Goal: Task Accomplishment & Management: Complete application form

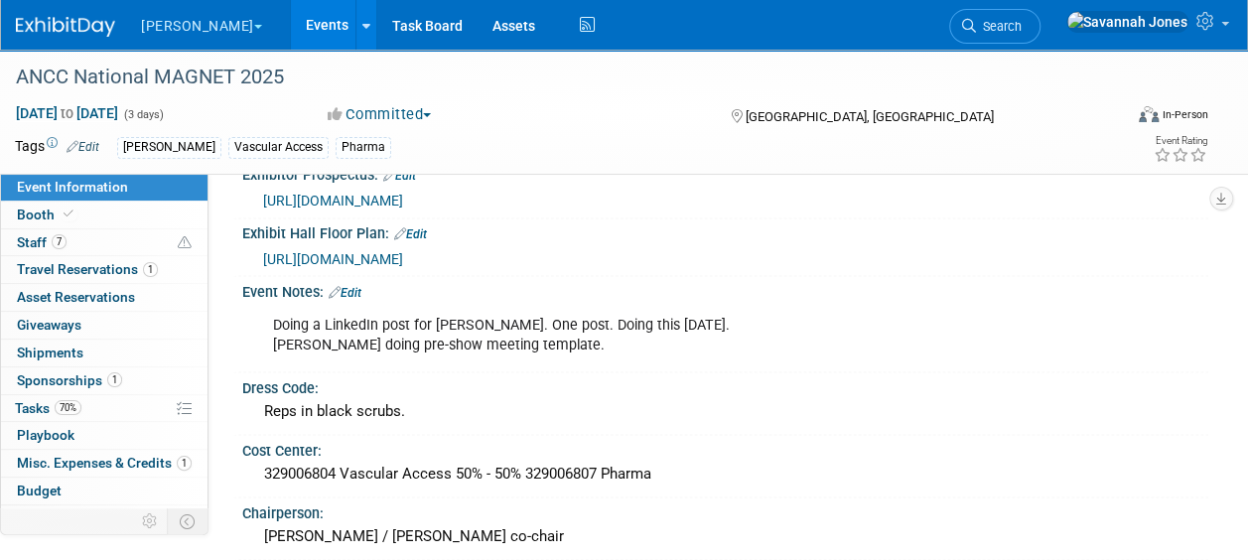
scroll to position [1874, 0]
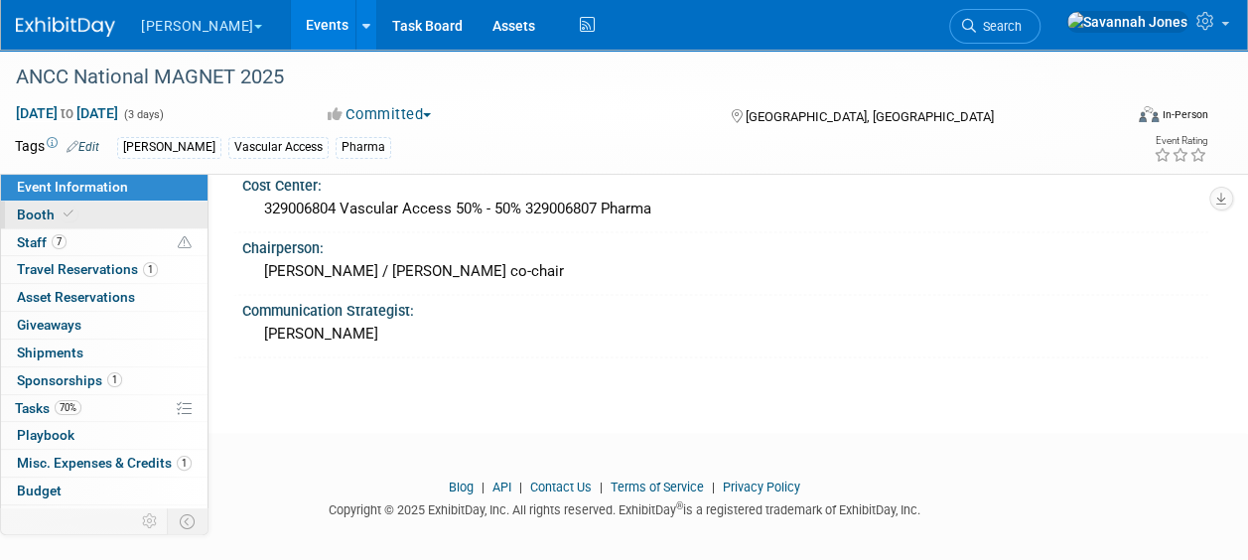
click at [100, 224] on link "Booth" at bounding box center [104, 215] width 206 height 27
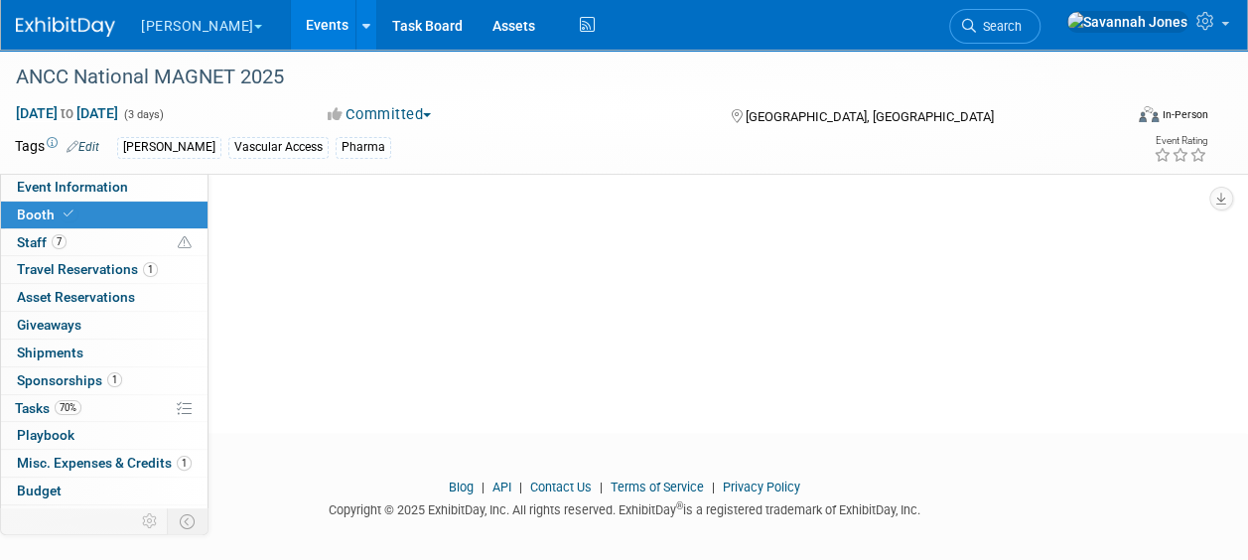
scroll to position [0, 0]
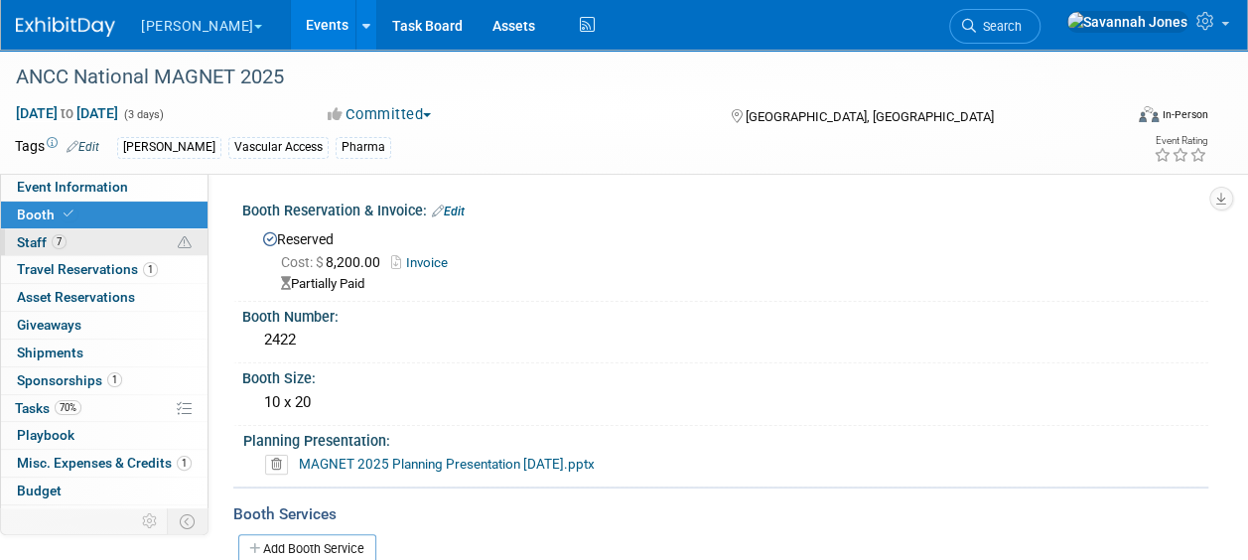
click at [109, 238] on link "7 Staff 7" at bounding box center [104, 242] width 206 height 27
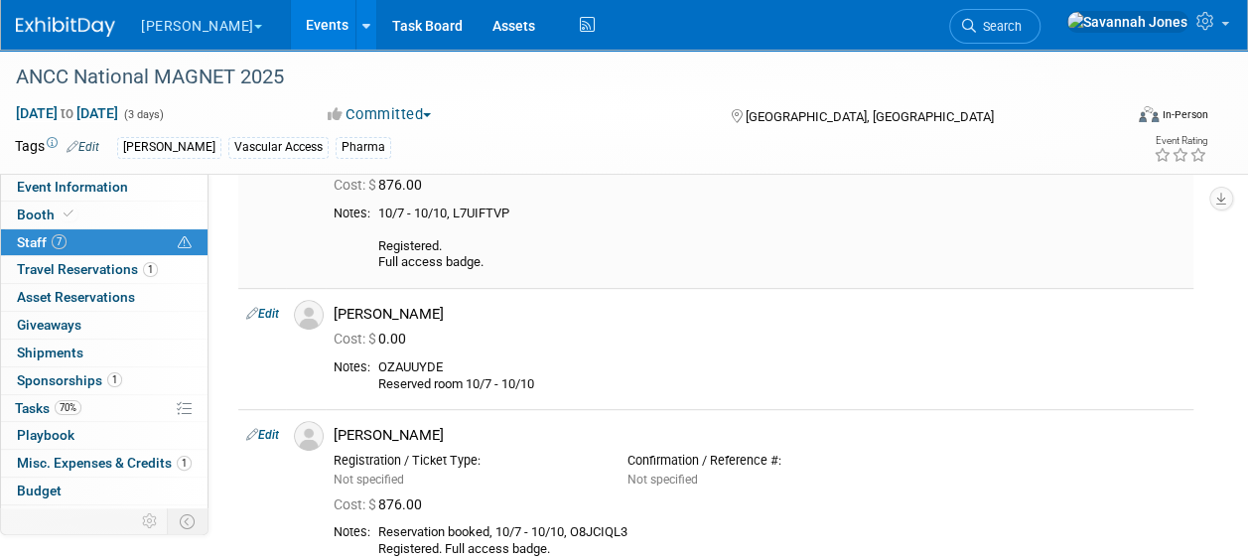
scroll to position [397, 0]
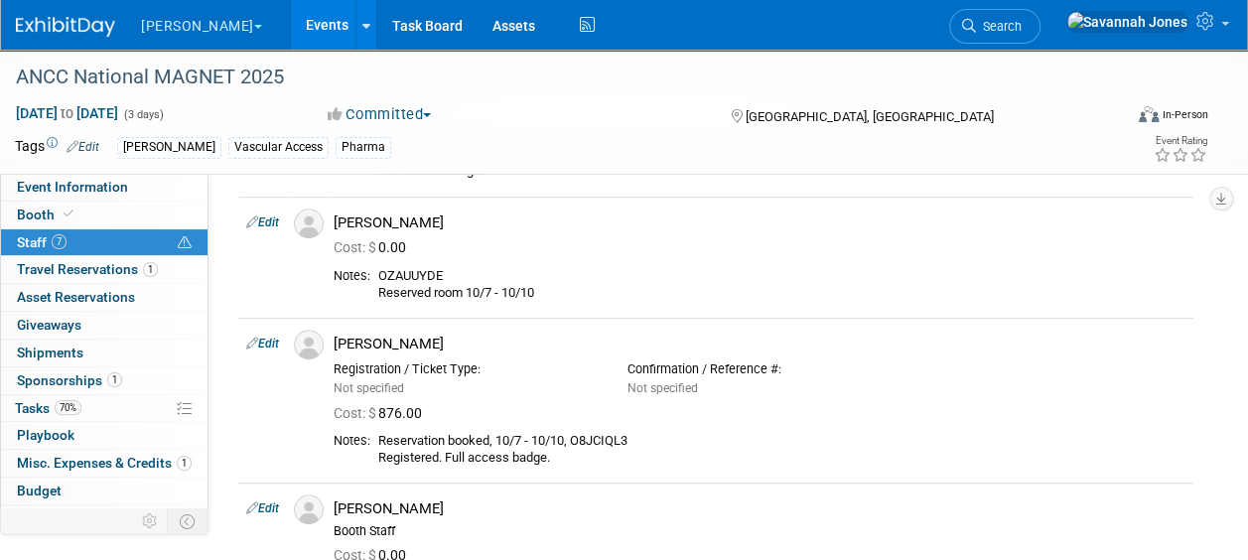
click at [291, 25] on link "Events" at bounding box center [327, 25] width 72 height 50
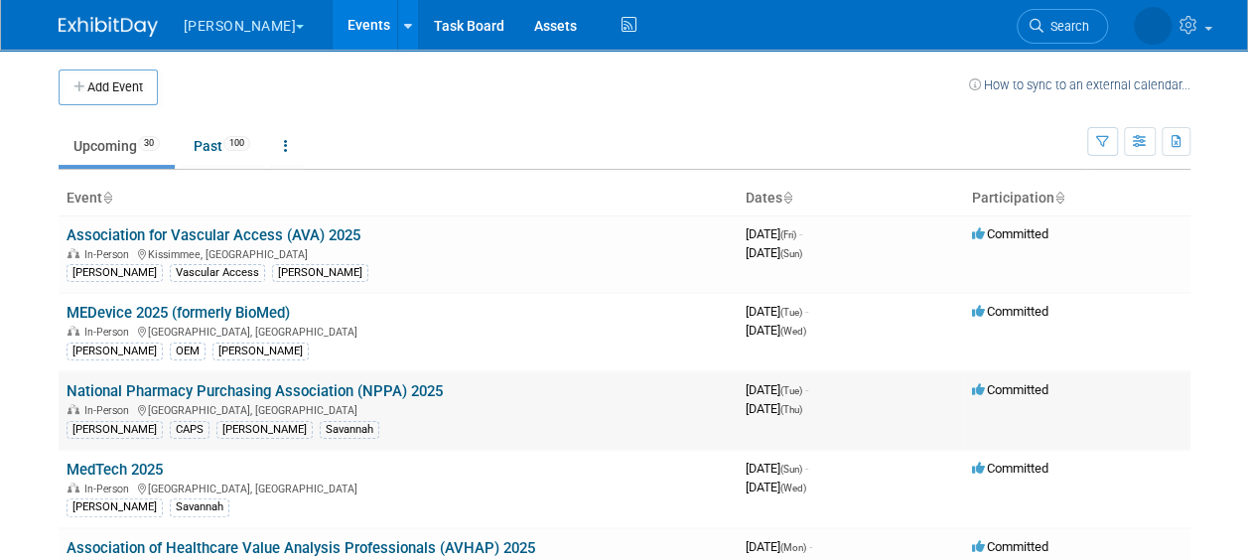
click at [419, 387] on link "National Pharmacy Purchasing Association (NPPA) 2025" at bounding box center [255, 391] width 376 height 18
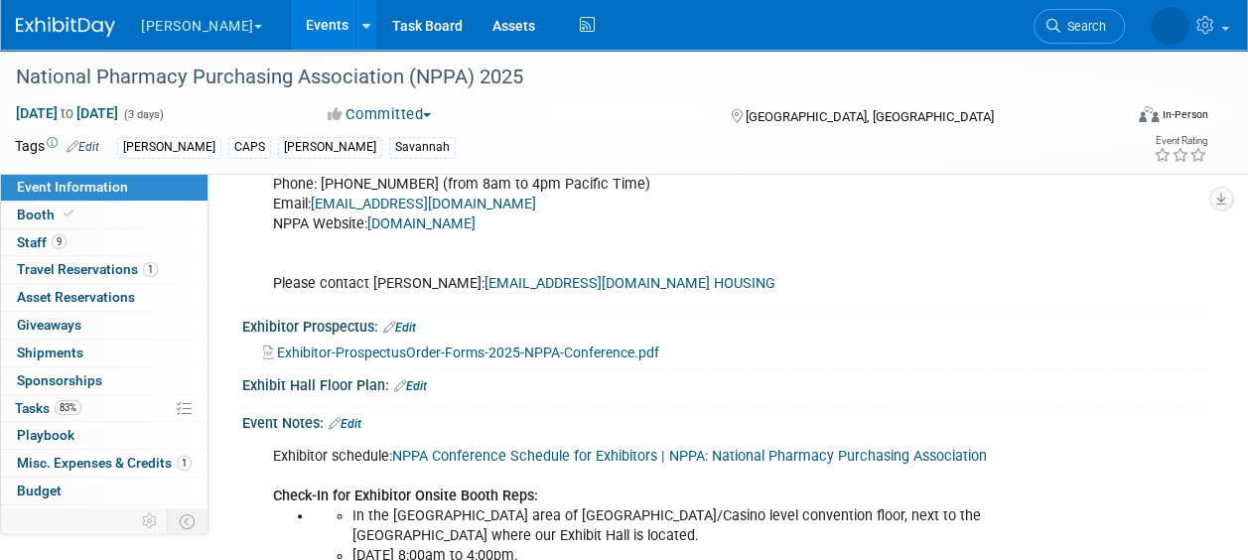
scroll to position [1092, 0]
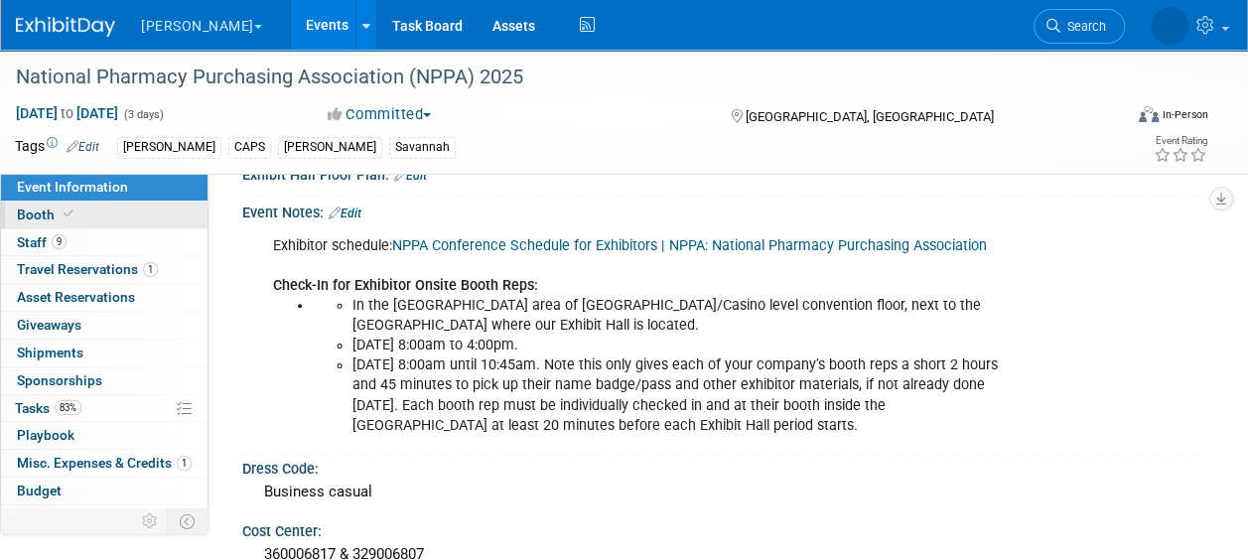
click at [64, 224] on link "Booth" at bounding box center [104, 215] width 206 height 27
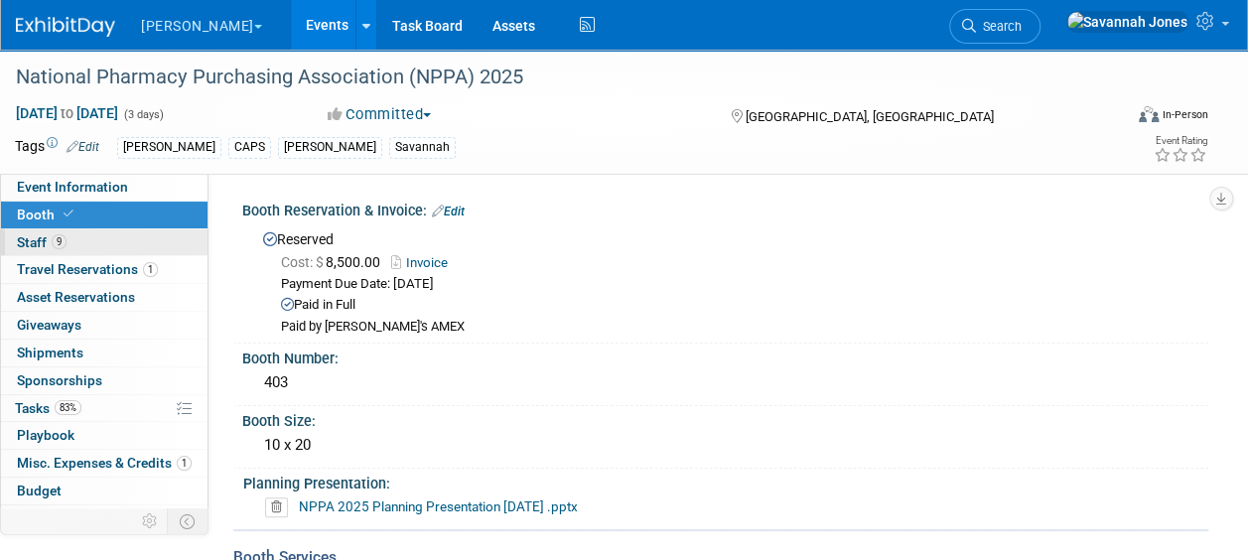
click at [71, 244] on link "9 Staff 9" at bounding box center [104, 242] width 206 height 27
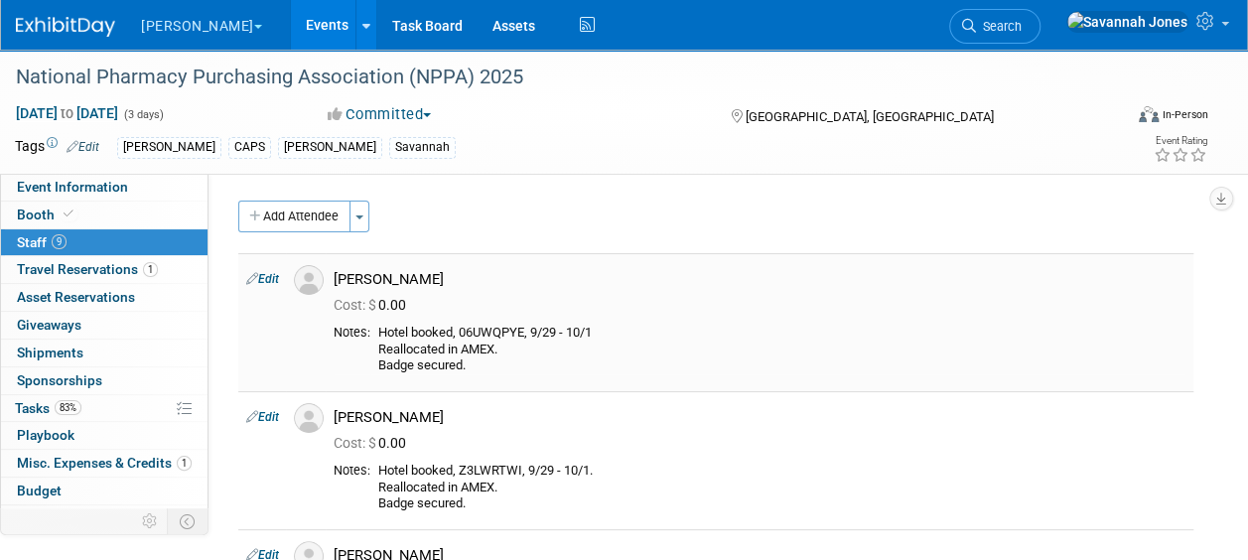
click at [506, 333] on div "Hotel booked, 06UWQPYE, 9/29 - 10/1 Reallocated in AMEX. Badge secured." at bounding box center [781, 350] width 807 height 50
copy div "06UWQPYE"
click at [103, 212] on link "Booth" at bounding box center [104, 215] width 206 height 27
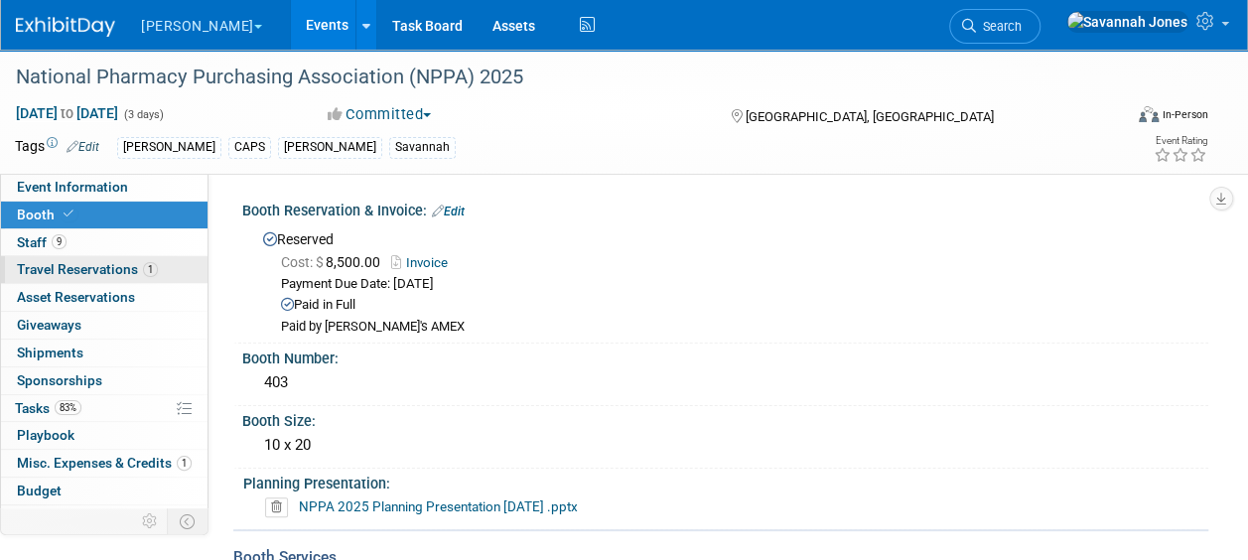
click at [121, 266] on span "Travel Reservations 1" at bounding box center [87, 269] width 141 height 16
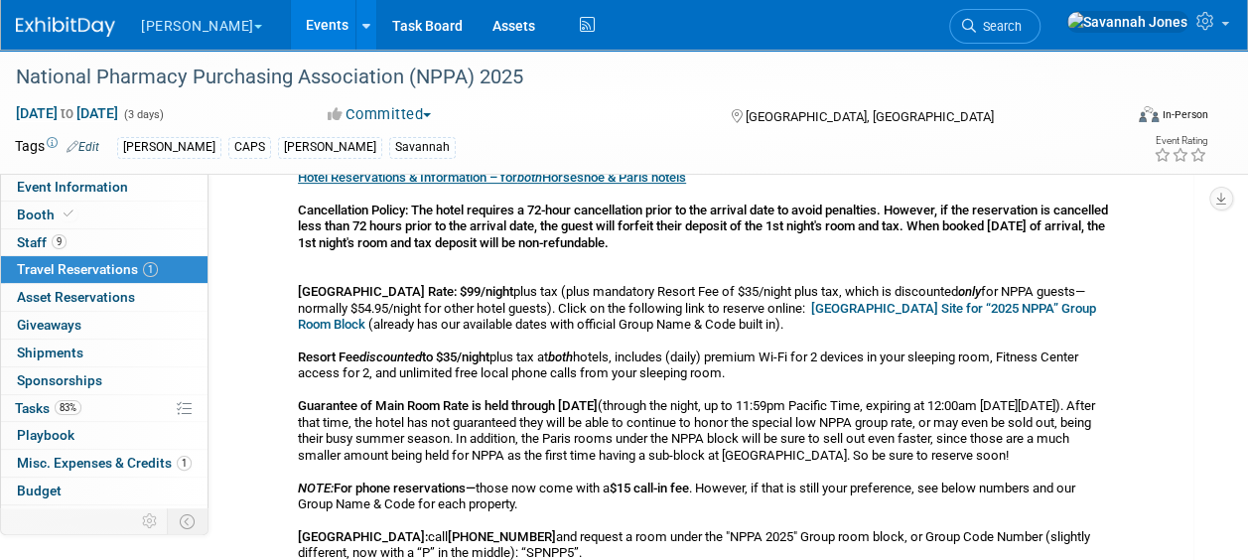
scroll to position [99, 0]
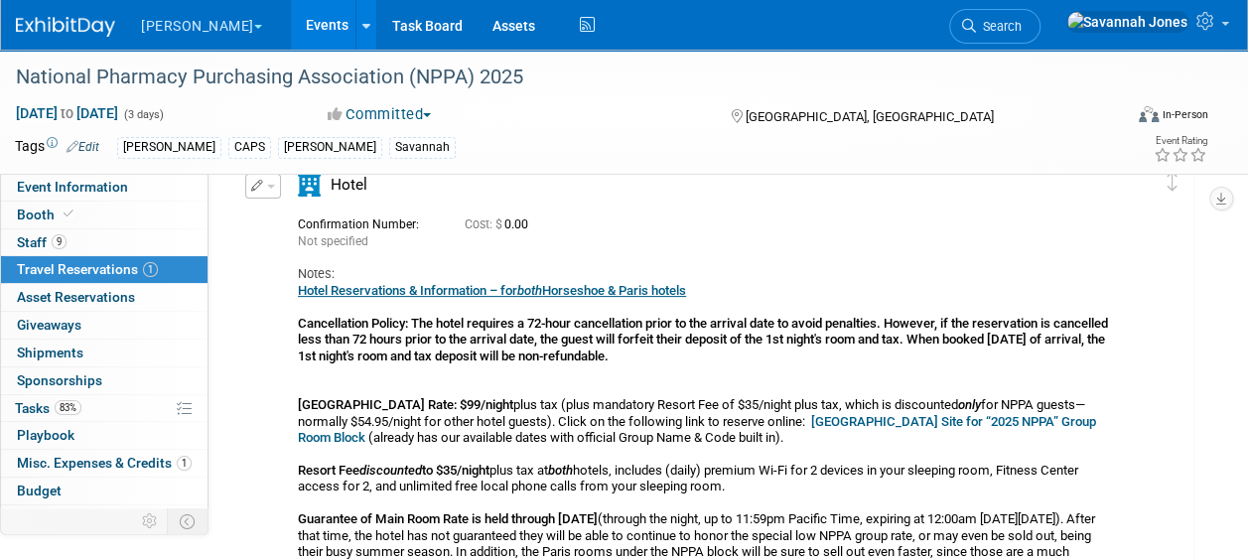
click at [948, 424] on b "Paris LV Hotel Reservation Site for “2025 NPPA” Group Room Block" at bounding box center [697, 429] width 798 height 31
click at [119, 253] on link "9 Staff 9" at bounding box center [104, 242] width 206 height 27
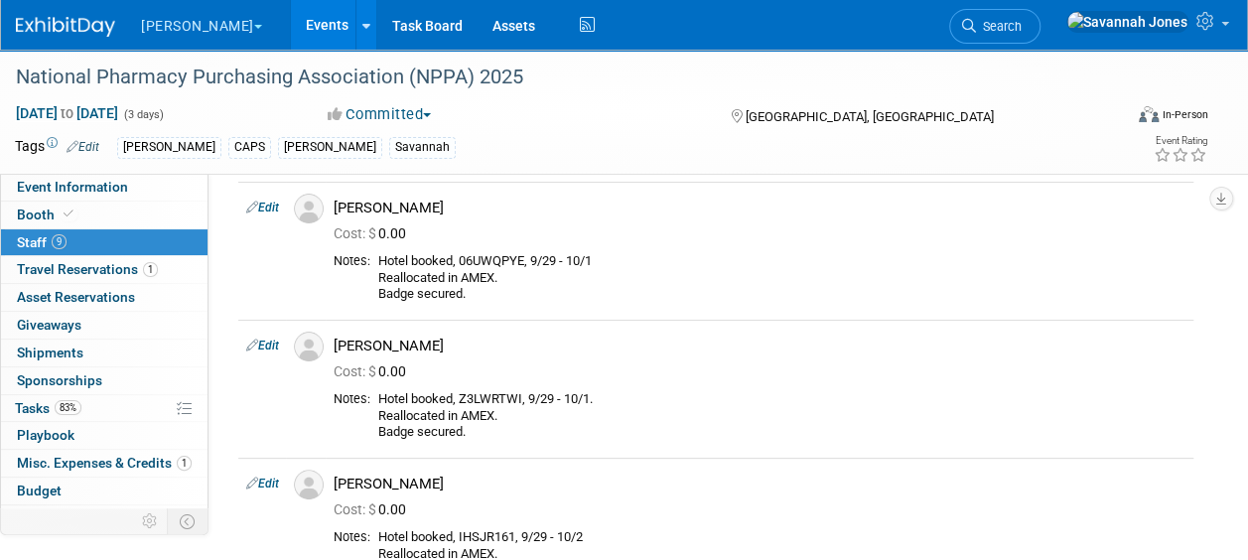
scroll to position [0, 0]
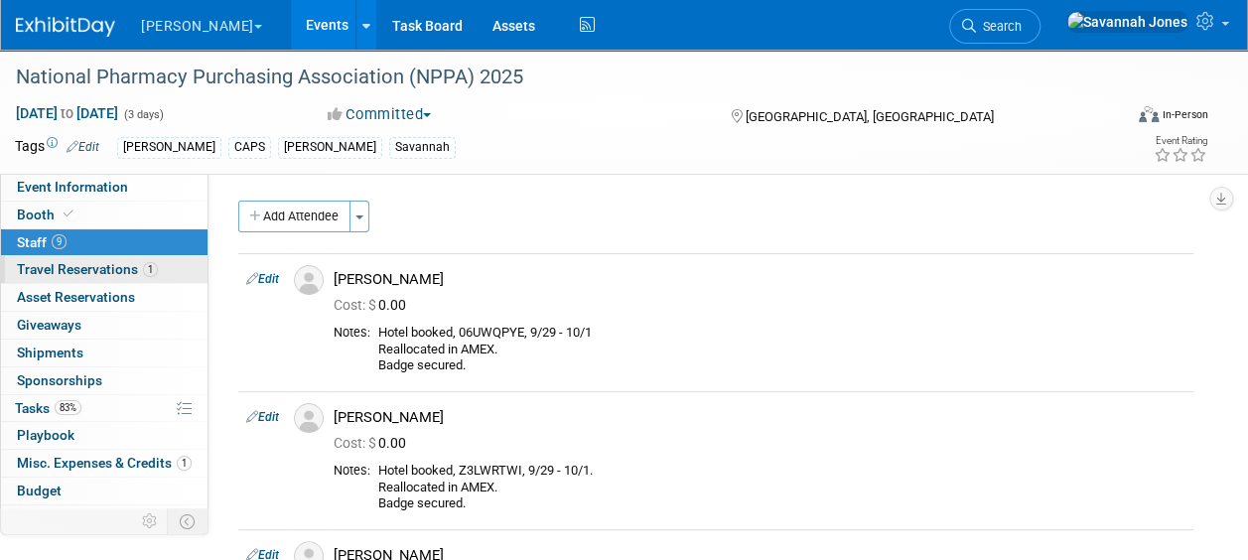
click at [107, 272] on span "Travel Reservations 1" at bounding box center [87, 269] width 141 height 16
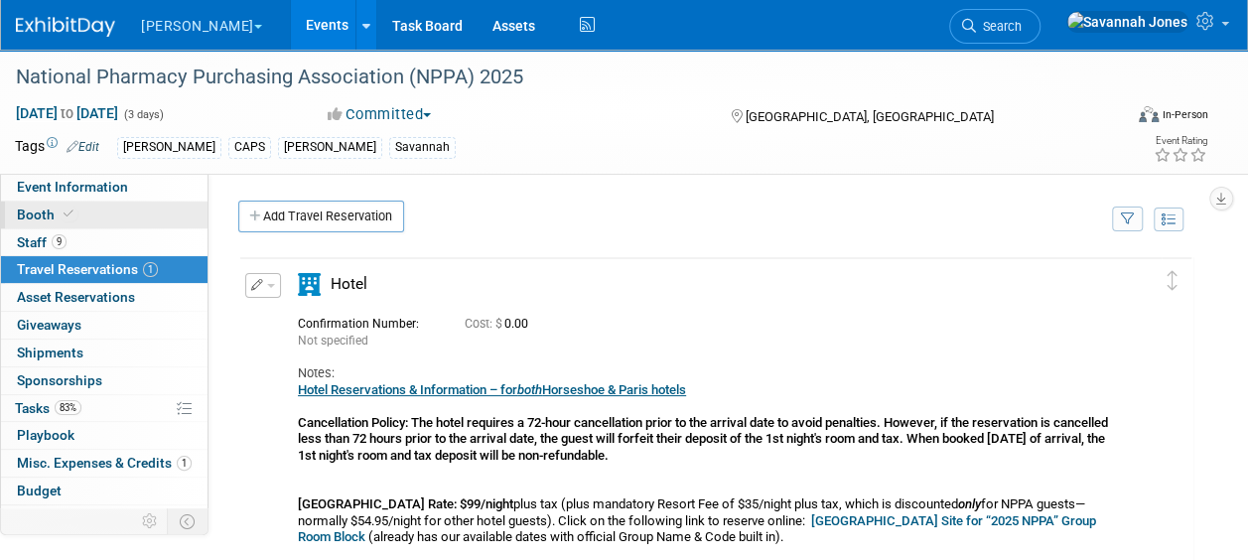
click at [81, 205] on link "Booth" at bounding box center [104, 215] width 206 height 27
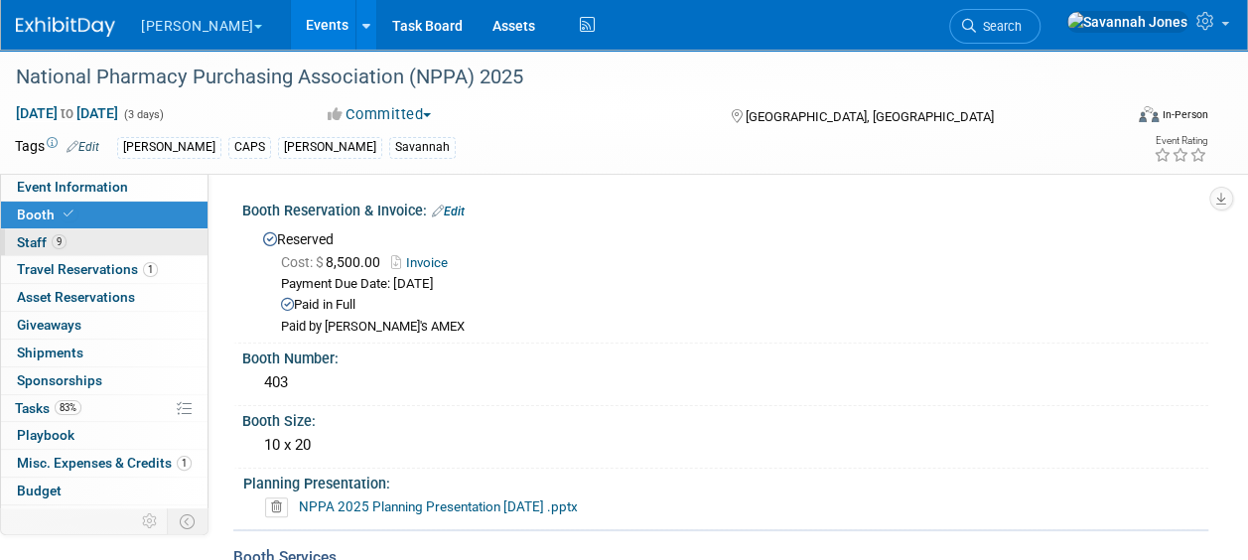
click at [141, 237] on link "9 Staff 9" at bounding box center [104, 242] width 206 height 27
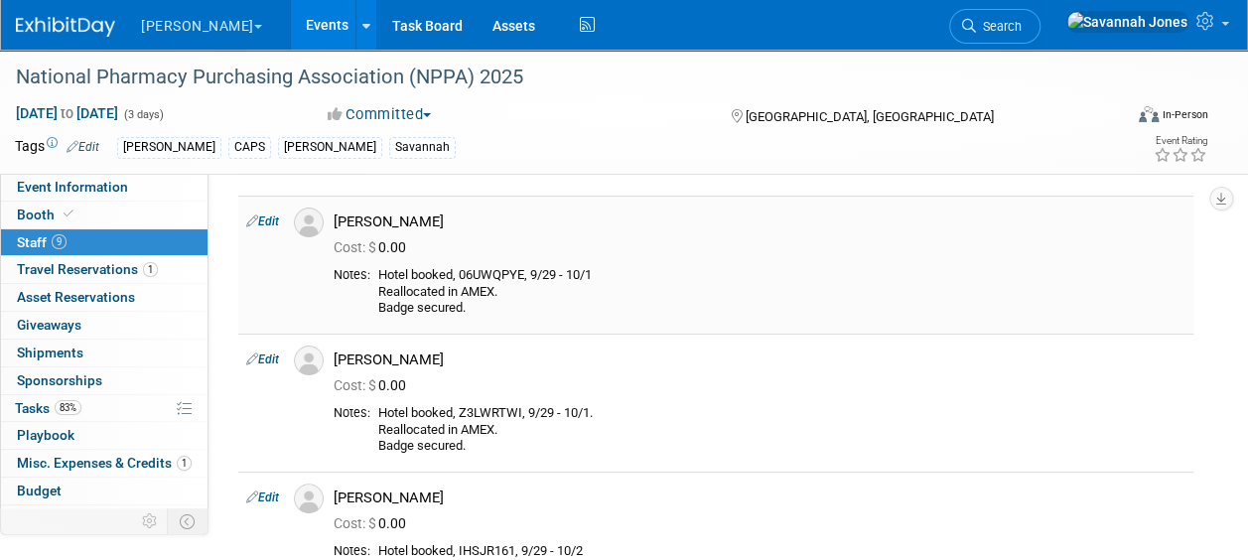
scroll to position [99, 0]
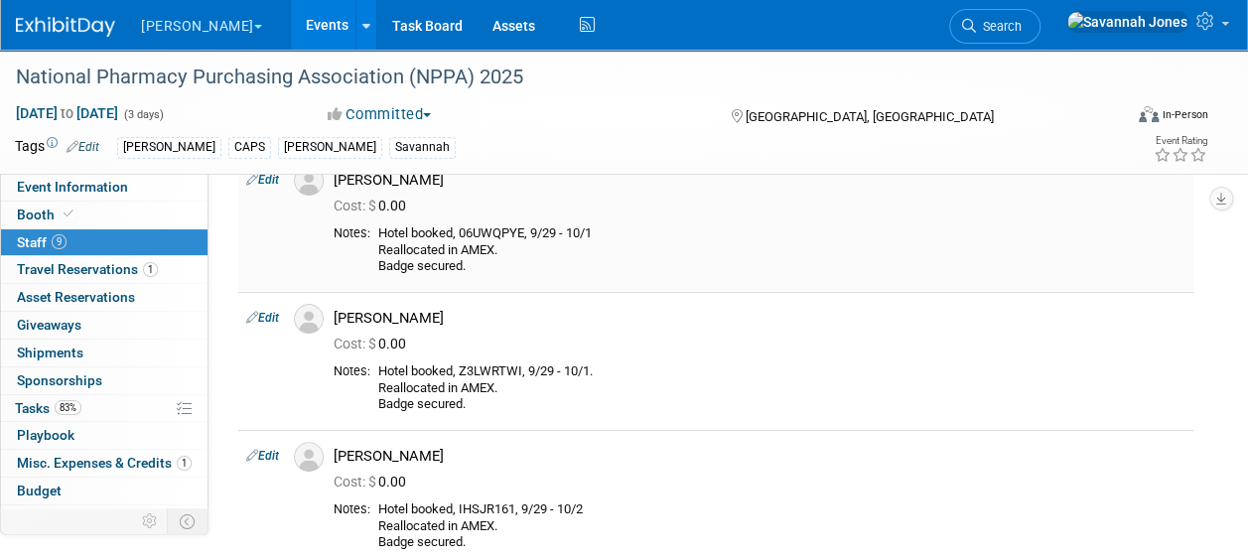
drag, startPoint x: 535, startPoint y: 232, endPoint x: 559, endPoint y: 236, distance: 24.2
click at [559, 236] on div "Hotel booked, 06UWQPYE, 9/29 - 10/1 Reallocated in AMEX. Badge secured." at bounding box center [781, 250] width 807 height 50
click at [555, 232] on div "Hotel booked, 06UWQPYE, 9/29 - 10/1 Reallocated in AMEX. Badge secured." at bounding box center [781, 250] width 807 height 50
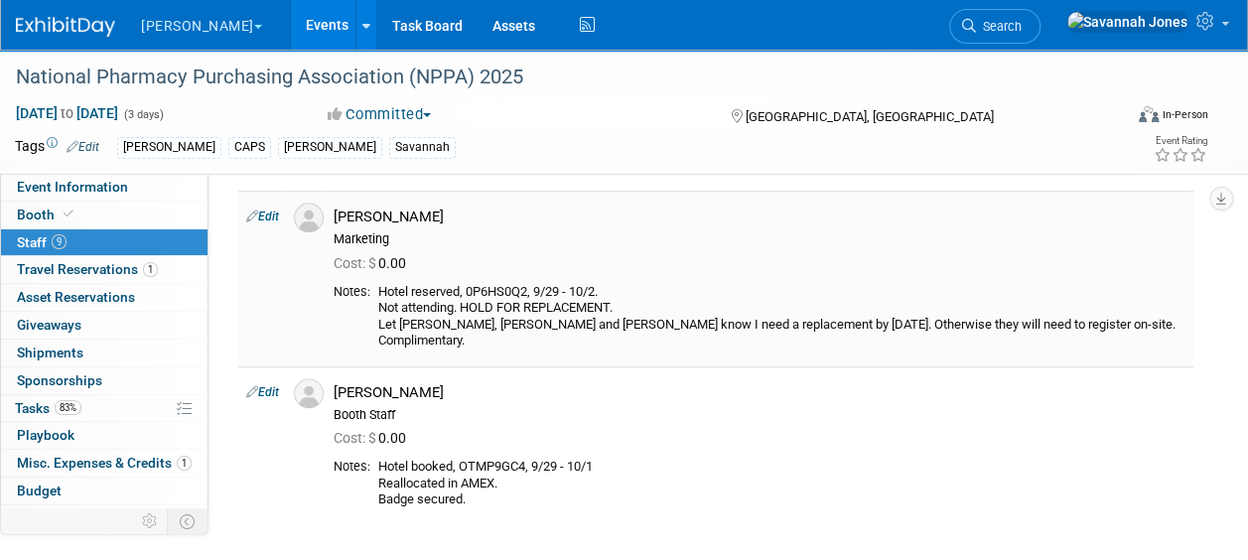
scroll to position [993, 0]
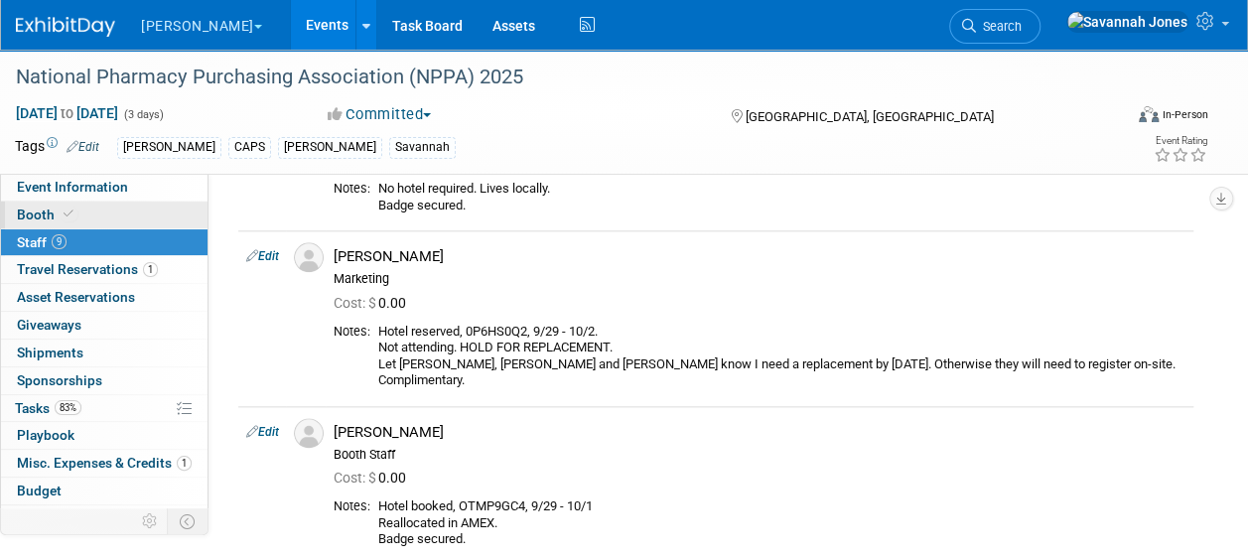
click at [107, 216] on link "Booth" at bounding box center [104, 215] width 206 height 27
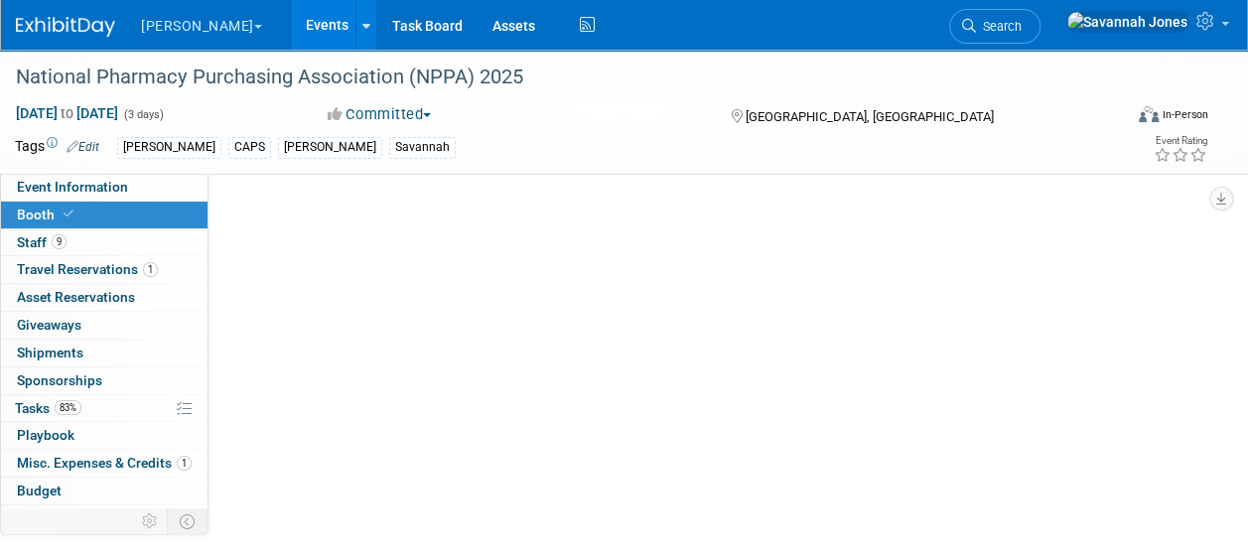
scroll to position [0, 0]
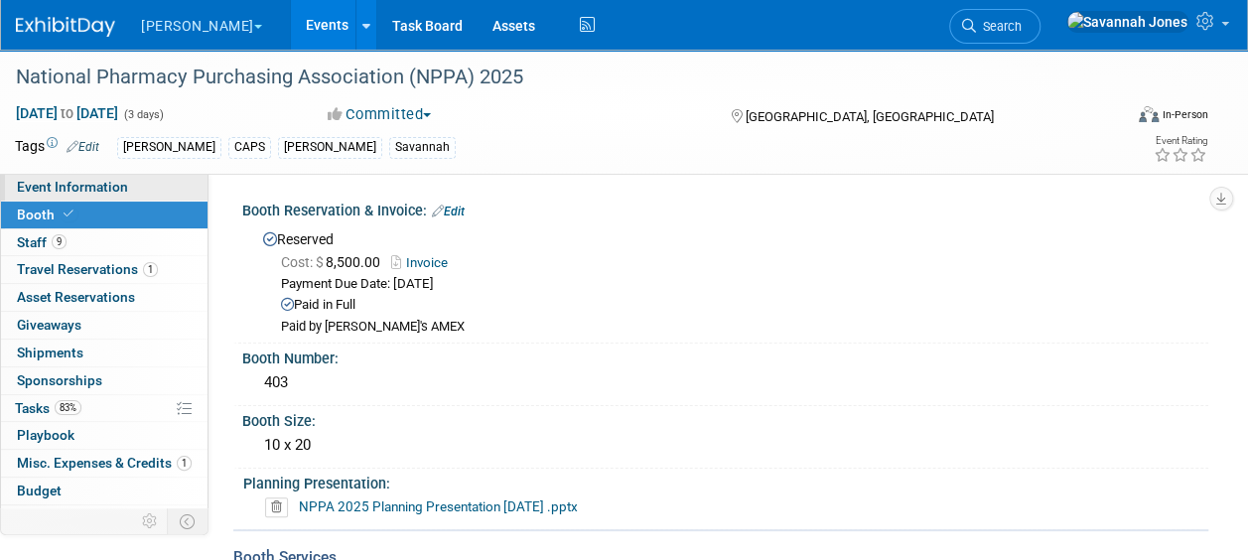
click at [119, 194] on span "Event Information" at bounding box center [72, 187] width 111 height 16
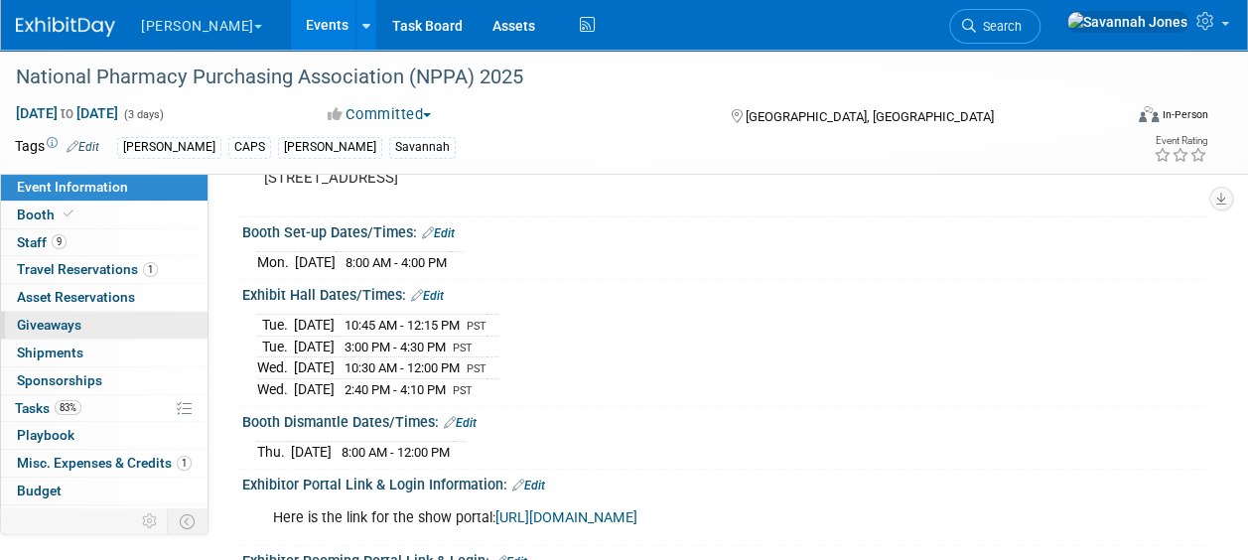
scroll to position [199, 0]
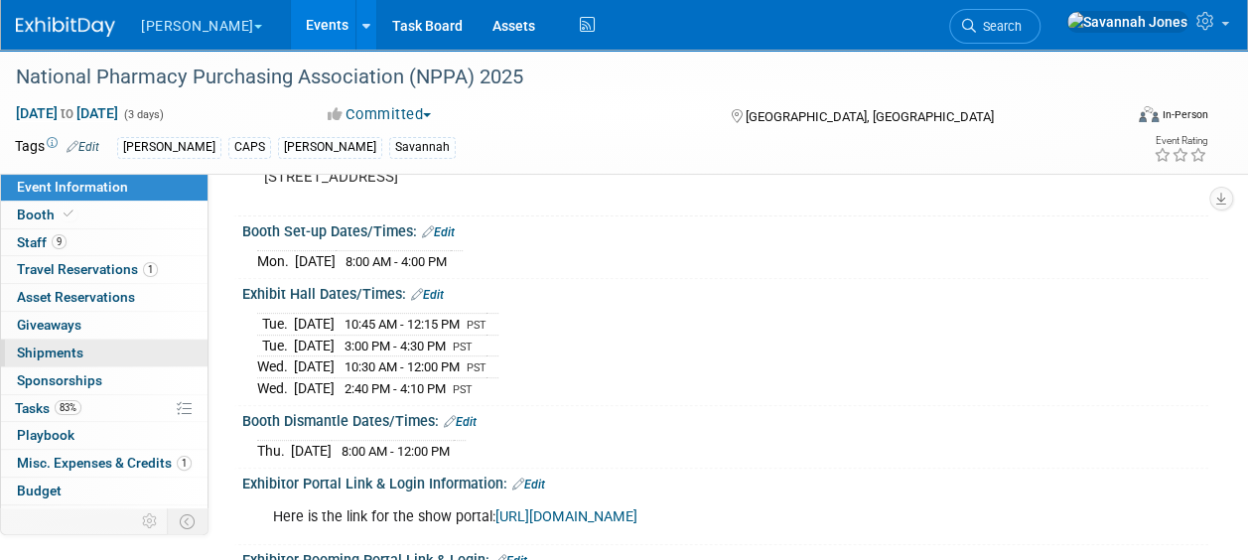
click at [120, 345] on link "0 Shipments 0" at bounding box center [104, 353] width 206 height 27
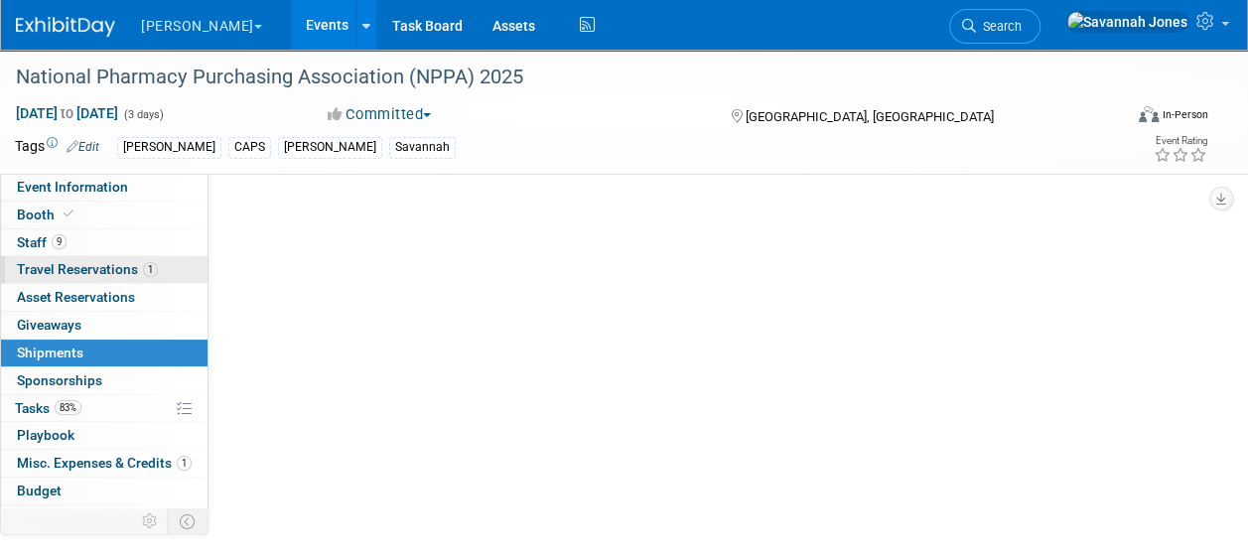
scroll to position [0, 0]
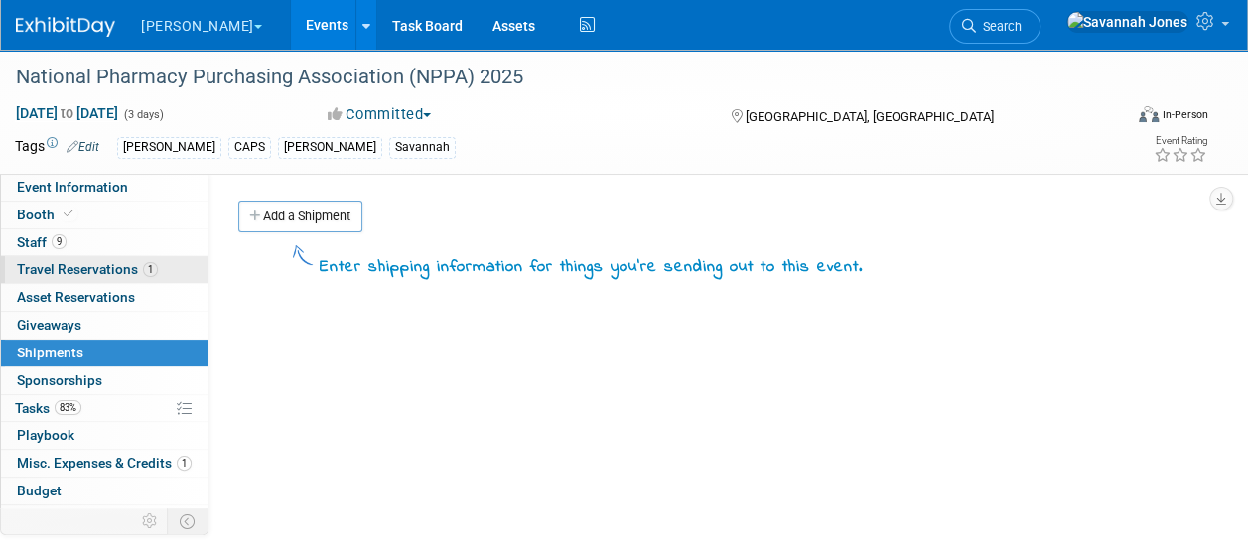
click at [123, 277] on link "1 Travel Reservations 1" at bounding box center [104, 269] width 206 height 27
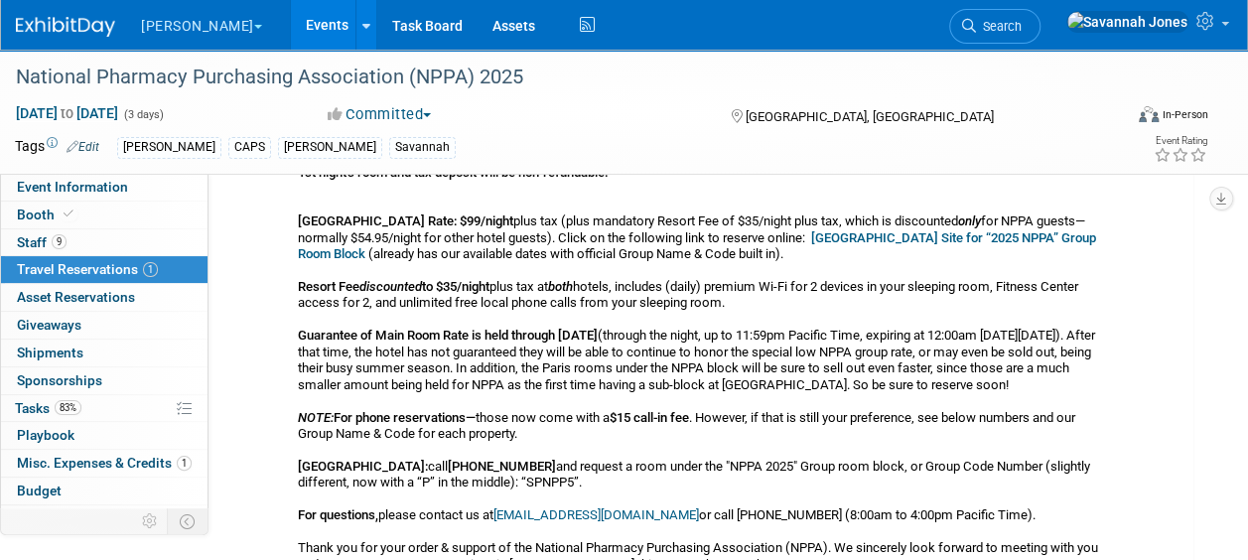
scroll to position [397, 0]
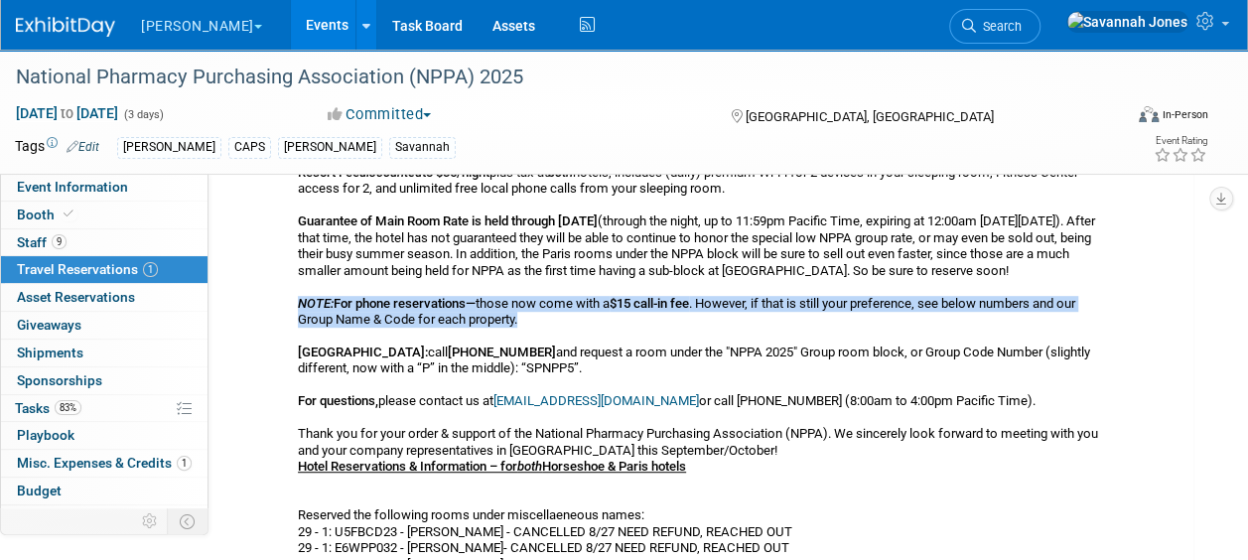
drag, startPoint x: 522, startPoint y: 318, endPoint x: 300, endPoint y: 302, distance: 222.9
click at [300, 302] on div "Hotel Reservations & Information – for both Horseshoe & Paris hotels Cancellati…" at bounding box center [705, 287] width 815 height 605
drag, startPoint x: 300, startPoint y: 302, endPoint x: 359, endPoint y: 301, distance: 59.6
copy div "NOTE: For phone reservations— those now come with a $15 call-in fee . However, …"
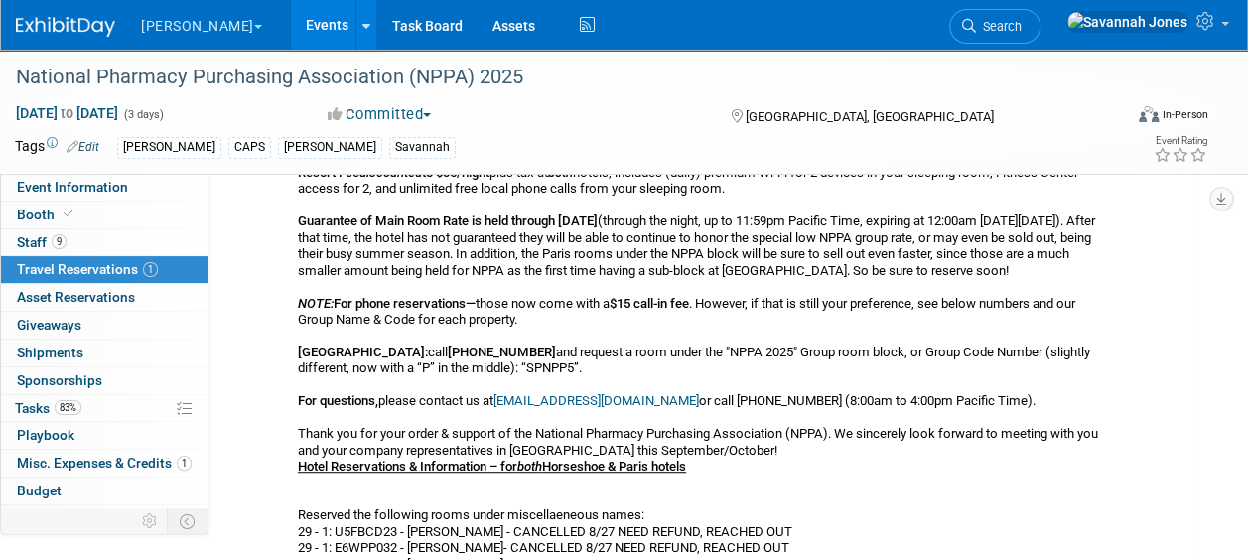
click at [696, 287] on div "Hotel Reservations & Information – for both Horseshoe & Paris hotels Cancellati…" at bounding box center [705, 287] width 815 height 605
drag, startPoint x: 439, startPoint y: 348, endPoint x: 357, endPoint y: 348, distance: 81.4
click at [357, 348] on div "Hotel Reservations & Information – for both Horseshoe & Paris hotels Cancellati…" at bounding box center [705, 287] width 815 height 605
copy b "877-603-4389"
click at [149, 252] on link "9 Staff 9" at bounding box center [104, 242] width 206 height 27
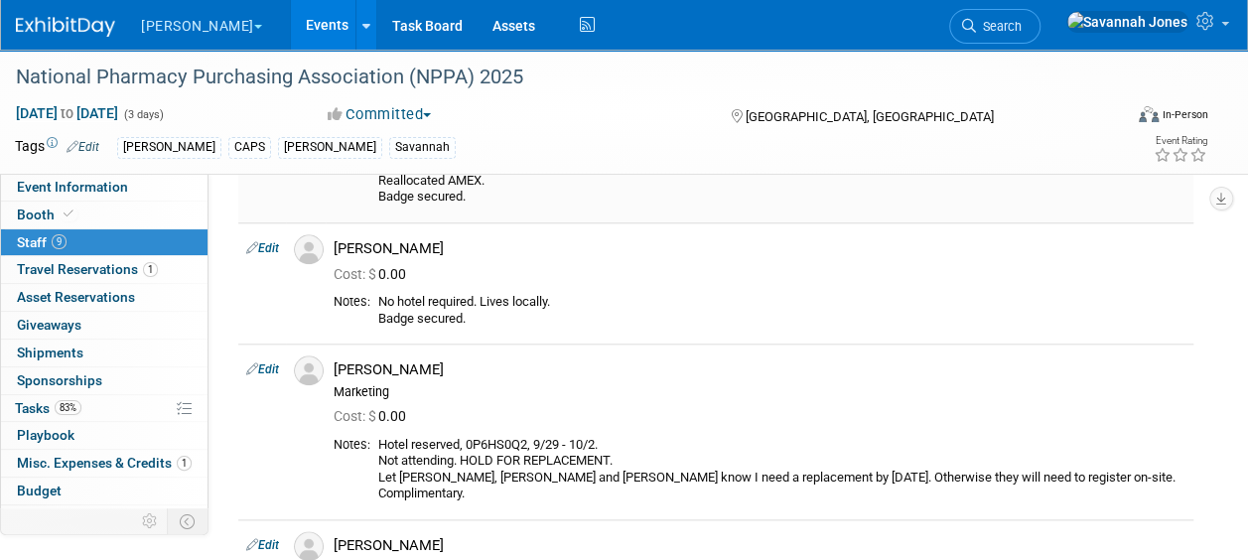
scroll to position [1092, 0]
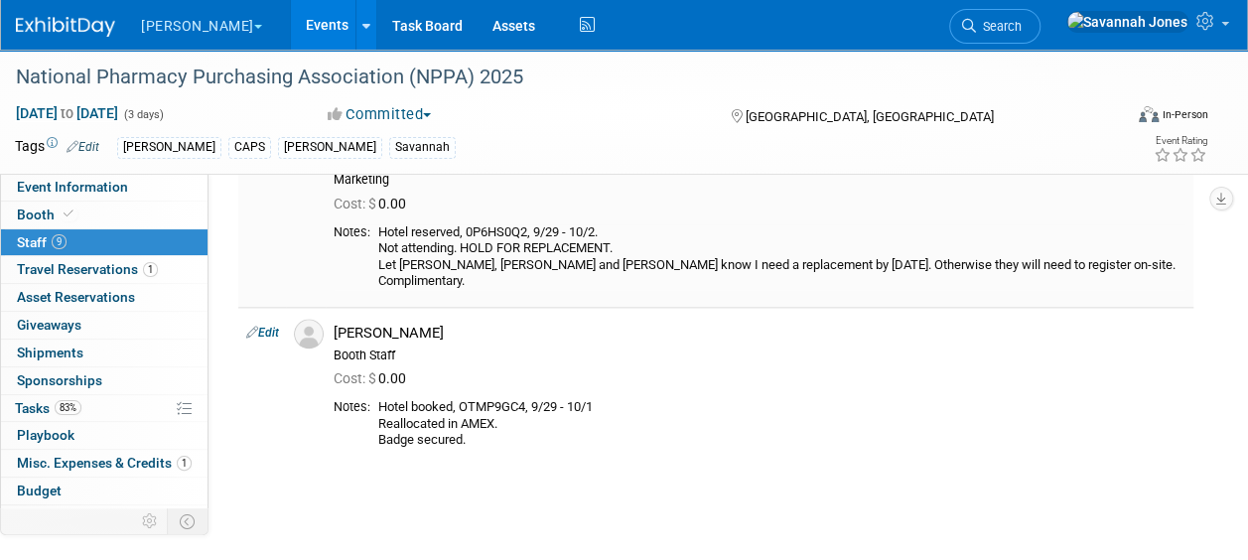
drag, startPoint x: 626, startPoint y: 232, endPoint x: 540, endPoint y: 233, distance: 86.4
click at [540, 233] on div "Hotel reserved, 0P6HS0Q2, 9/29 - 10/2. Not attending. HOLD FOR REPLACEMENT. Let…" at bounding box center [781, 257] width 807 height 66
copy div "9/29 - 10/2."
click at [119, 270] on span "Travel Reservations 1" at bounding box center [87, 269] width 141 height 16
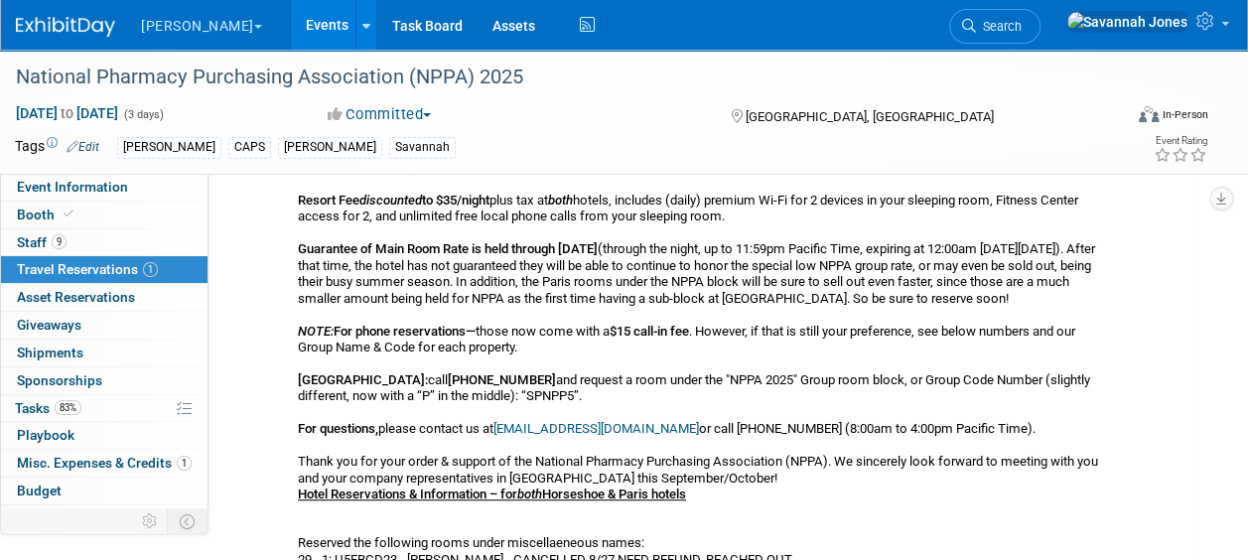
scroll to position [397, 0]
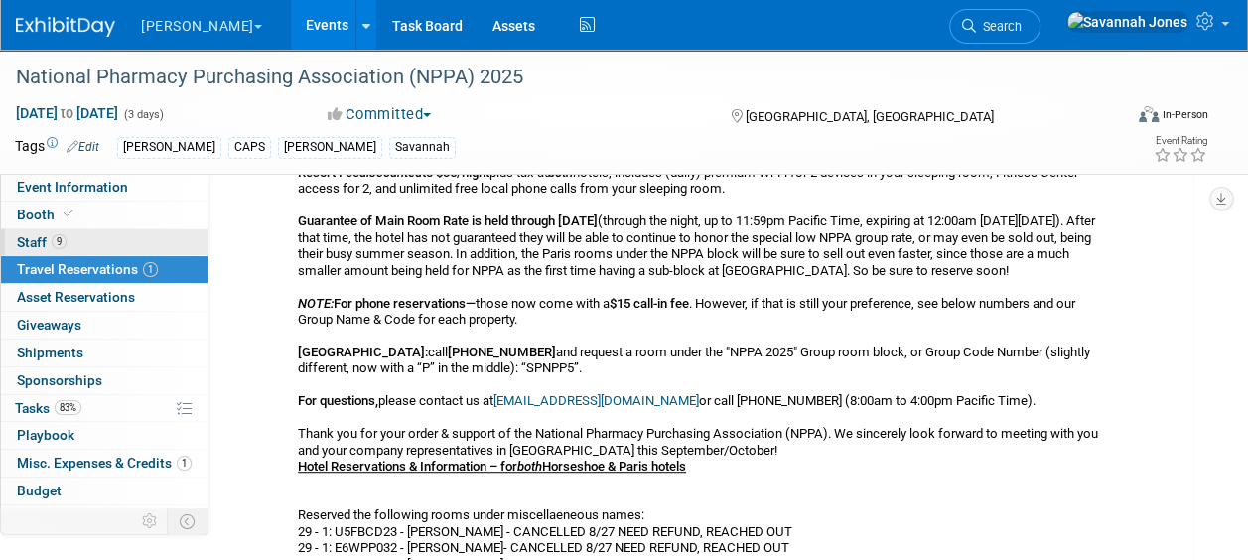
click at [98, 233] on link "9 Staff 9" at bounding box center [104, 242] width 206 height 27
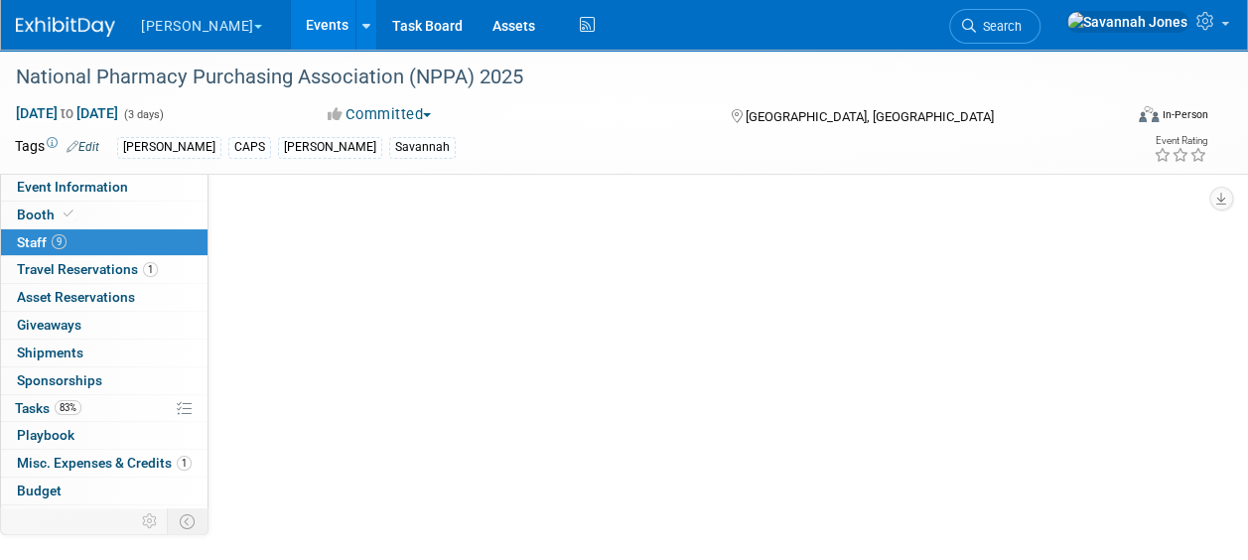
scroll to position [0, 0]
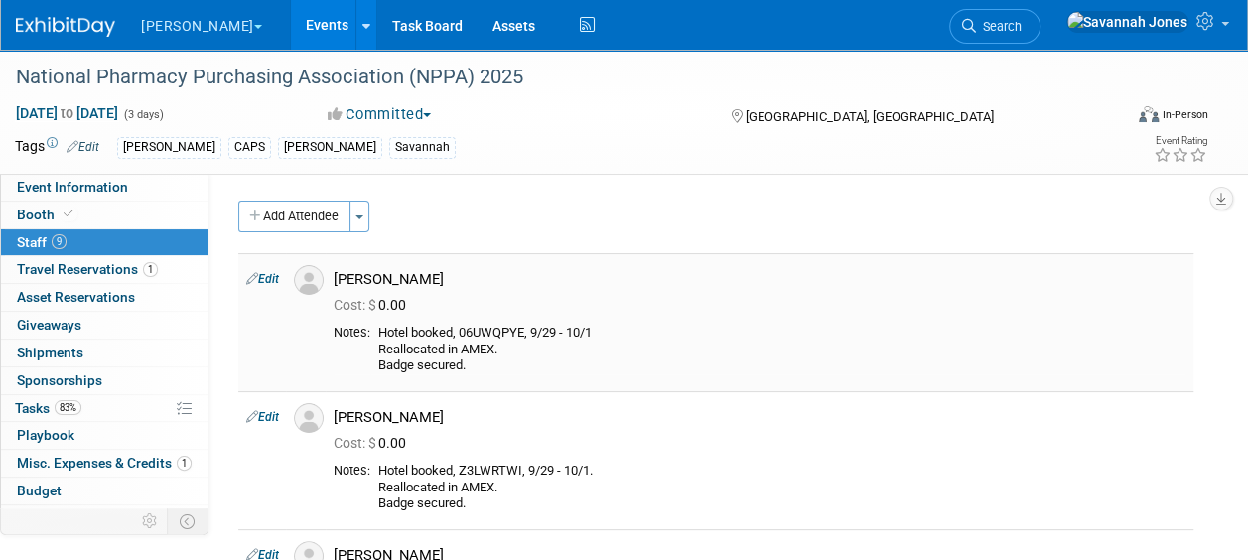
drag, startPoint x: 465, startPoint y: 328, endPoint x: 530, endPoint y: 331, distance: 65.6
click at [530, 331] on div "Hotel booked, 06UWQPYE, 9/29 - 10/1 Reallocated in AMEX. Badge secured." at bounding box center [781, 350] width 807 height 50
click at [518, 325] on div "Hotel booked, 06UWQPYE, 9/29 - 10/1 Reallocated in AMEX. Badge secured." at bounding box center [781, 350] width 807 height 50
click at [291, 14] on link "Events" at bounding box center [327, 25] width 72 height 50
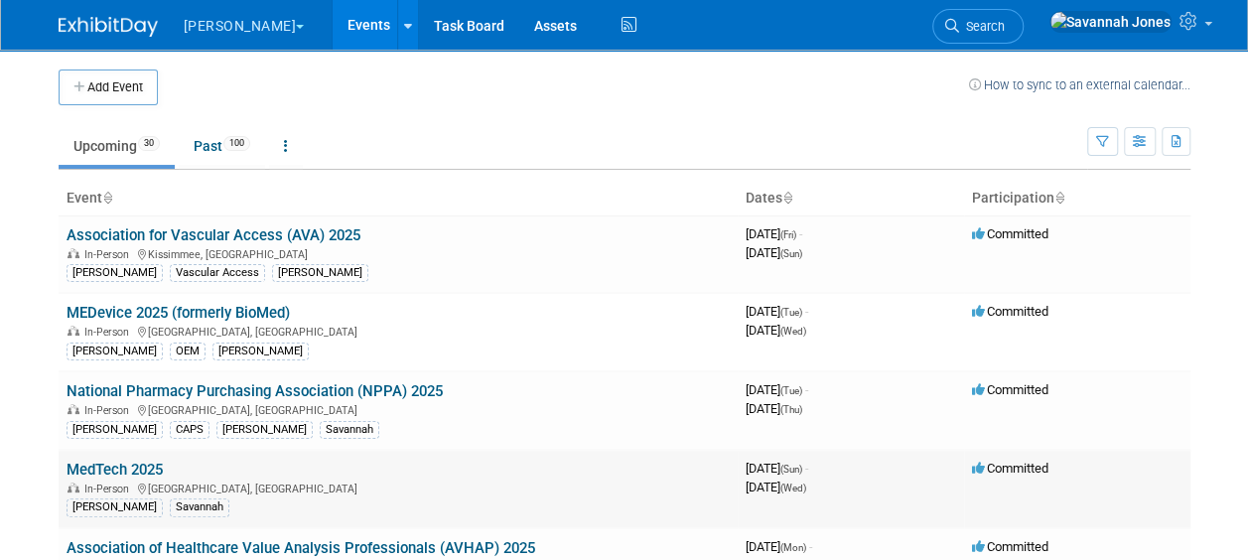
click at [143, 461] on link "MedTech 2025" at bounding box center [115, 470] width 96 height 18
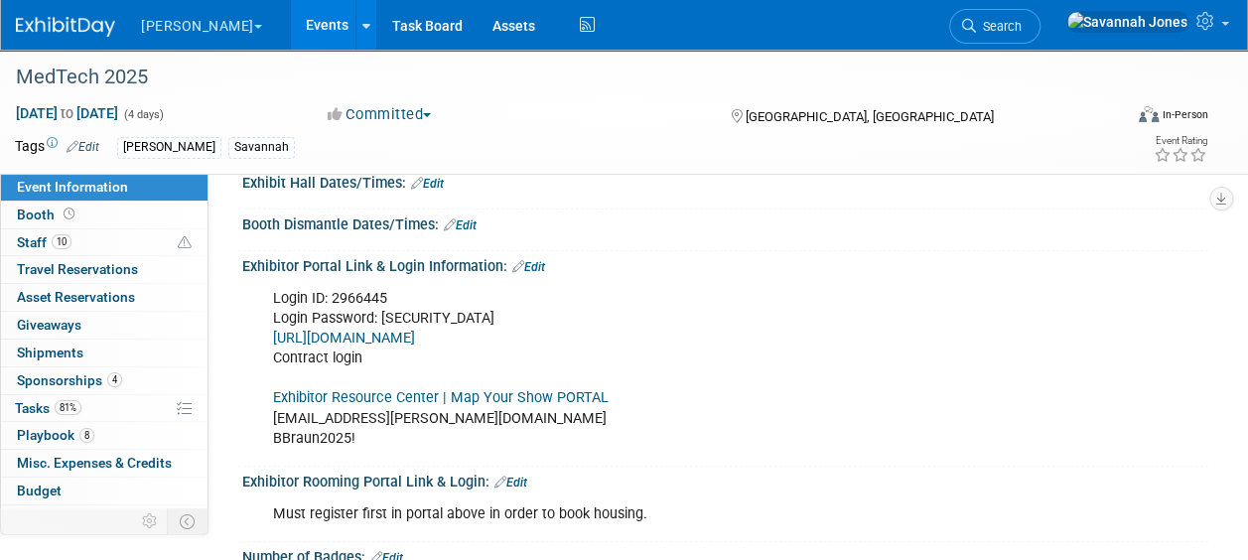
scroll to position [298, 0]
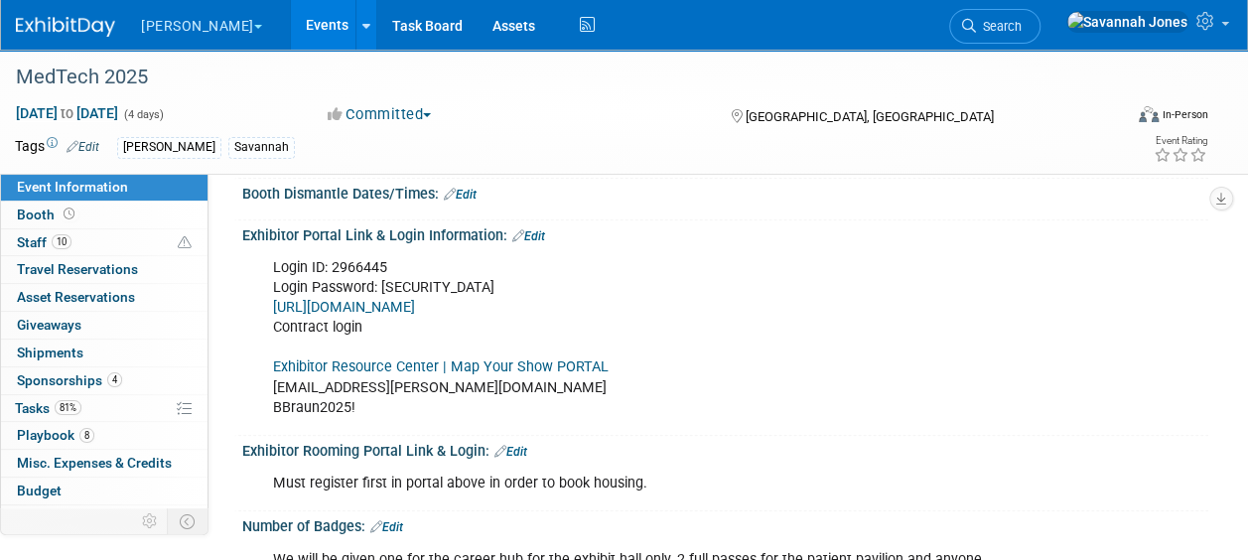
click at [462, 366] on link "Exhibitor Resource Center | Map Your Show PORTAL" at bounding box center [441, 366] width 336 height 17
click at [127, 229] on link "10 Staff 10" at bounding box center [104, 242] width 206 height 27
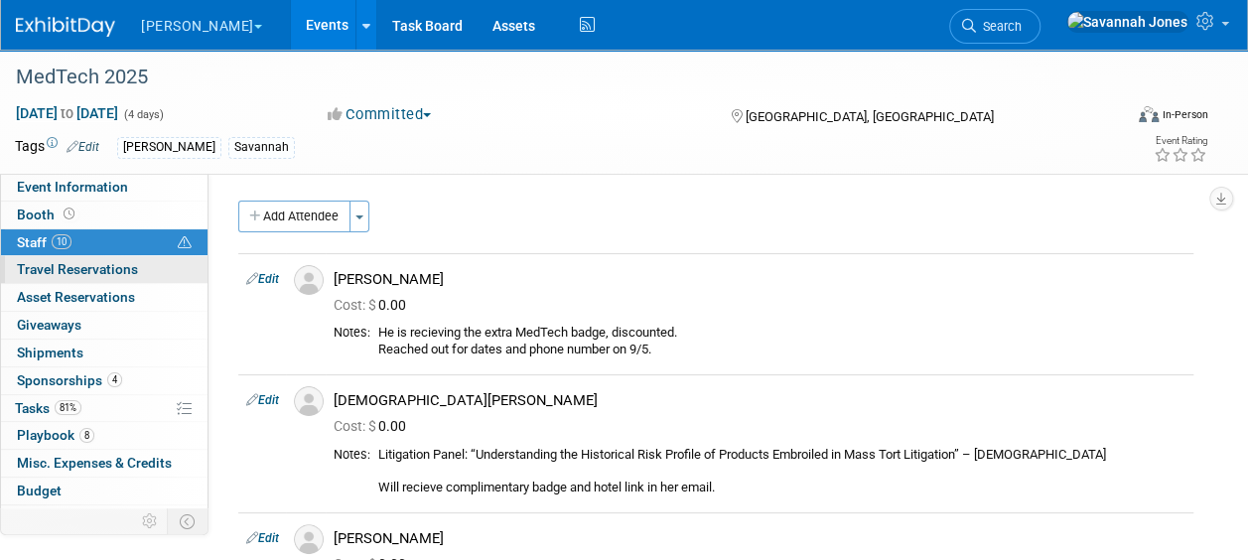
click at [95, 271] on span "Travel Reservations 0" at bounding box center [77, 269] width 121 height 16
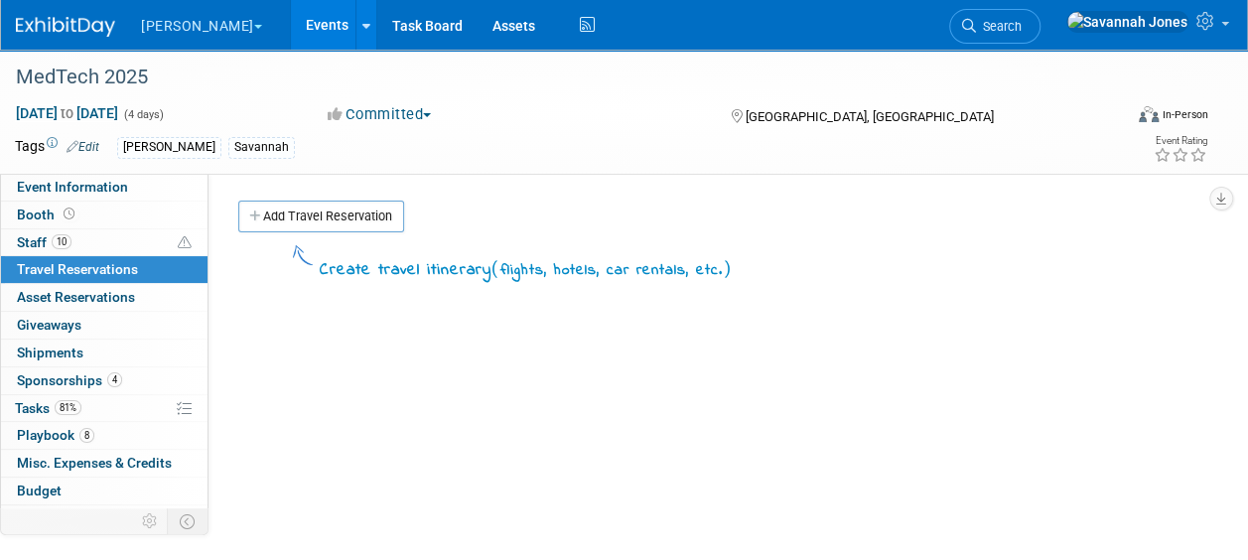
click at [291, 26] on link "Events" at bounding box center [327, 25] width 72 height 50
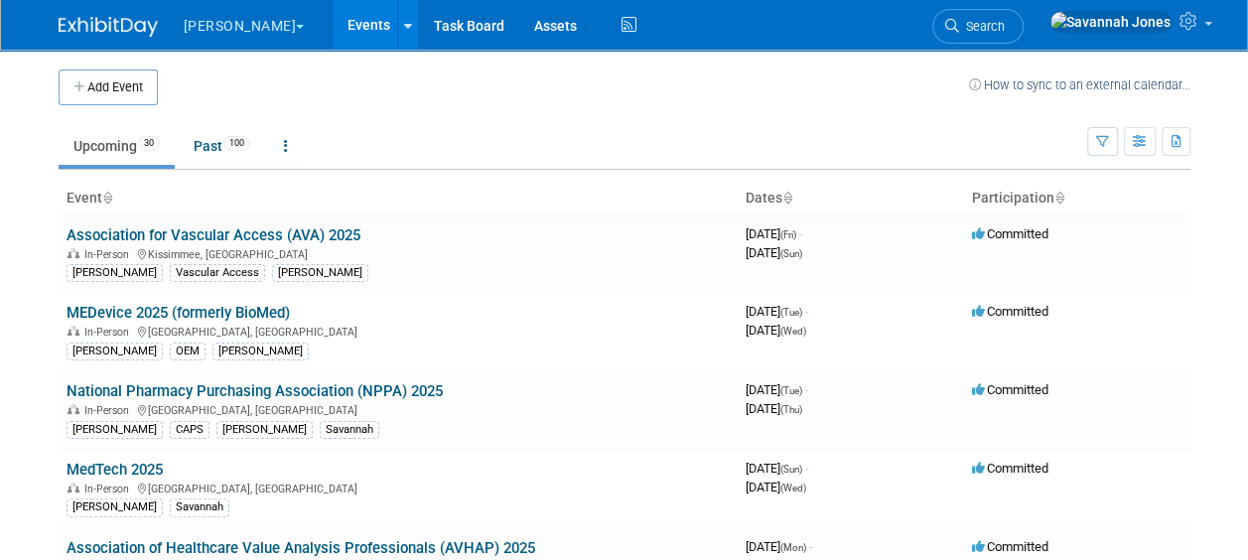
click at [340, 96] on td at bounding box center [563, 87] width 811 height 36
click at [103, 75] on button "Add Event" at bounding box center [108, 87] width 99 height 36
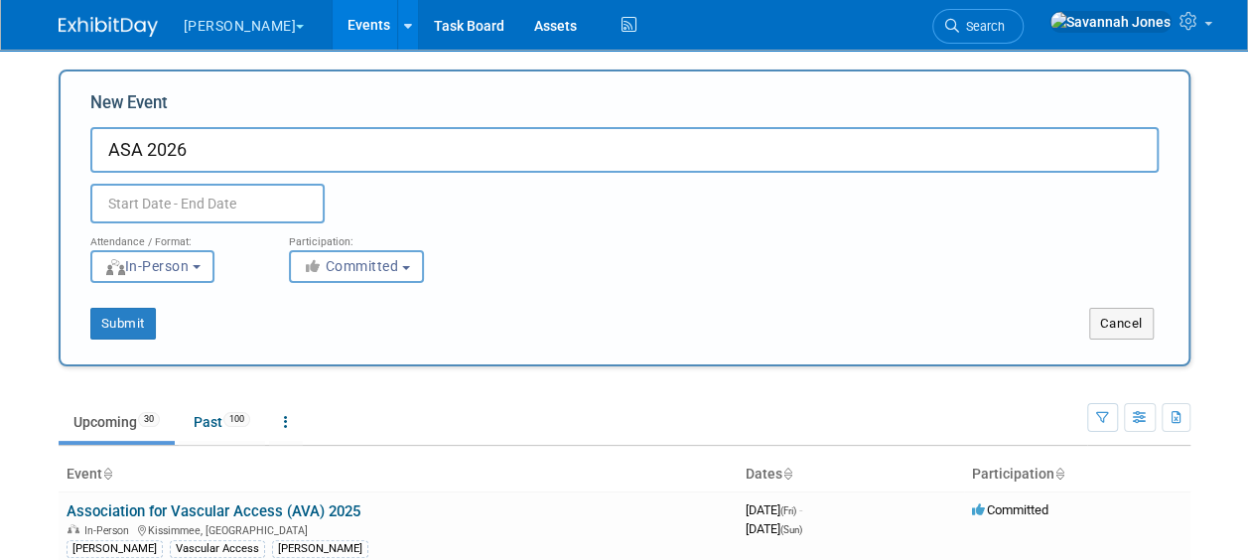
type input "ASA 2026"
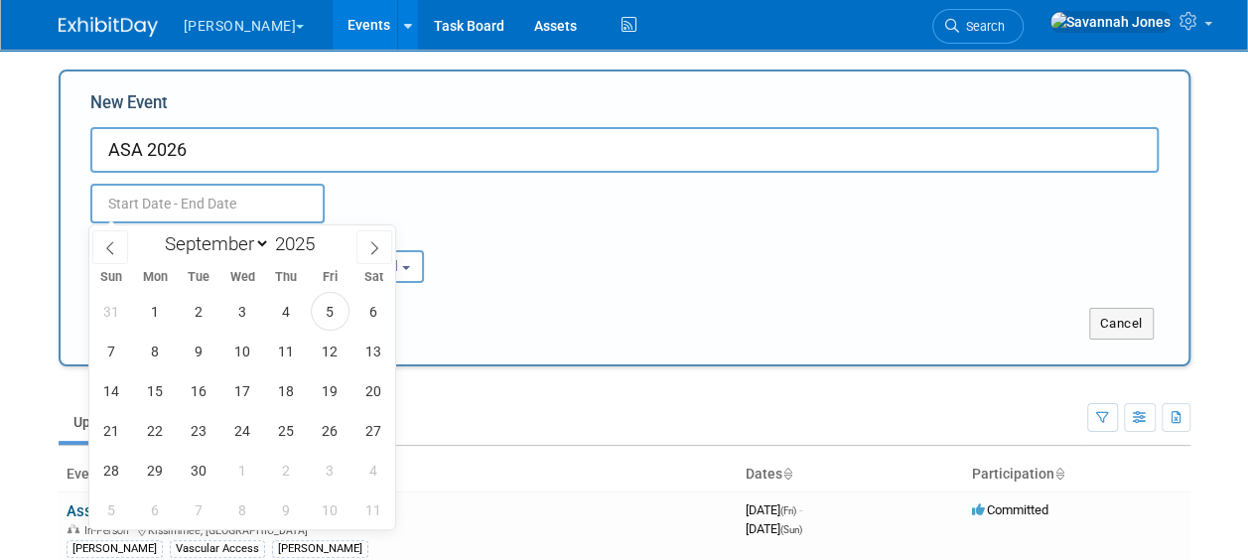
click at [197, 198] on input "text" at bounding box center [207, 204] width 234 height 40
click at [225, 230] on div "January February March April May June July August September October November [D…" at bounding box center [242, 242] width 229 height 34
click at [258, 245] on select "January February March April May June July August September October November De…" at bounding box center [213, 243] width 114 height 25
select select "9"
click at [156, 231] on select "January February March April May June July August September October November De…" at bounding box center [213, 243] width 114 height 25
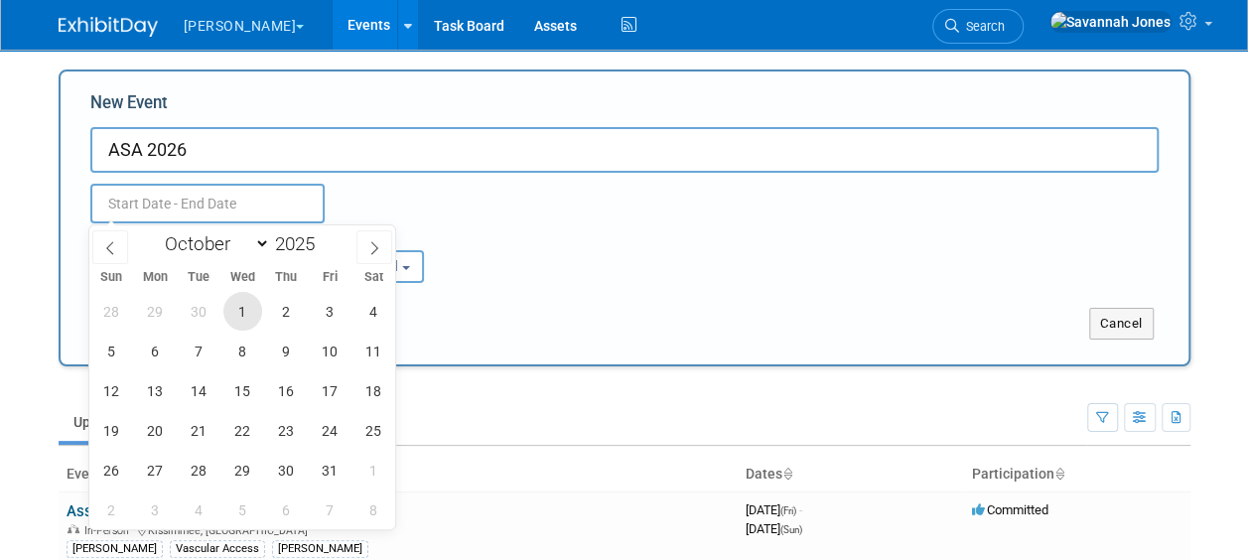
click at [236, 302] on span "1" at bounding box center [242, 311] width 39 height 39
type input "[DATE] to [DATE]"
click at [324, 238] on span at bounding box center [323, 238] width 14 height 12
type input "2026"
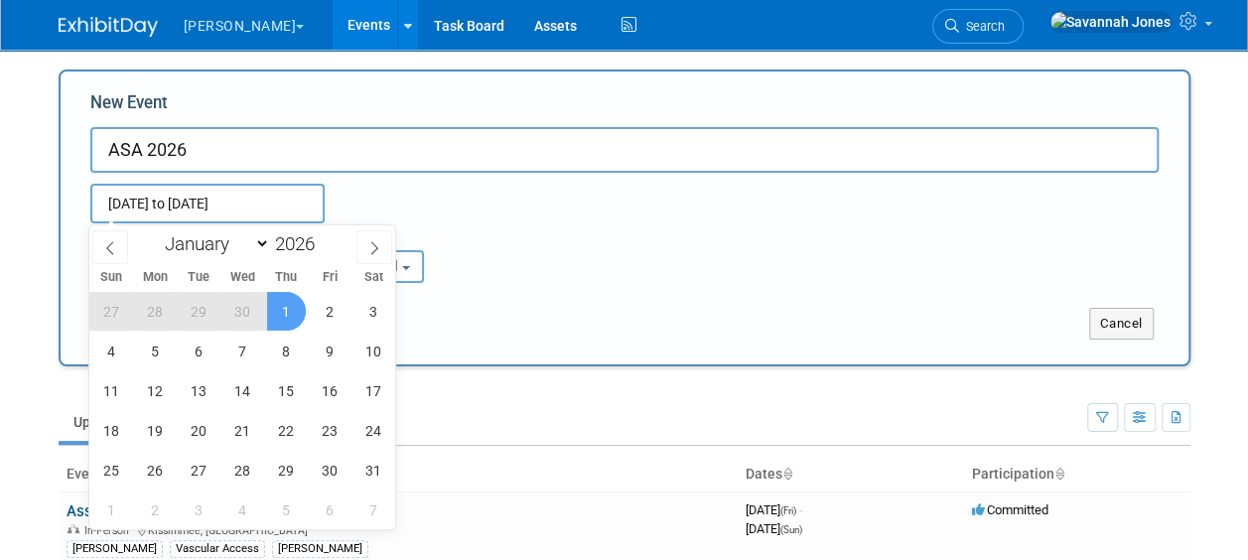
click at [290, 310] on span "1" at bounding box center [286, 311] width 39 height 39
type input "[DATE] to [DATE]"
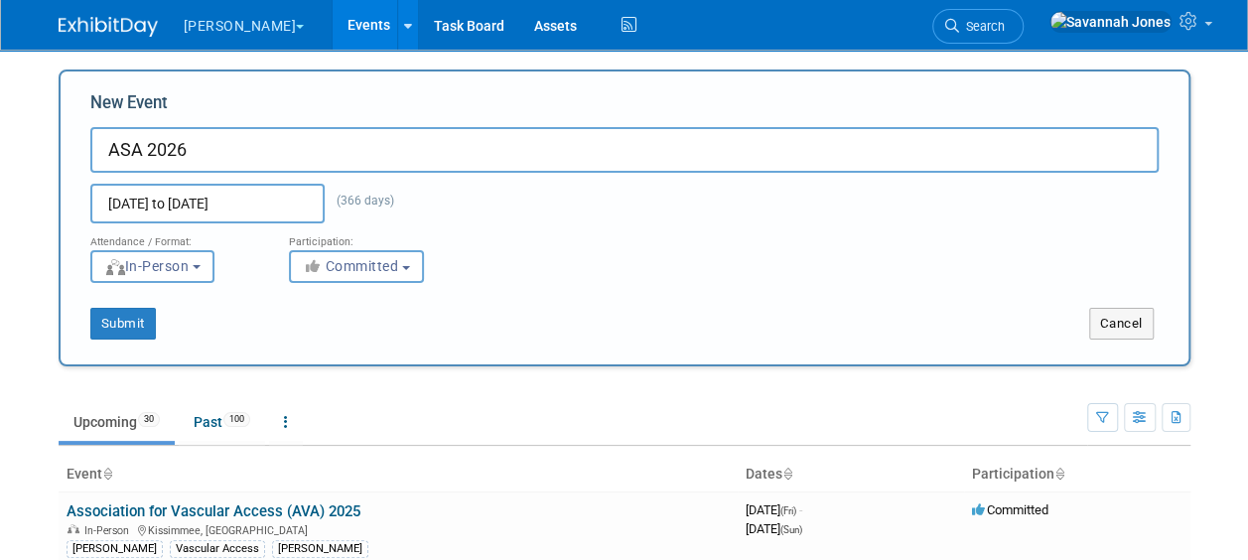
click at [236, 201] on input "[DATE] to [DATE]" at bounding box center [207, 204] width 234 height 40
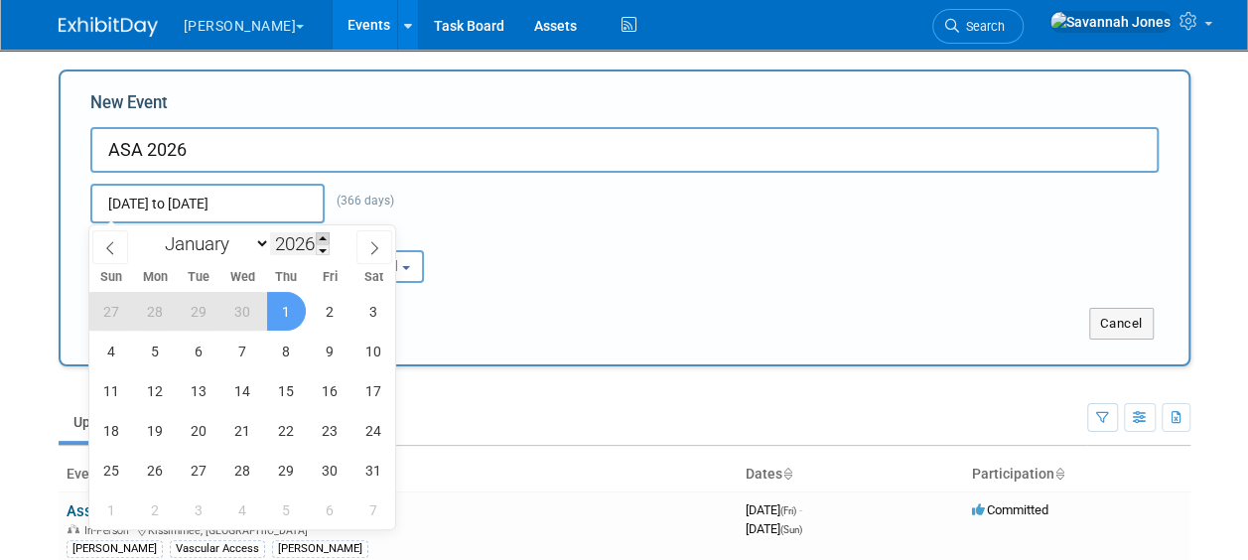
click at [320, 238] on span at bounding box center [323, 238] width 14 height 12
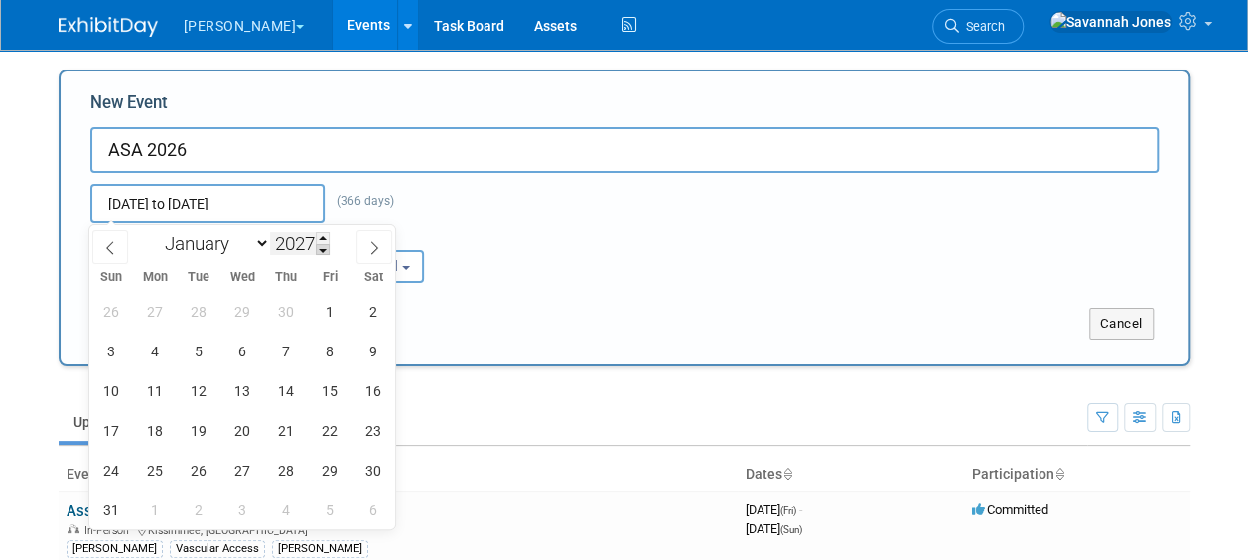
click at [326, 250] on span at bounding box center [323, 250] width 14 height 12
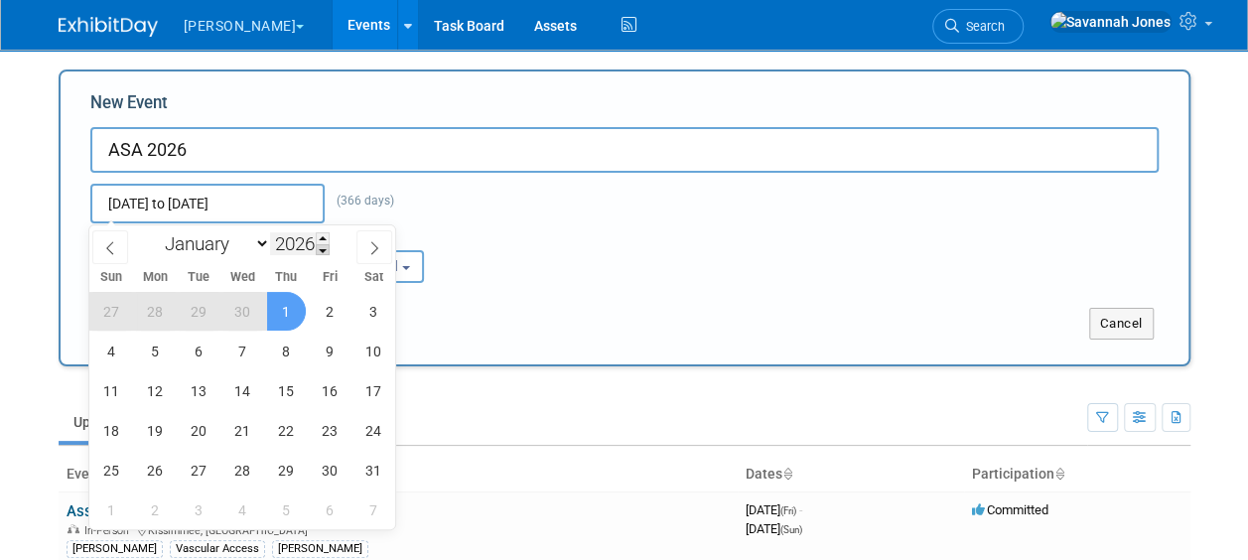
click at [326, 250] on span at bounding box center [323, 250] width 14 height 12
type input "2025"
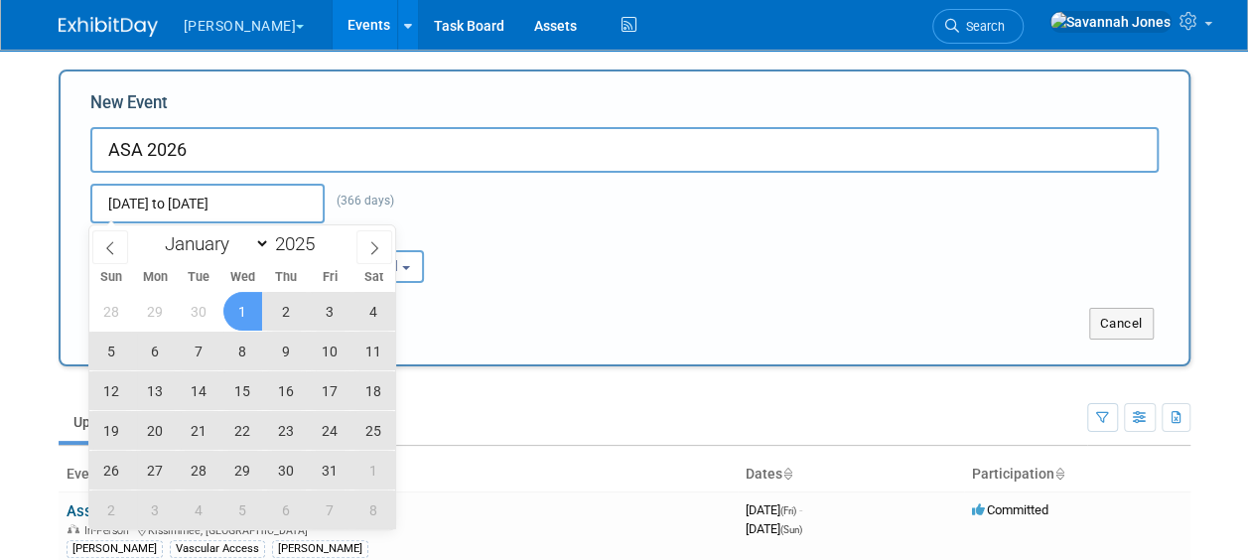
click at [232, 310] on span "1" at bounding box center [242, 311] width 39 height 39
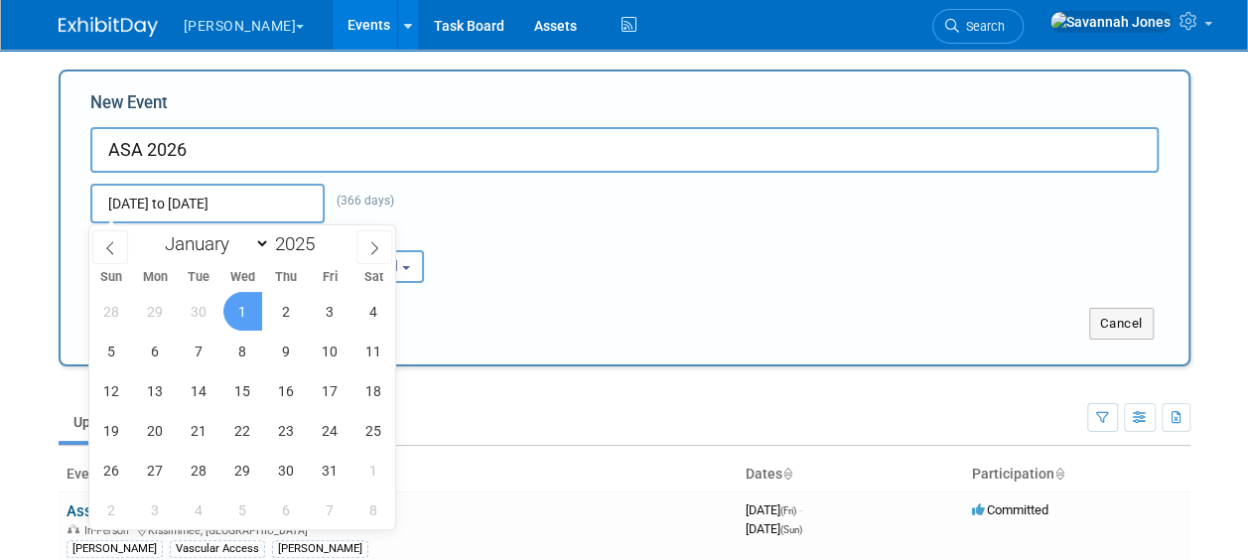
click at [242, 305] on span "1" at bounding box center [242, 311] width 39 height 39
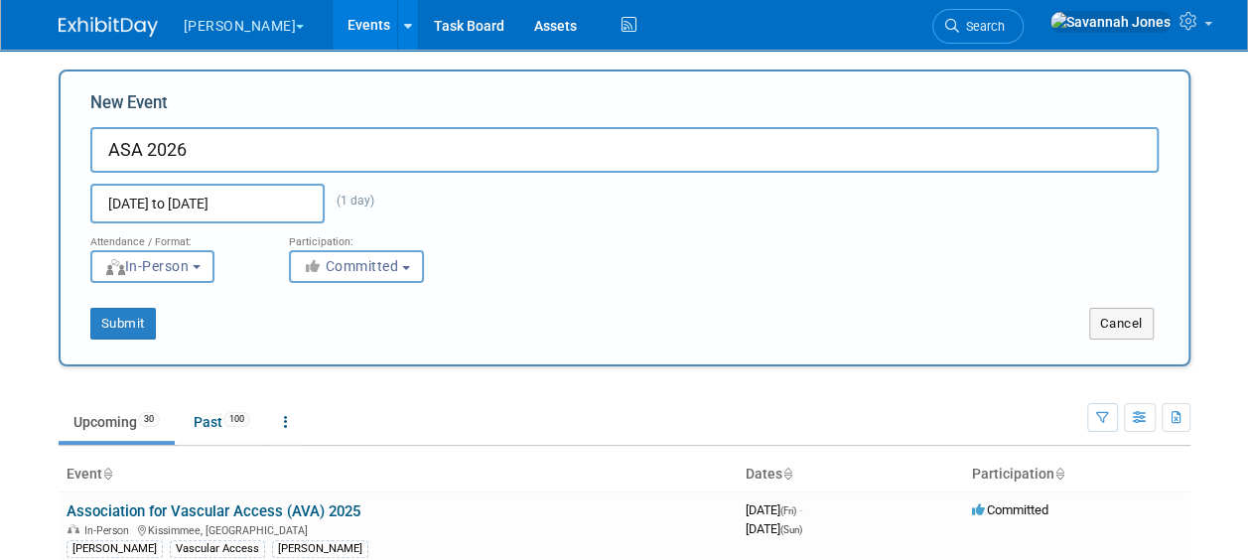
click at [280, 205] on input "[DATE] to [DATE]" at bounding box center [207, 204] width 234 height 40
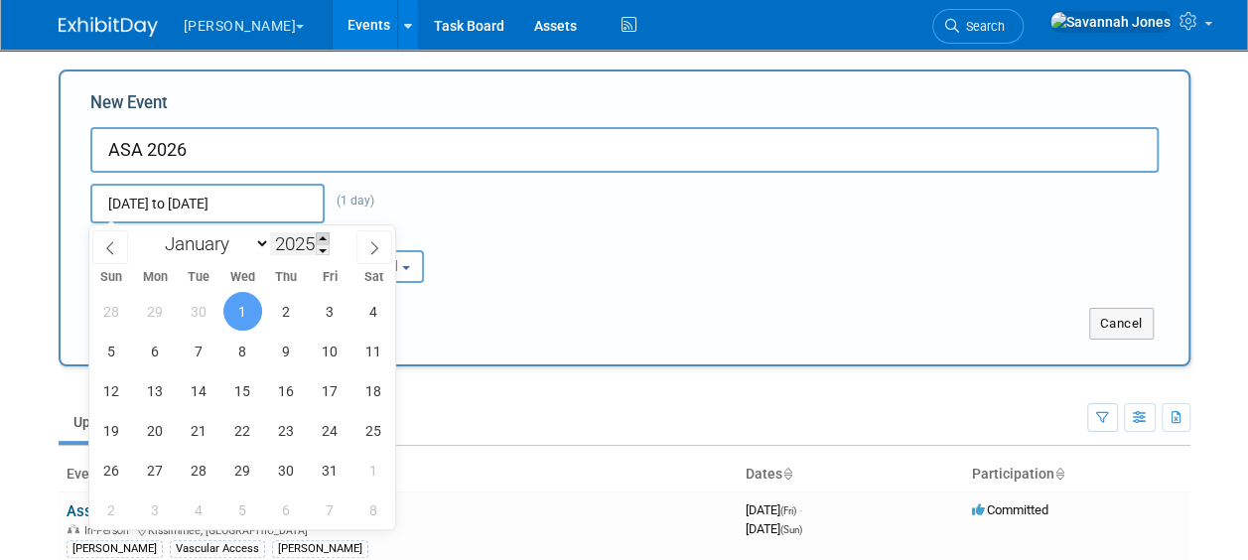
click at [317, 236] on div "2025" at bounding box center [300, 243] width 60 height 23
click at [163, 198] on input "[DATE] to [DATE]" at bounding box center [207, 204] width 234 height 40
click at [239, 304] on span "1" at bounding box center [242, 311] width 39 height 39
click at [260, 312] on span "1" at bounding box center [242, 311] width 39 height 39
type input "[DATE] to [DATE]"
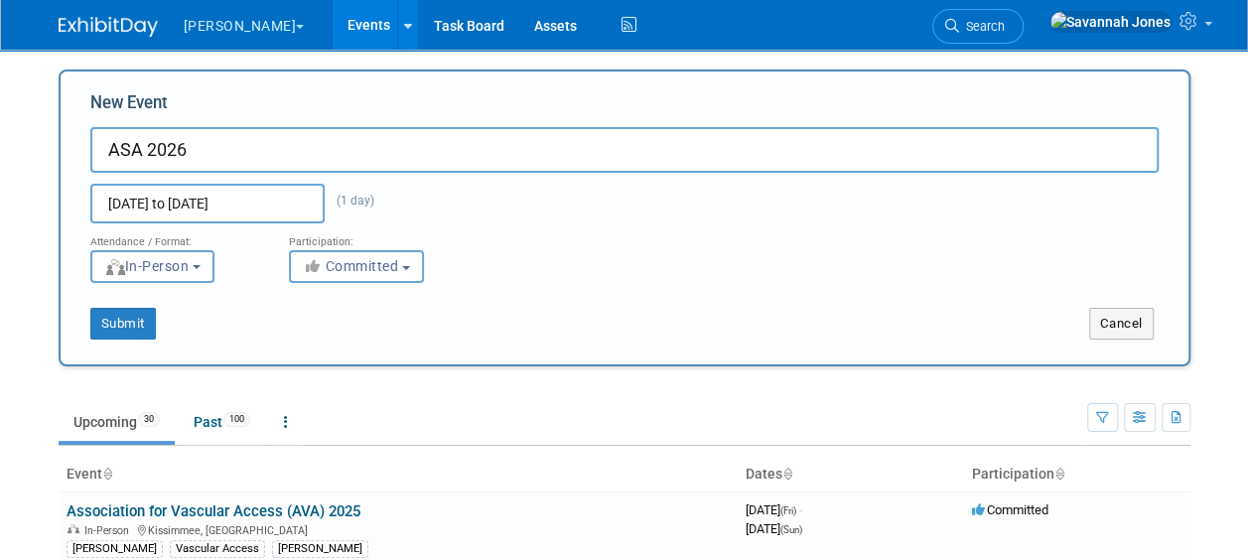
click at [208, 180] on div "[DATE] to [DATE] (1 day) Duplicate Event Warning" at bounding box center [624, 198] width 1098 height 51
click at [214, 204] on input "[DATE] to [DATE]" at bounding box center [207, 204] width 234 height 40
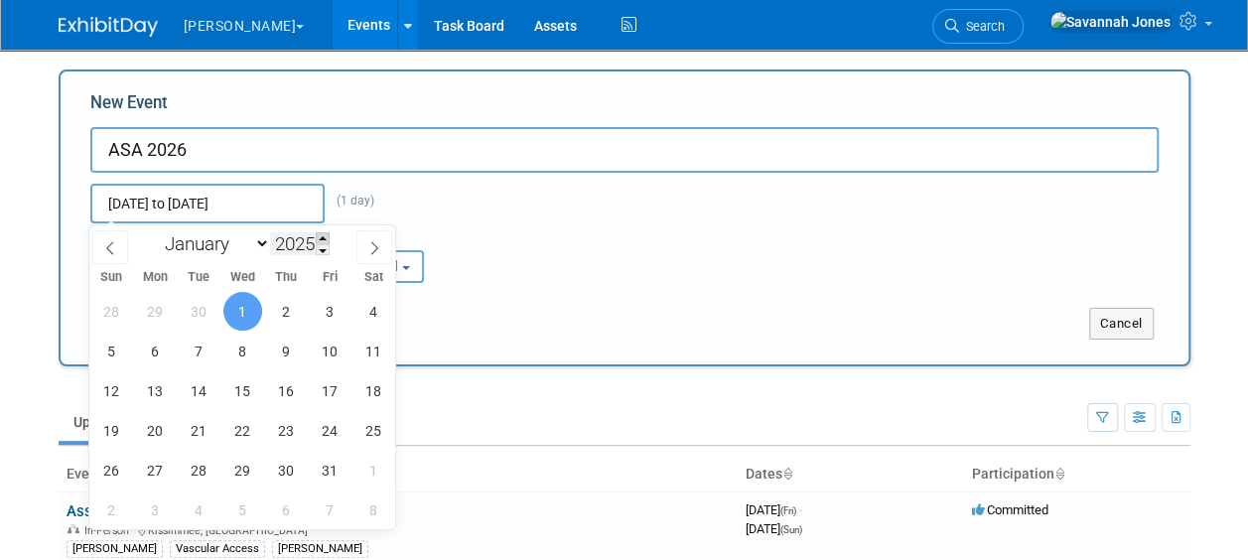
click at [328, 234] on span at bounding box center [323, 238] width 14 height 12
type input "2026"
click at [291, 310] on span "1" at bounding box center [286, 311] width 39 height 39
click at [294, 311] on span "1" at bounding box center [286, 311] width 39 height 39
type input "[DATE] to [DATE]"
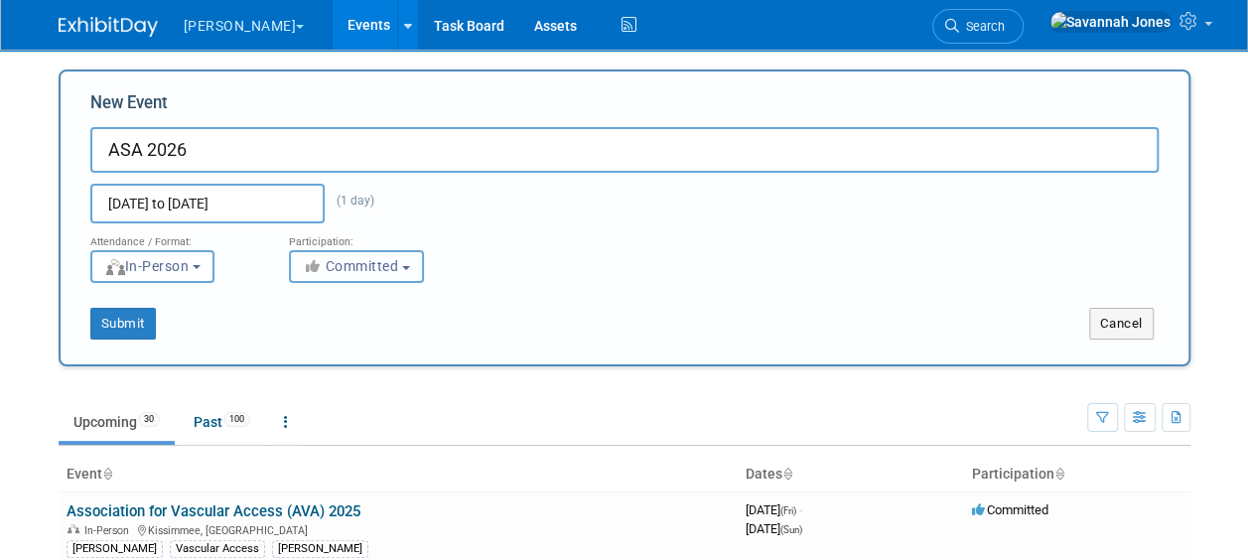
click at [347, 263] on span "Committed" at bounding box center [351, 266] width 96 height 16
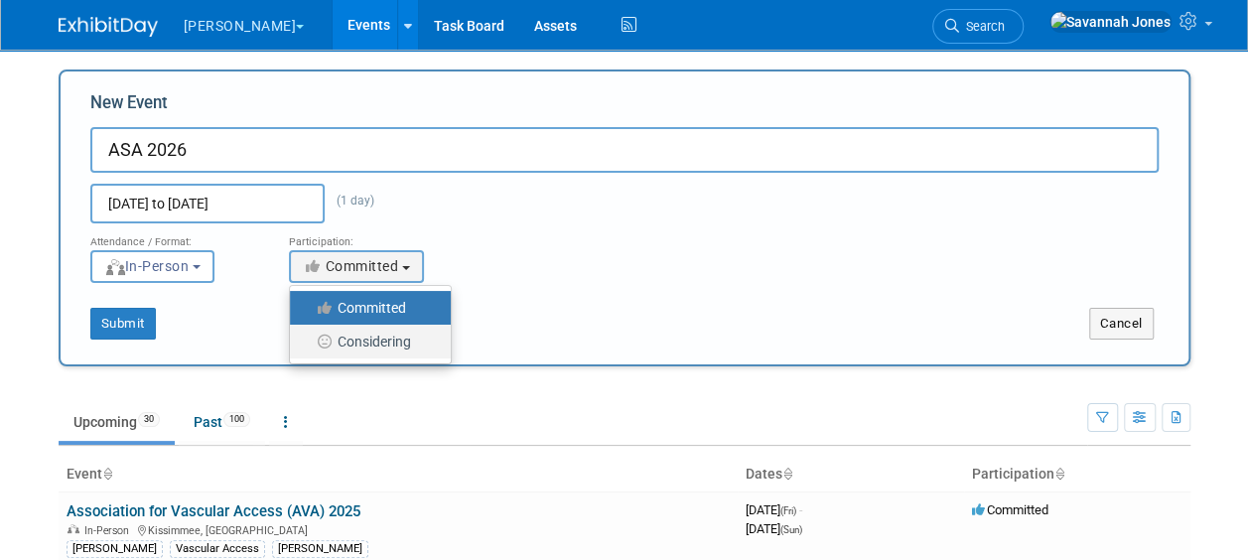
click at [354, 339] on label "Considering" at bounding box center [365, 342] width 131 height 26
click at [308, 339] on input "Considering" at bounding box center [301, 342] width 13 height 13
select select "2"
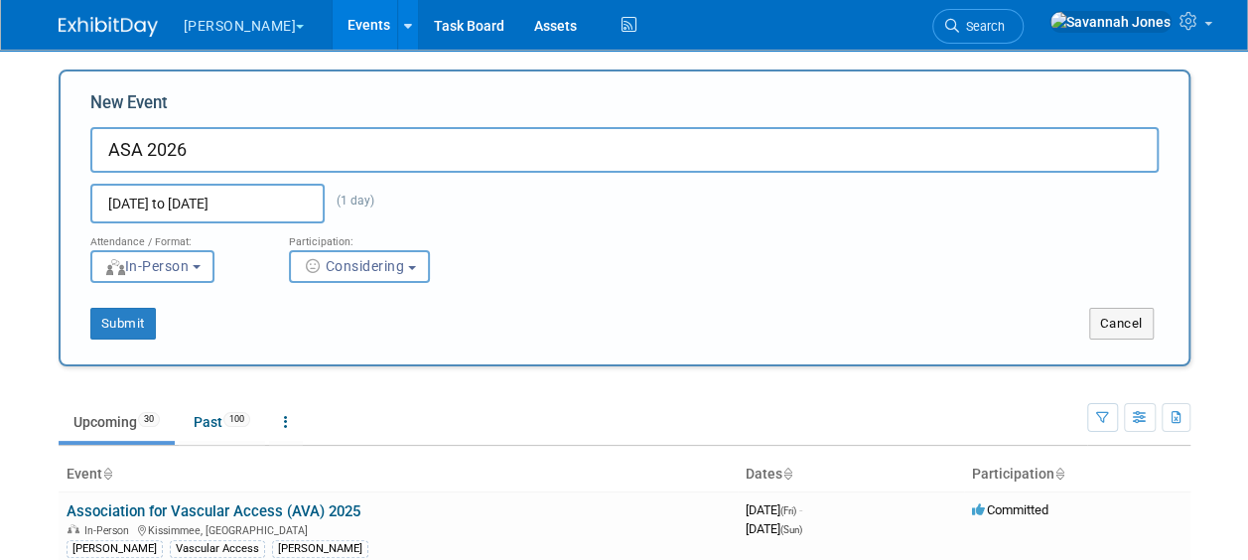
drag, startPoint x: 334, startPoint y: 323, endPoint x: 290, endPoint y: 324, distance: 43.7
click at [331, 320] on div "Submit" at bounding box center [296, 324] width 470 height 32
click at [132, 332] on button "Submit" at bounding box center [123, 324] width 66 height 32
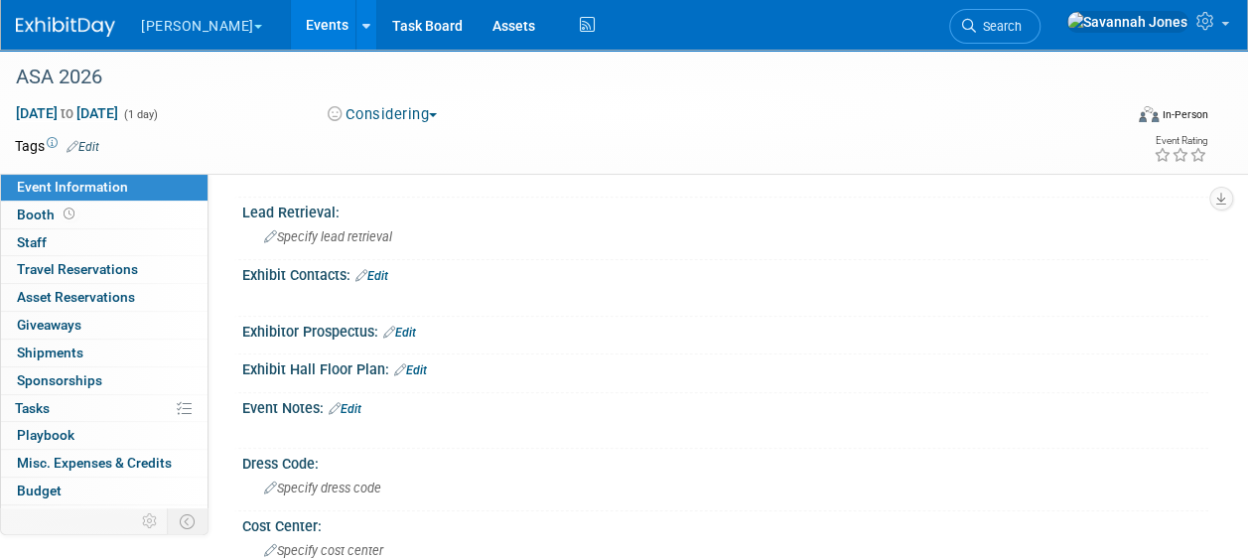
scroll to position [496, 0]
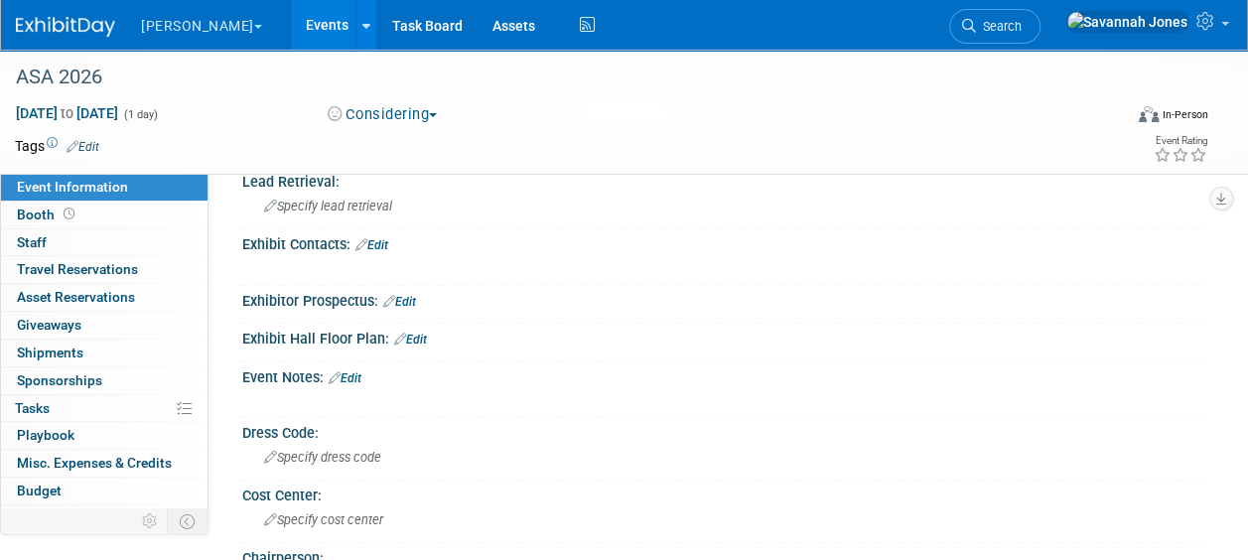
click at [384, 240] on link "Edit" at bounding box center [371, 245] width 33 height 14
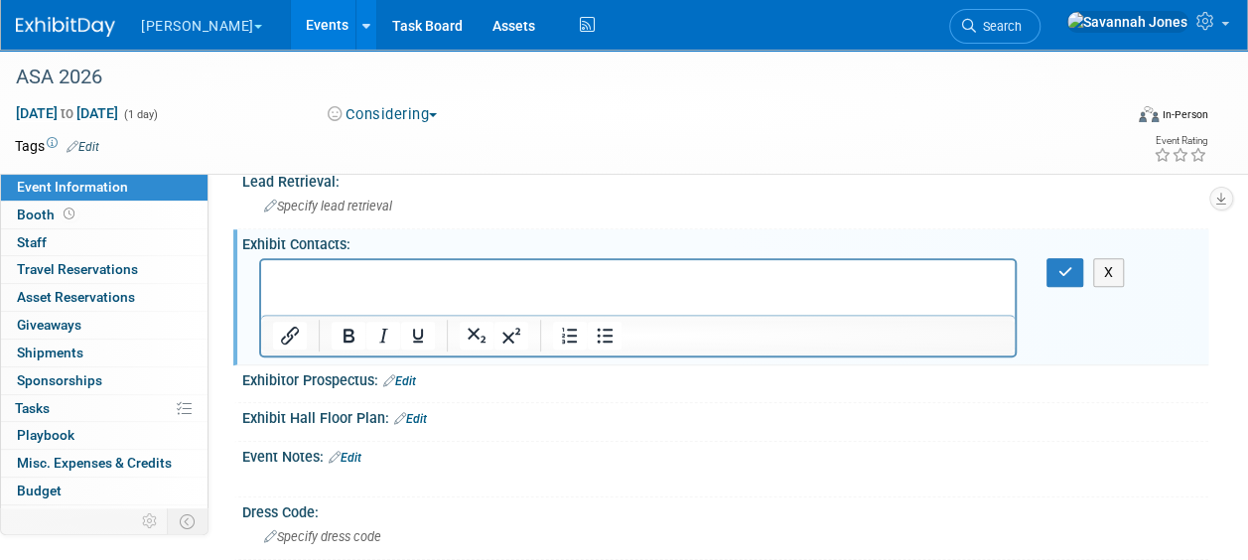
scroll to position [0, 0]
drag, startPoint x: 646, startPoint y: 506, endPoint x: 387, endPoint y: 285, distance: 340.8
click at [387, 285] on p "Rich Text Area. Press ALT-0 for help." at bounding box center [638, 277] width 731 height 20
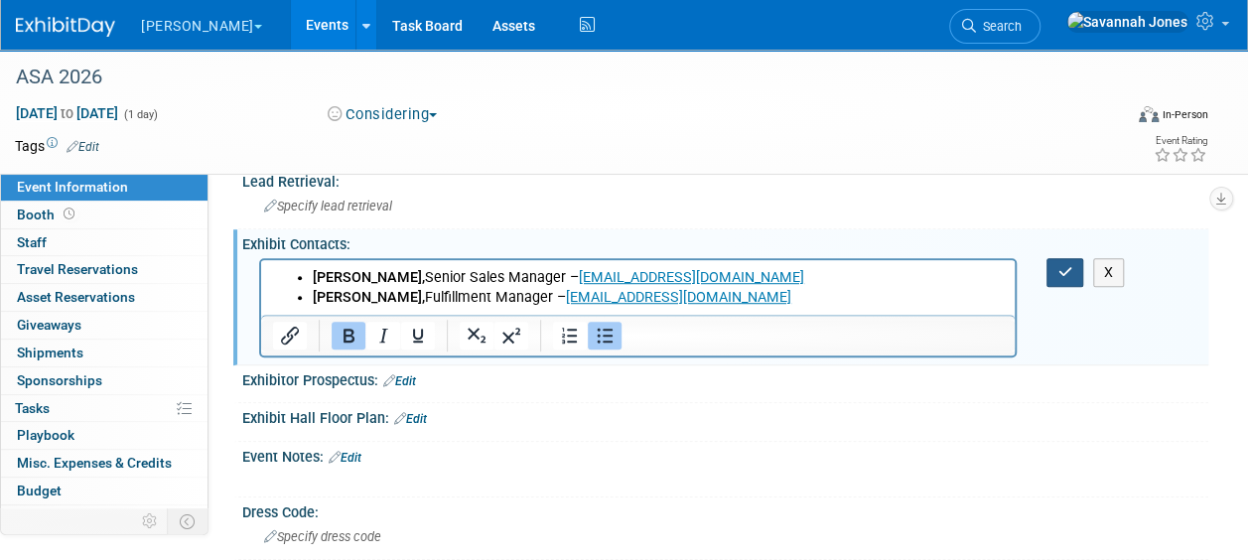
click at [1060, 267] on icon "button" at bounding box center [1064, 272] width 15 height 14
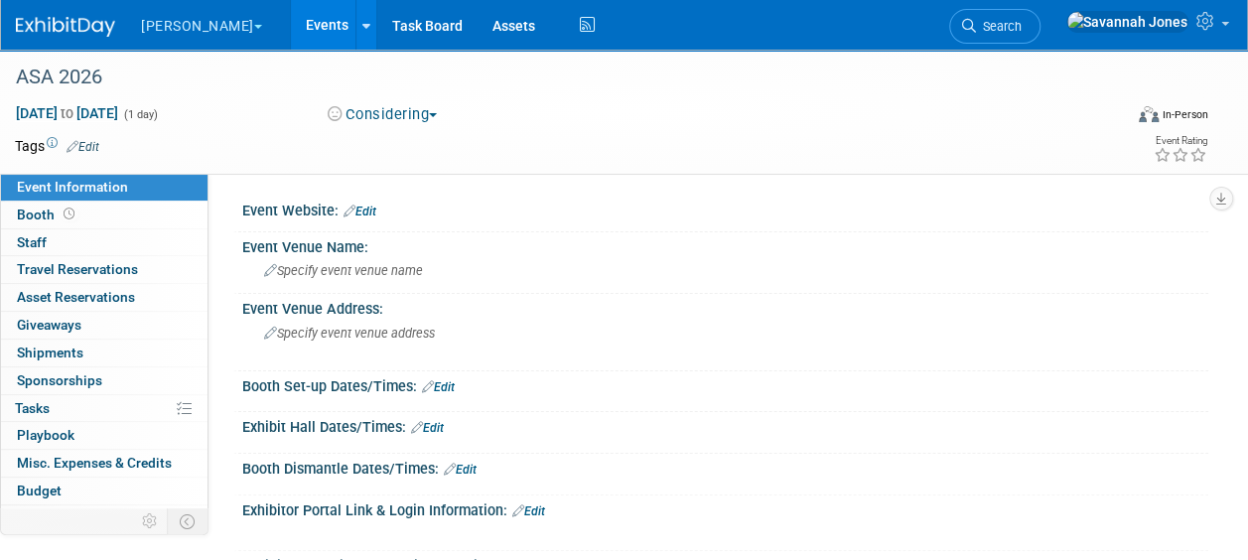
click at [291, 22] on link "Events" at bounding box center [327, 25] width 72 height 50
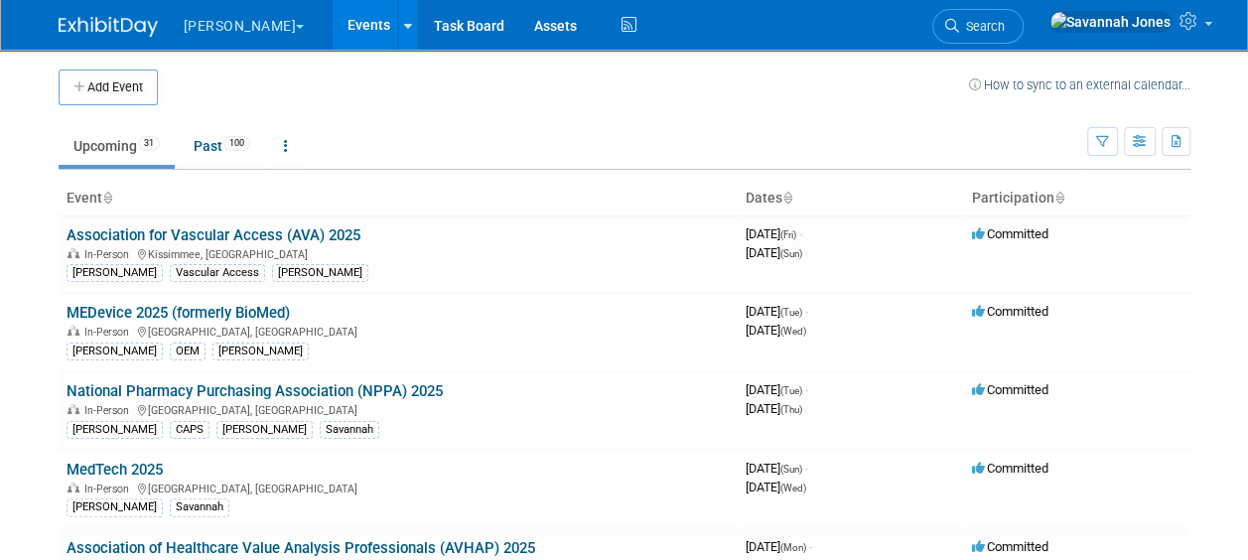
click at [379, 123] on td "Upcoming 31 Past 100 All Events 131 Past and Upcoming Grouped Annually Events g…" at bounding box center [573, 137] width 1029 height 65
click at [395, 389] on link "National Pharmacy Purchasing Association (NPPA) 2025" at bounding box center [255, 391] width 376 height 18
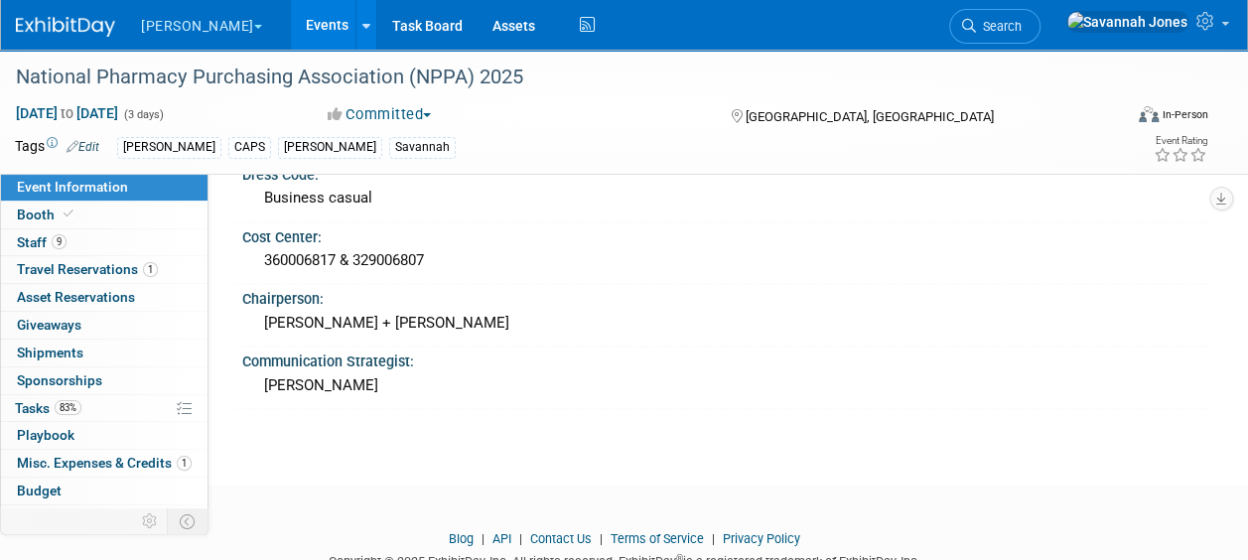
scroll to position [1390, 0]
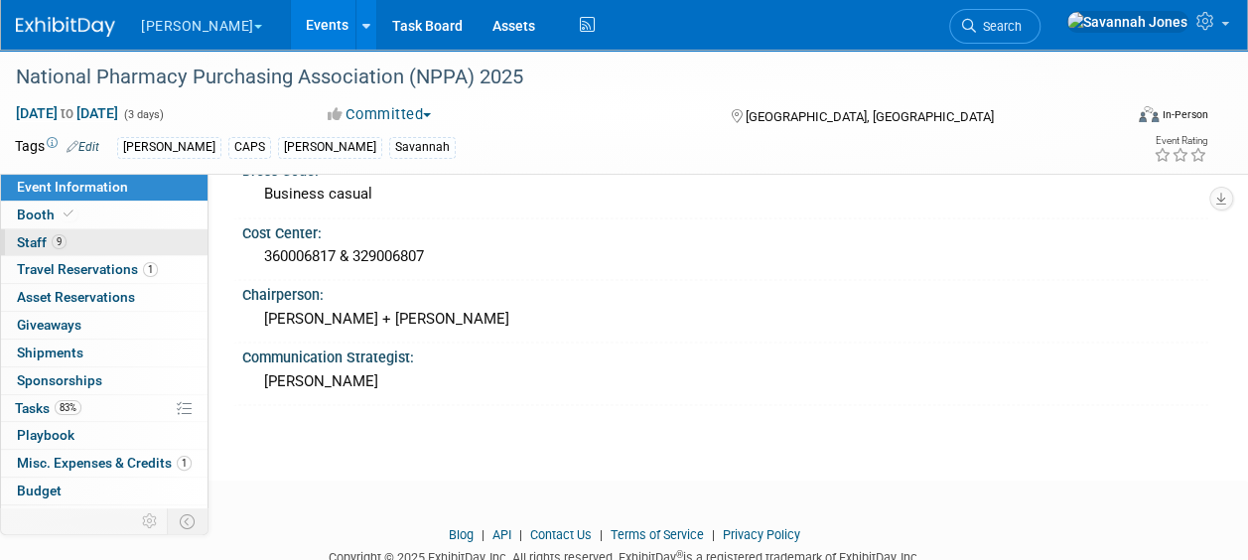
click at [96, 233] on link "9 Staff 9" at bounding box center [104, 242] width 206 height 27
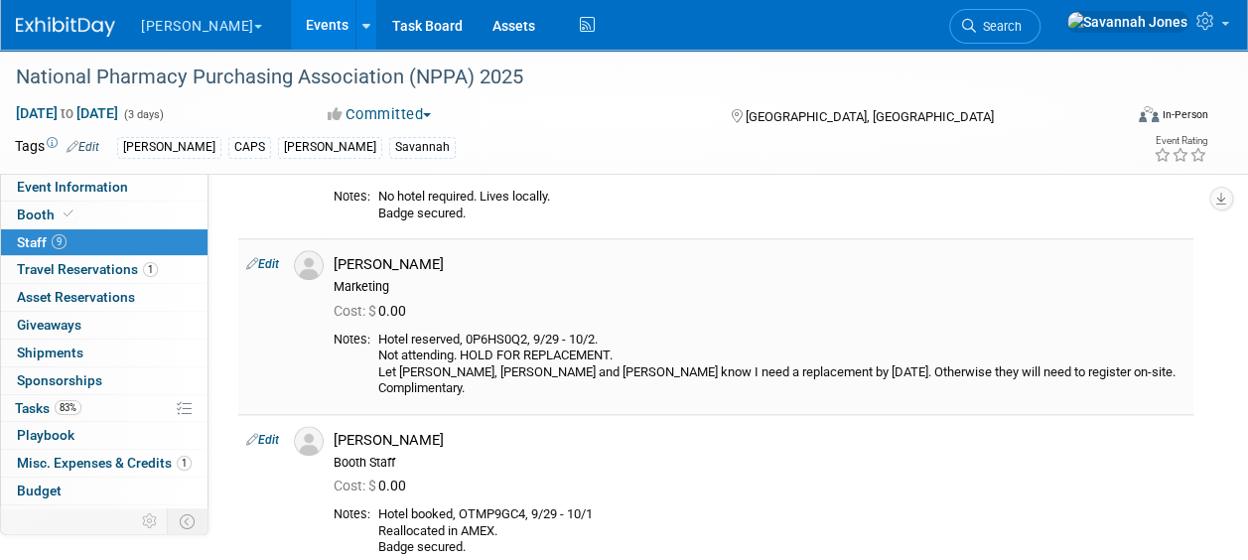
scroll to position [993, 0]
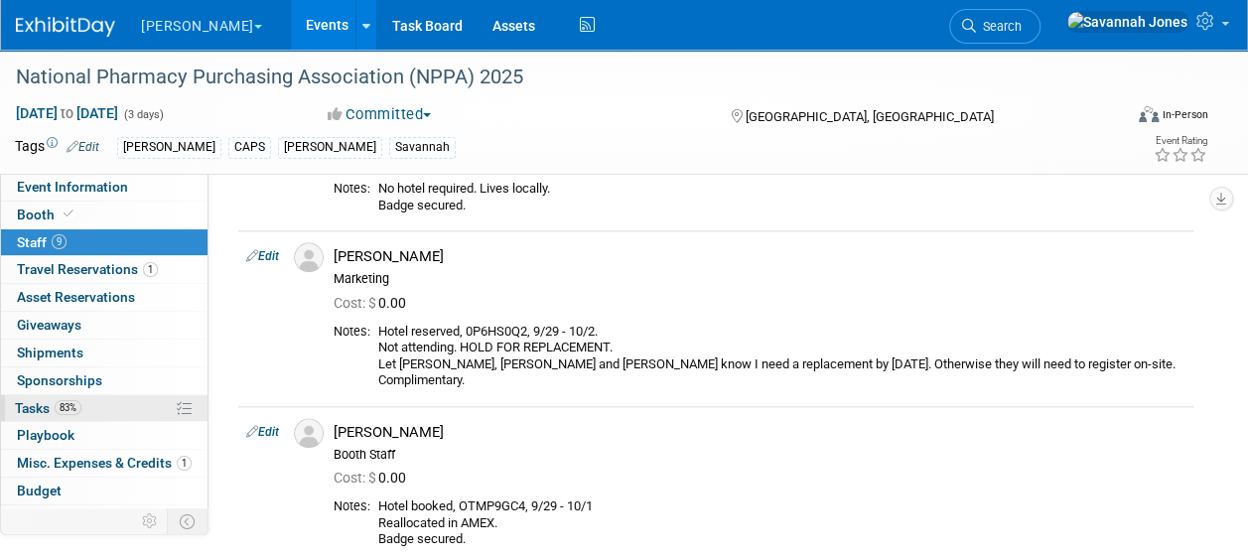
click at [84, 405] on link "83% Tasks 83%" at bounding box center [104, 408] width 206 height 27
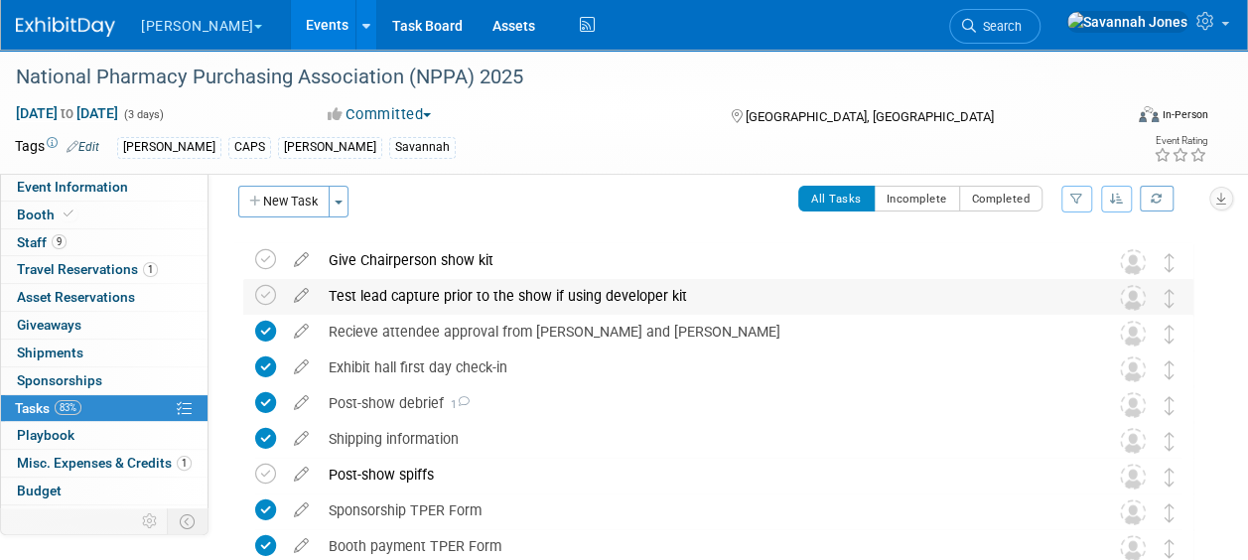
scroll to position [0, 0]
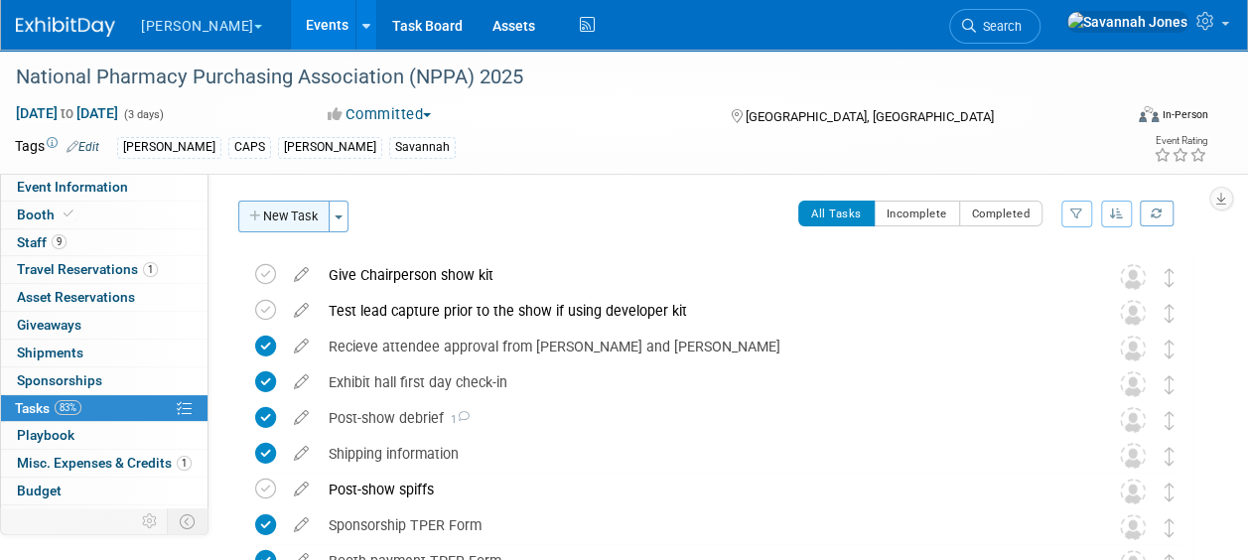
click at [280, 226] on button "New Task" at bounding box center [283, 217] width 91 height 32
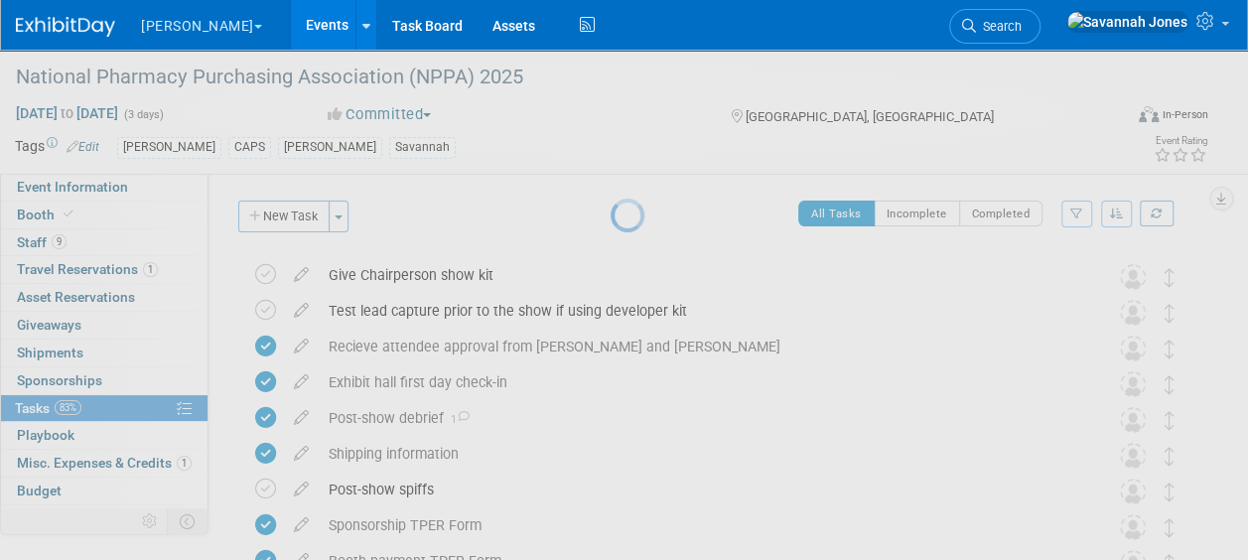
click at [611, 222] on div at bounding box center [625, 280] width 28 height 560
select select "8"
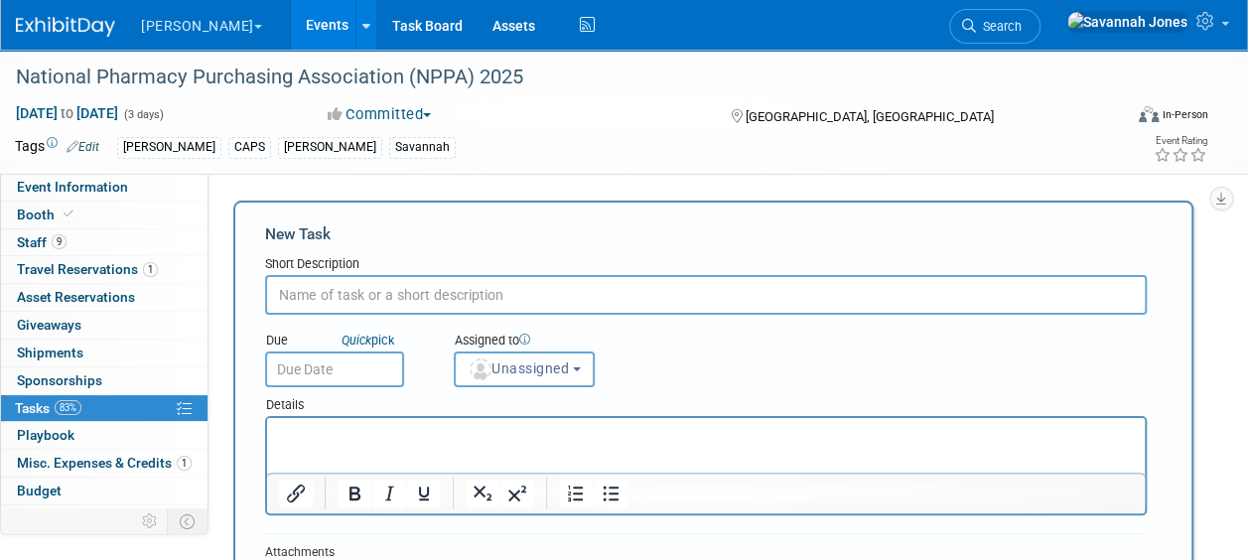
click at [355, 278] on input "text" at bounding box center [706, 295] width 882 height 40
type input "icapture email"
click at [362, 355] on input "text" at bounding box center [334, 369] width 139 height 36
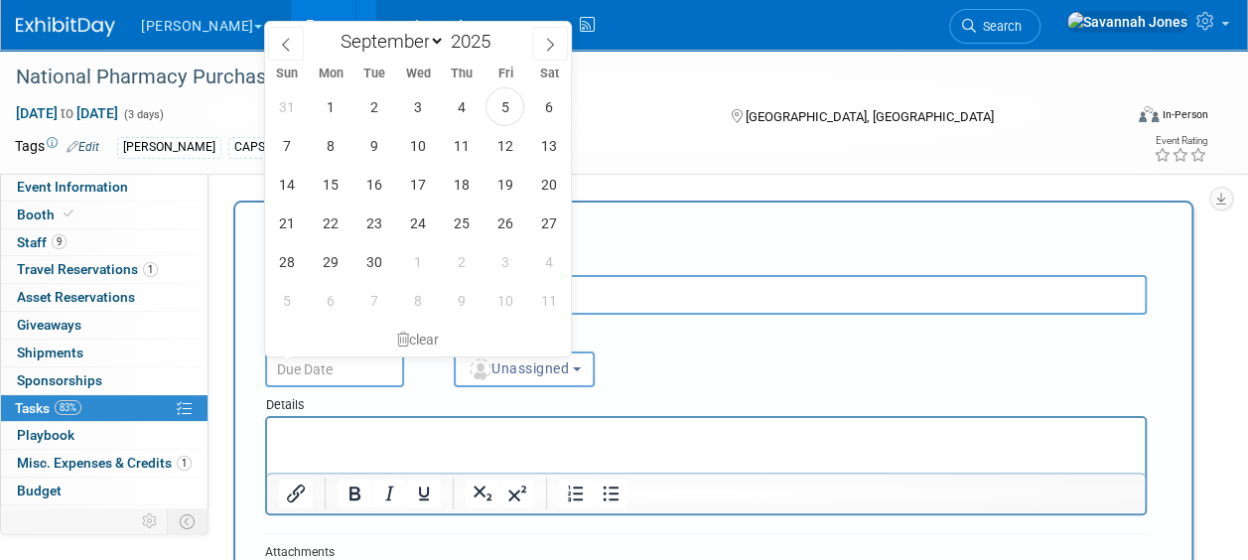
click at [852, 162] on div "Tags Edit B. Braun CAPS Dawn Savannah Event Rating" at bounding box center [611, 150] width 1223 height 35
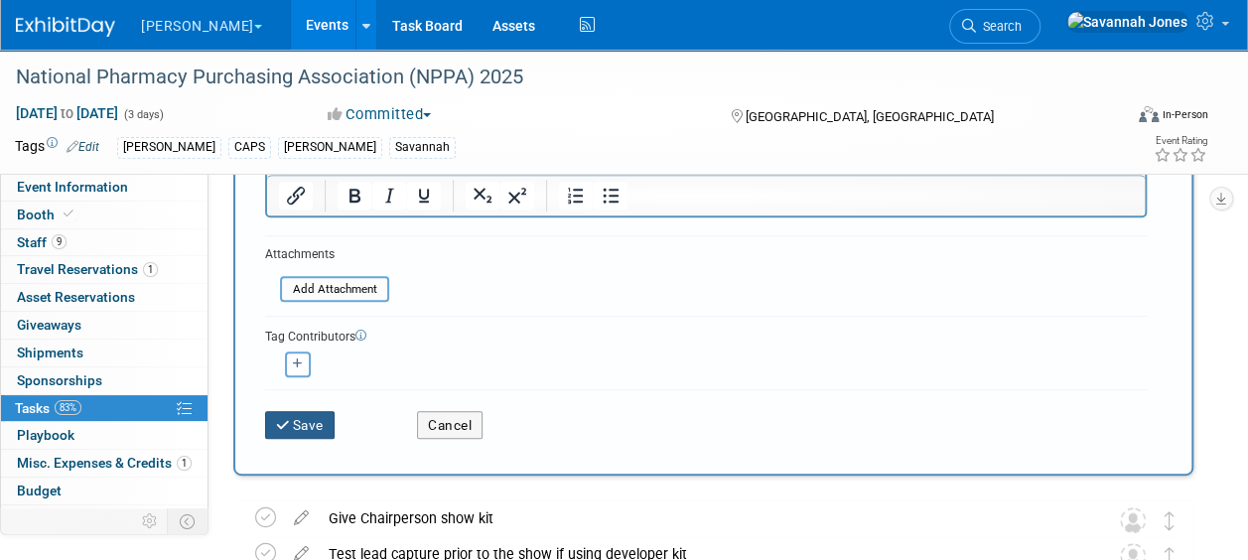
click at [314, 415] on button "Save" at bounding box center [299, 425] width 69 height 28
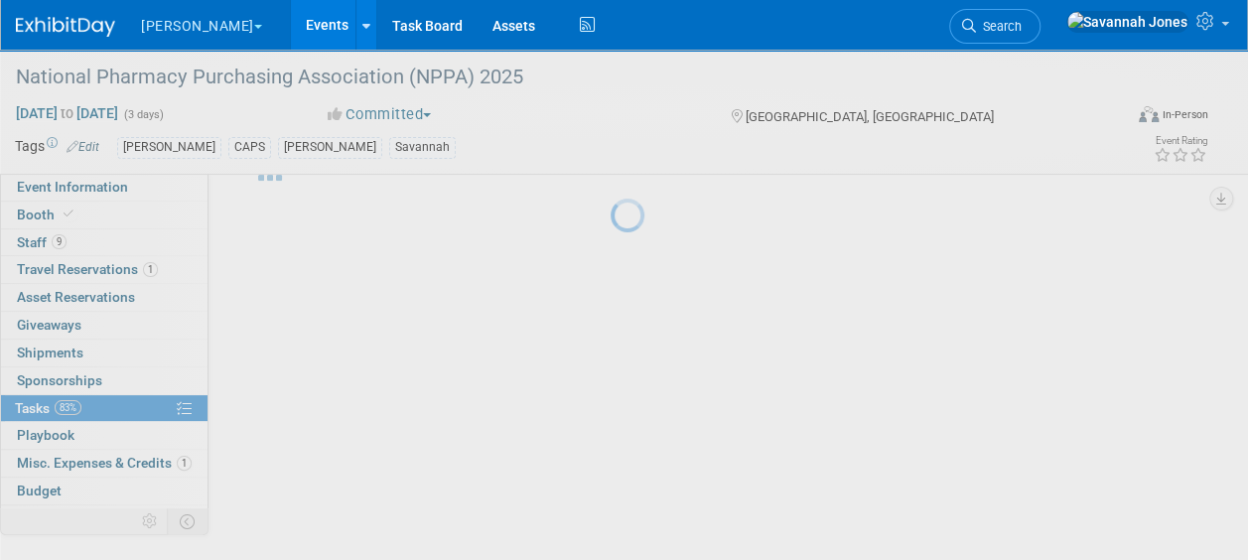
scroll to position [64, 0]
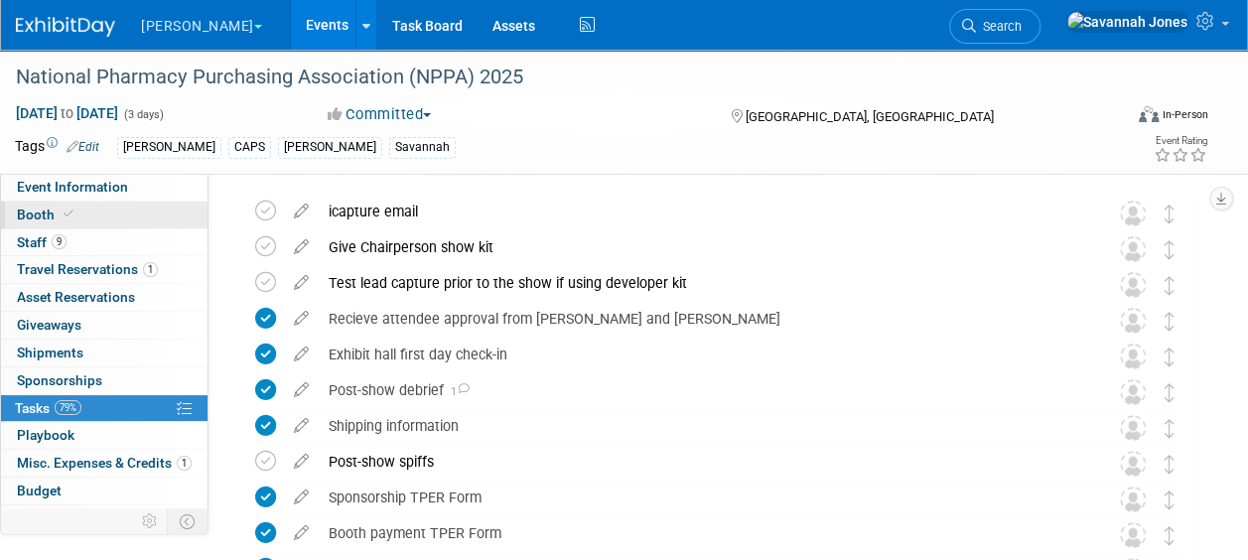
click at [67, 208] on icon at bounding box center [69, 213] width 10 height 11
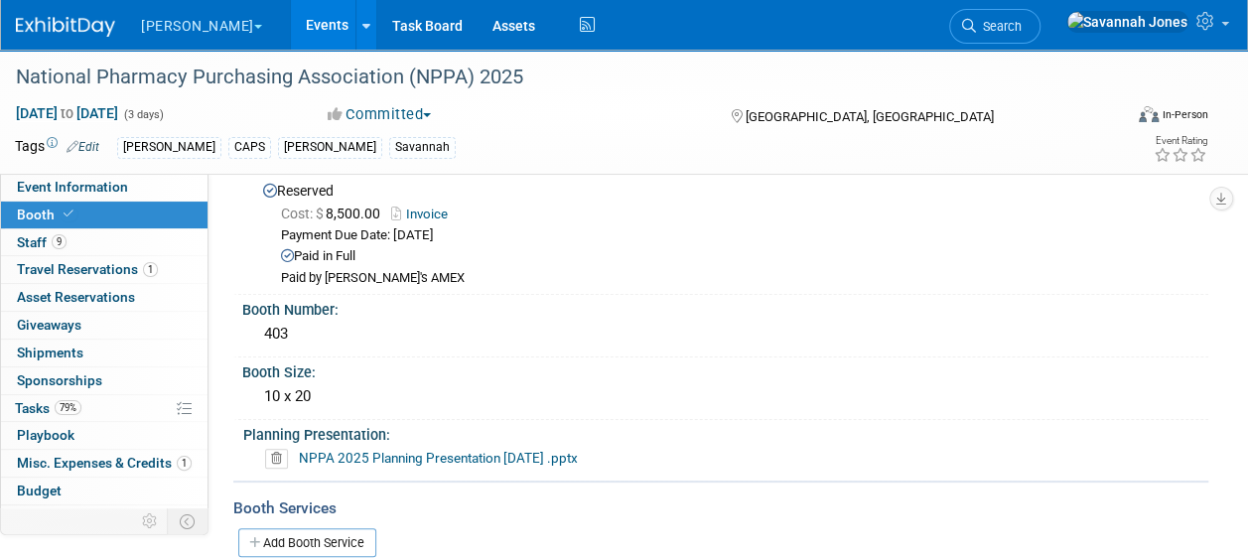
scroll to position [99, 0]
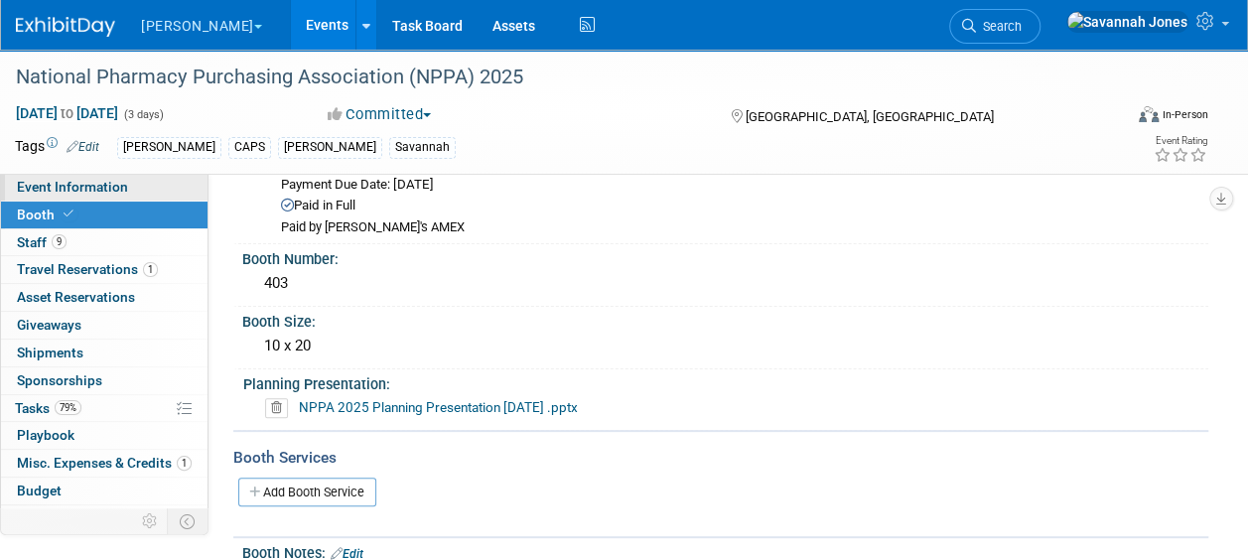
click at [143, 186] on link "Event Information" at bounding box center [104, 187] width 206 height 27
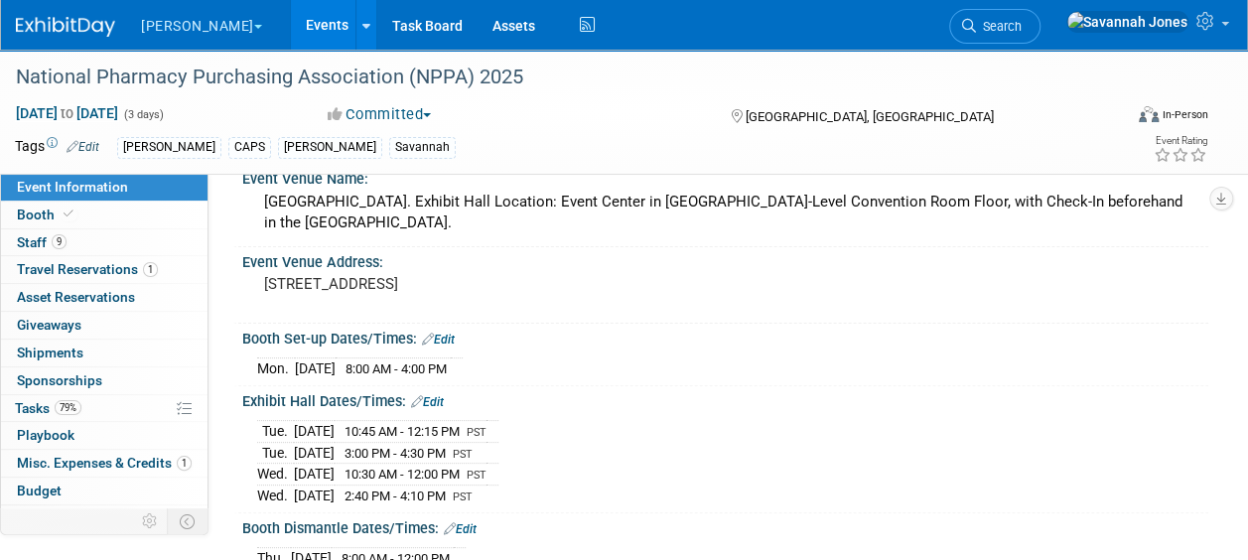
scroll to position [199, 0]
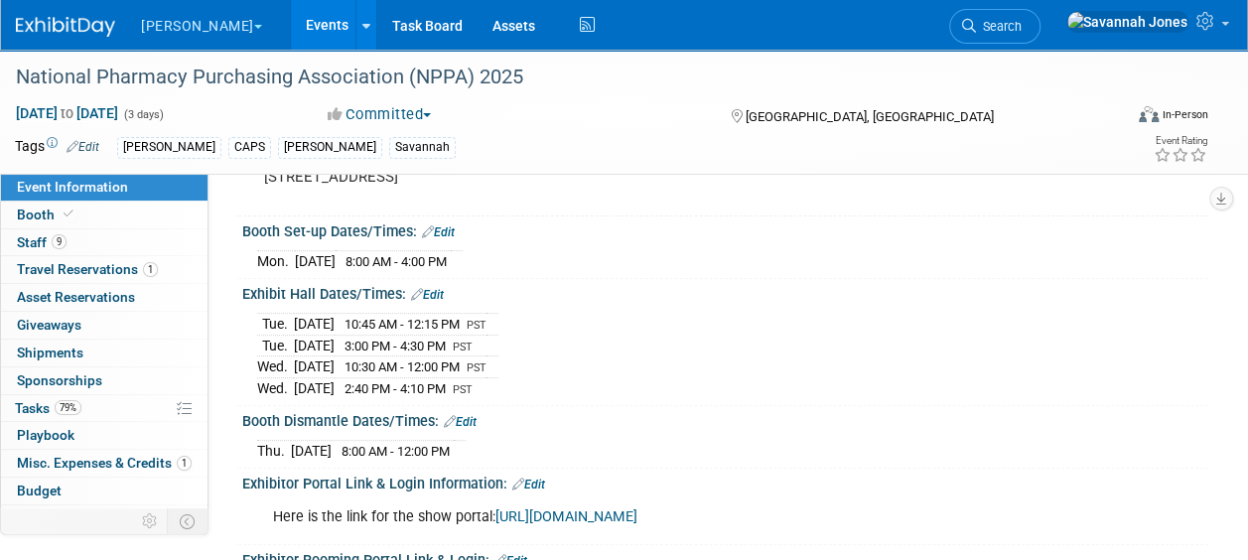
click at [291, 16] on link "Events" at bounding box center [327, 25] width 72 height 50
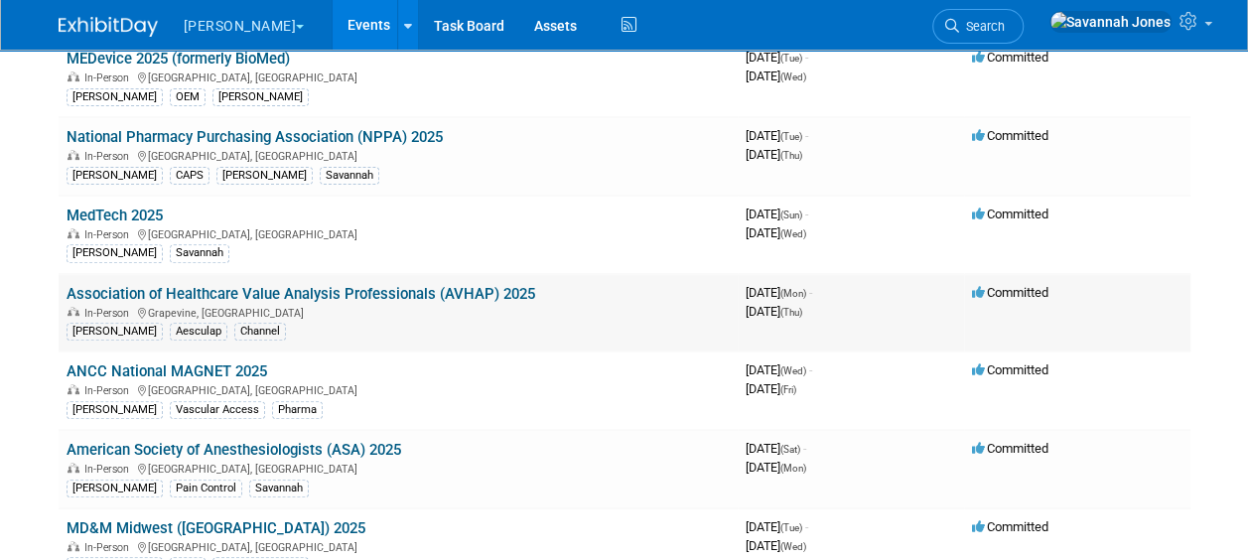
scroll to position [298, 0]
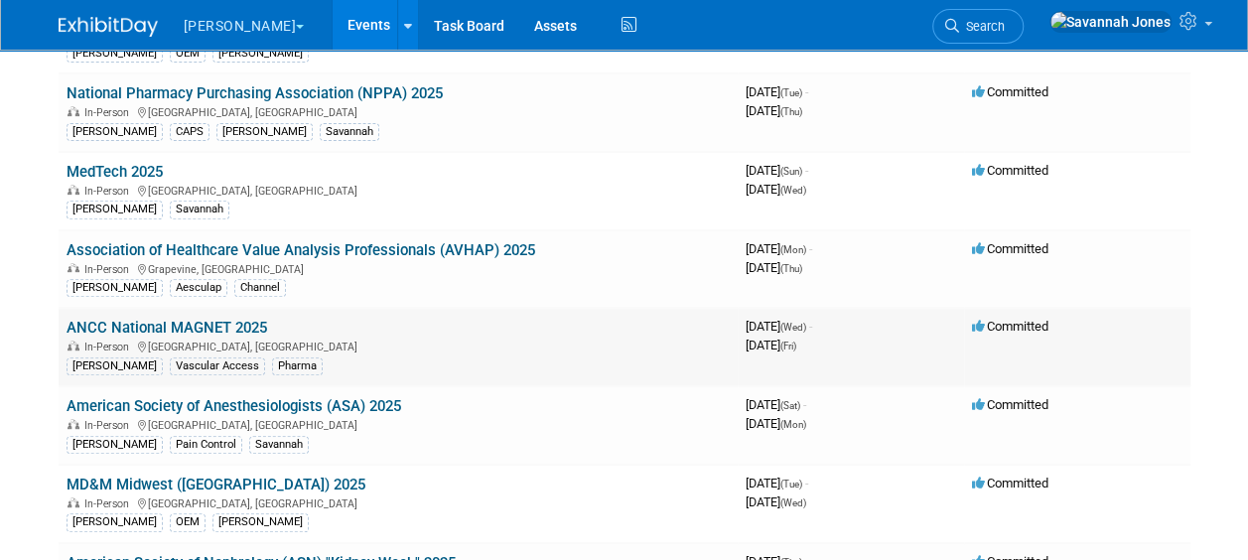
click at [250, 319] on link "ANCC National MAGNET 2025" at bounding box center [167, 328] width 201 height 18
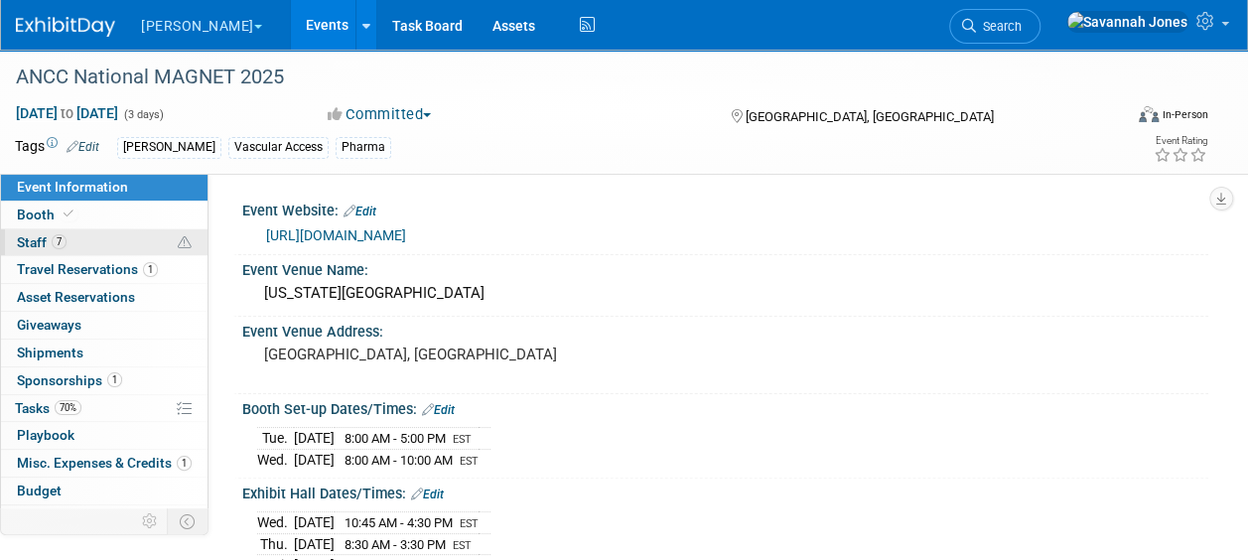
click at [79, 233] on link "7 Staff 7" at bounding box center [104, 242] width 206 height 27
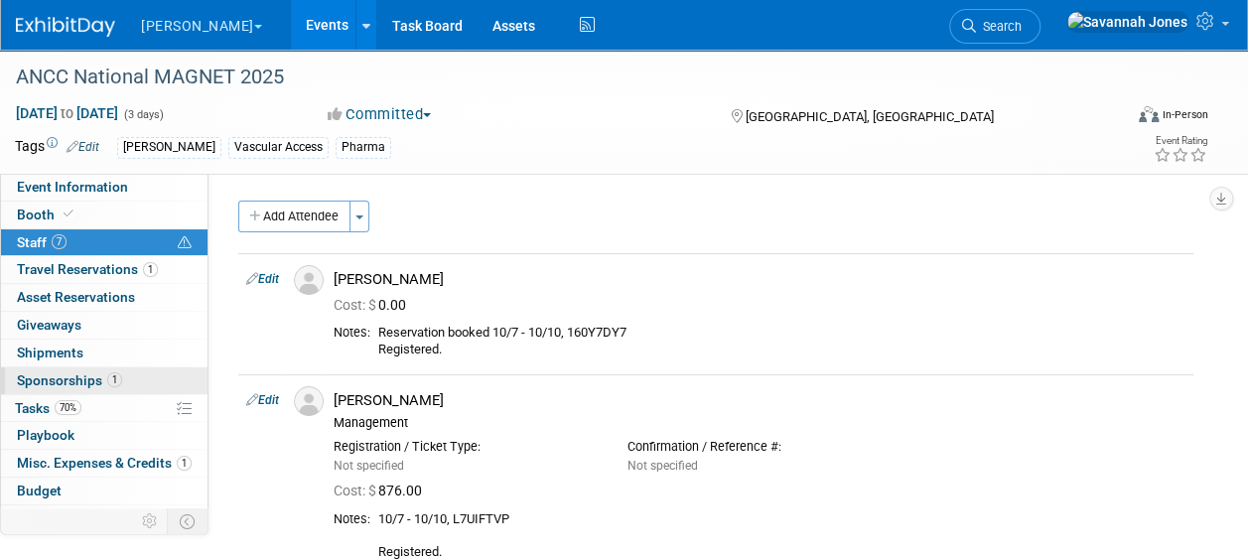
click at [100, 378] on span "Sponsorships 1" at bounding box center [69, 380] width 105 height 16
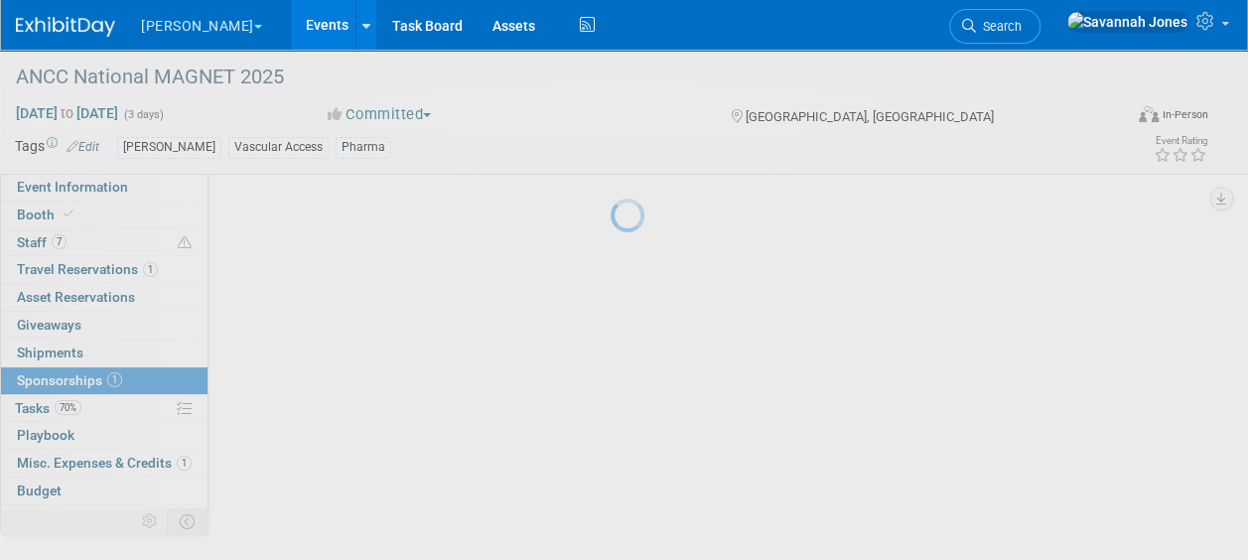
click at [611, 406] on div at bounding box center [625, 280] width 28 height 560
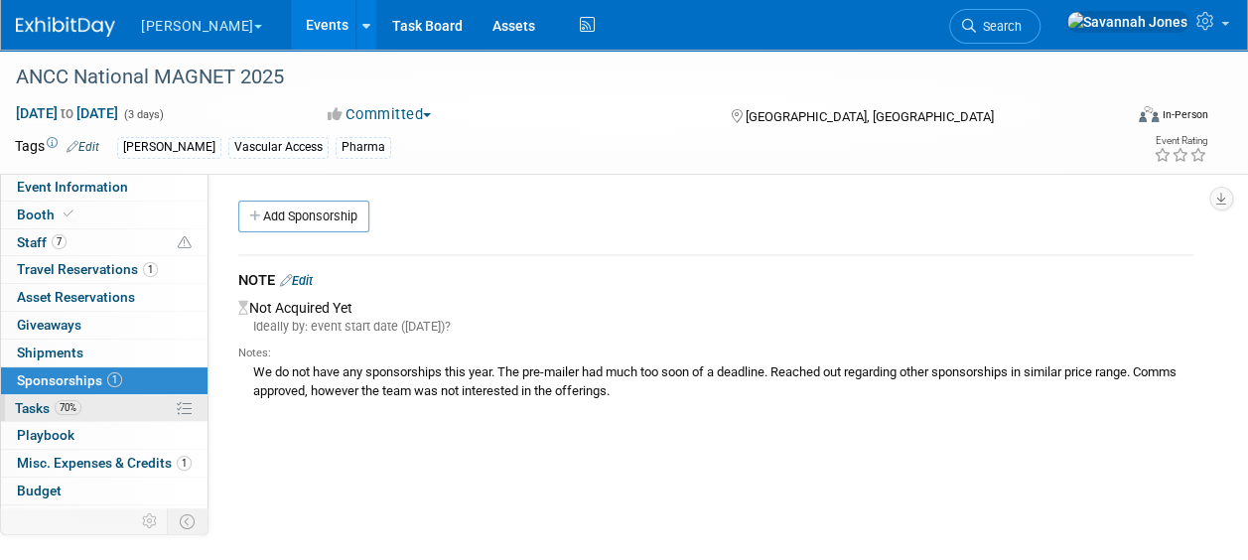
click at [115, 413] on link "70% Tasks 70%" at bounding box center [104, 408] width 206 height 27
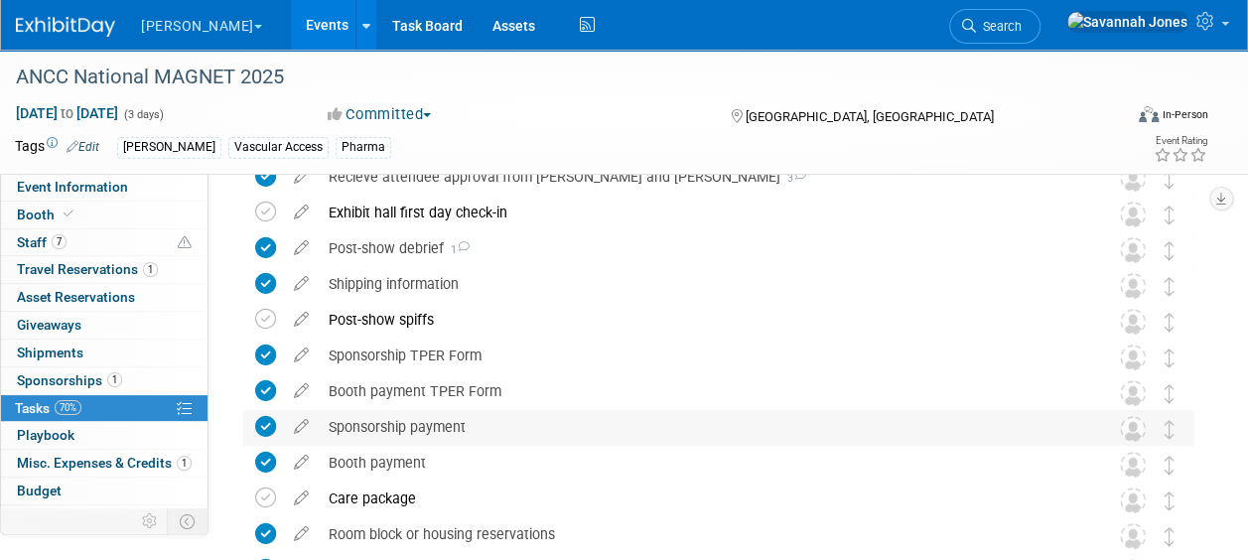
scroll to position [298, 0]
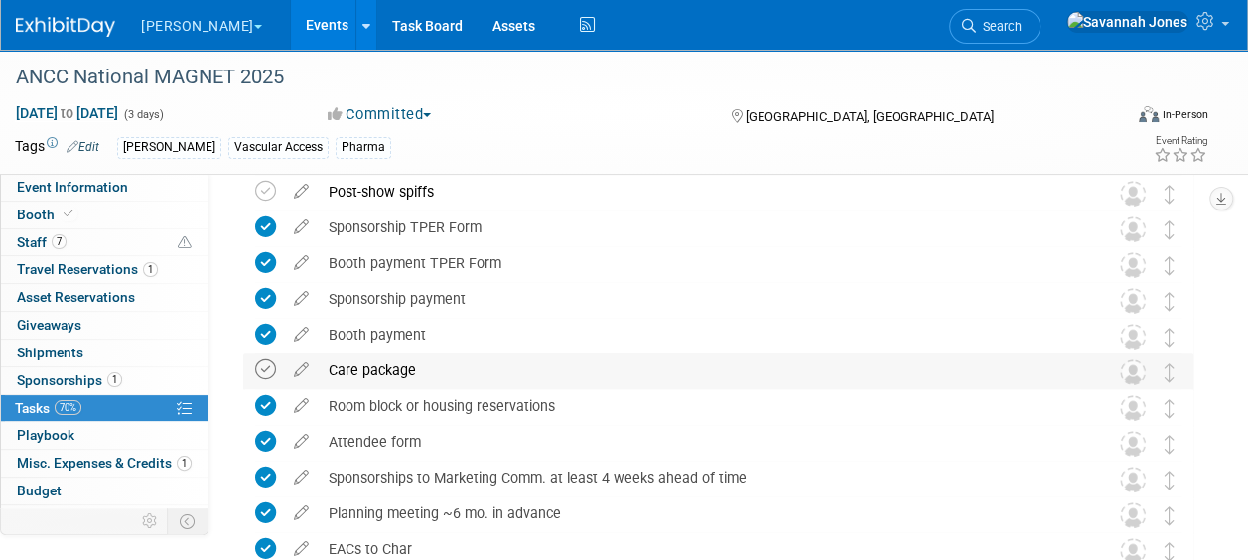
click at [263, 375] on icon at bounding box center [265, 369] width 21 height 21
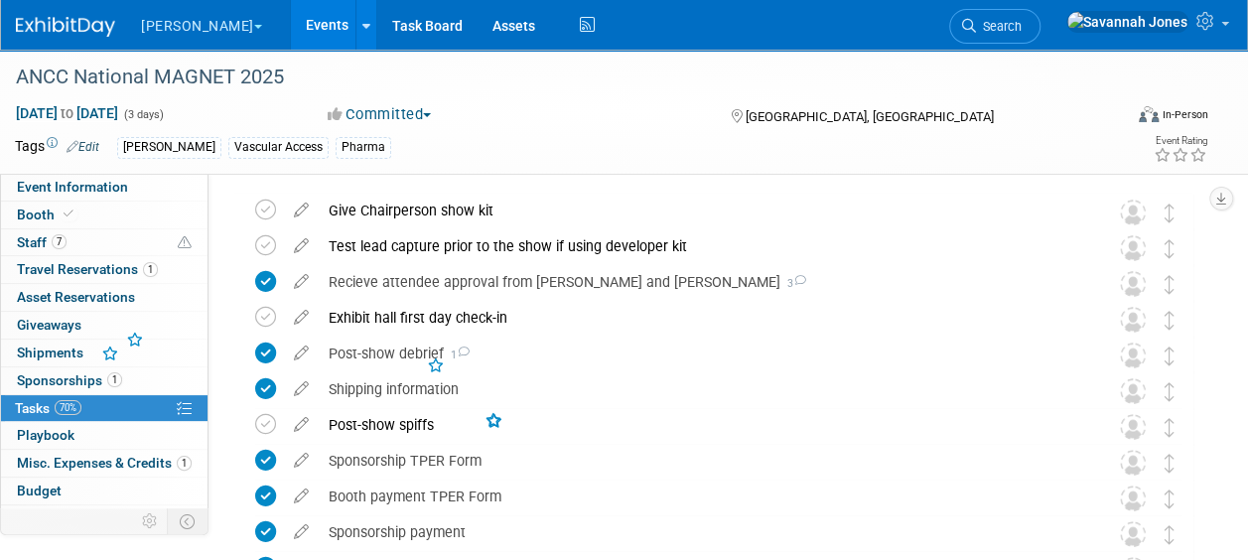
scroll to position [0, 0]
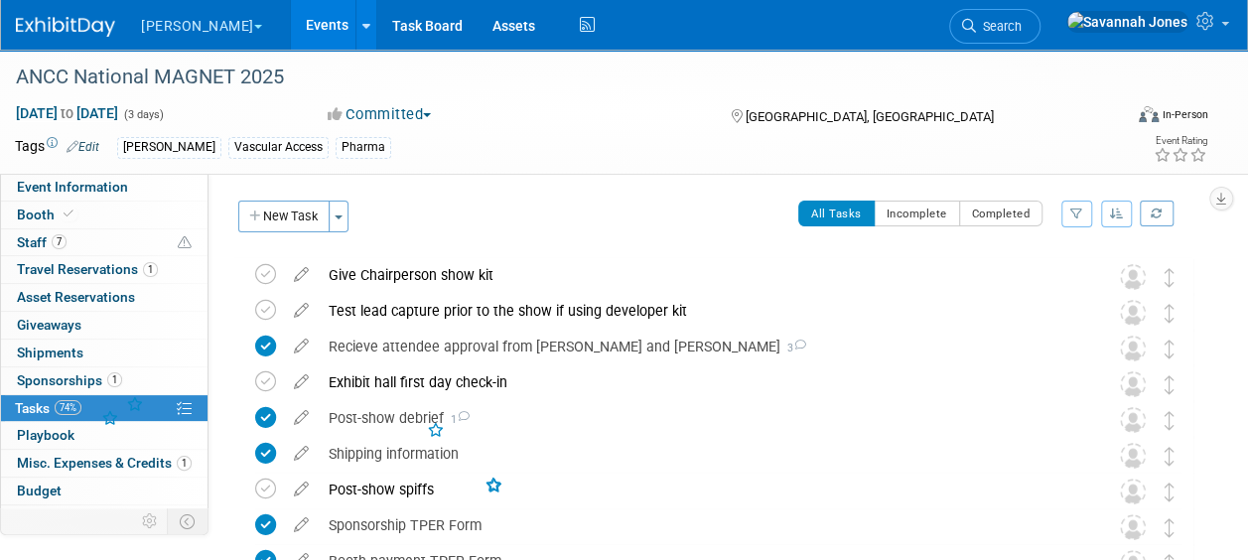
click at [285, 203] on button "New Task" at bounding box center [283, 217] width 91 height 32
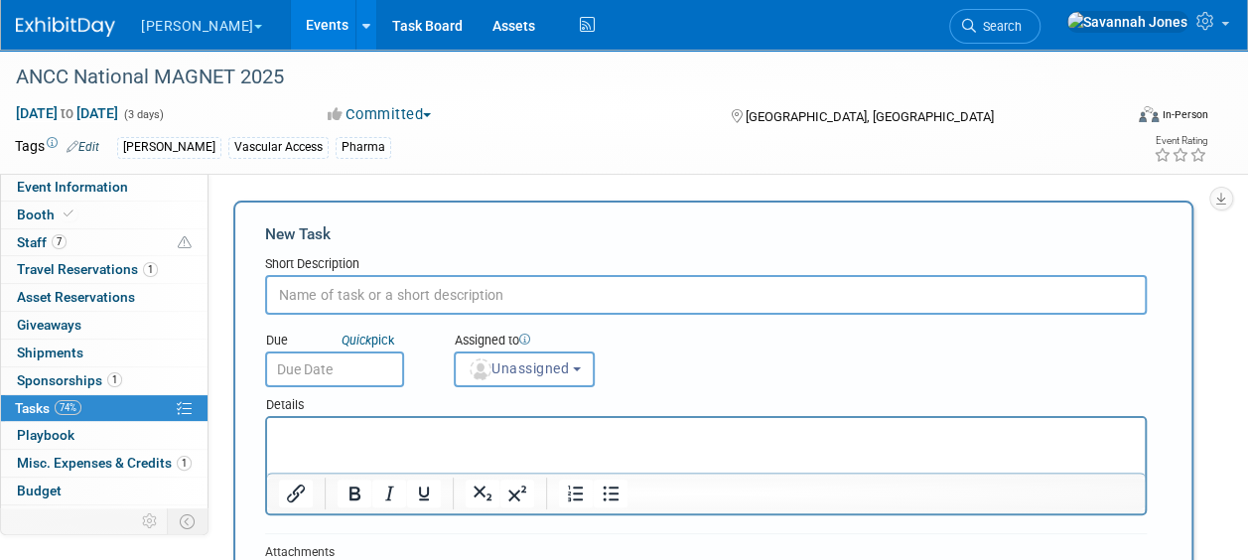
click at [383, 278] on input "text" at bounding box center [706, 295] width 882 height 40
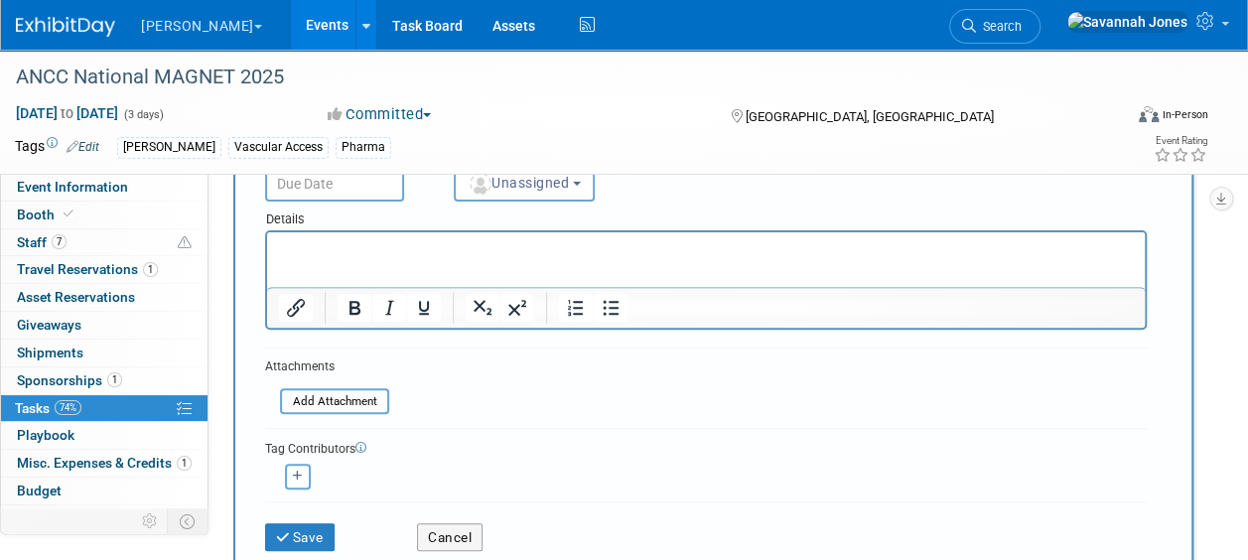
scroll to position [397, 0]
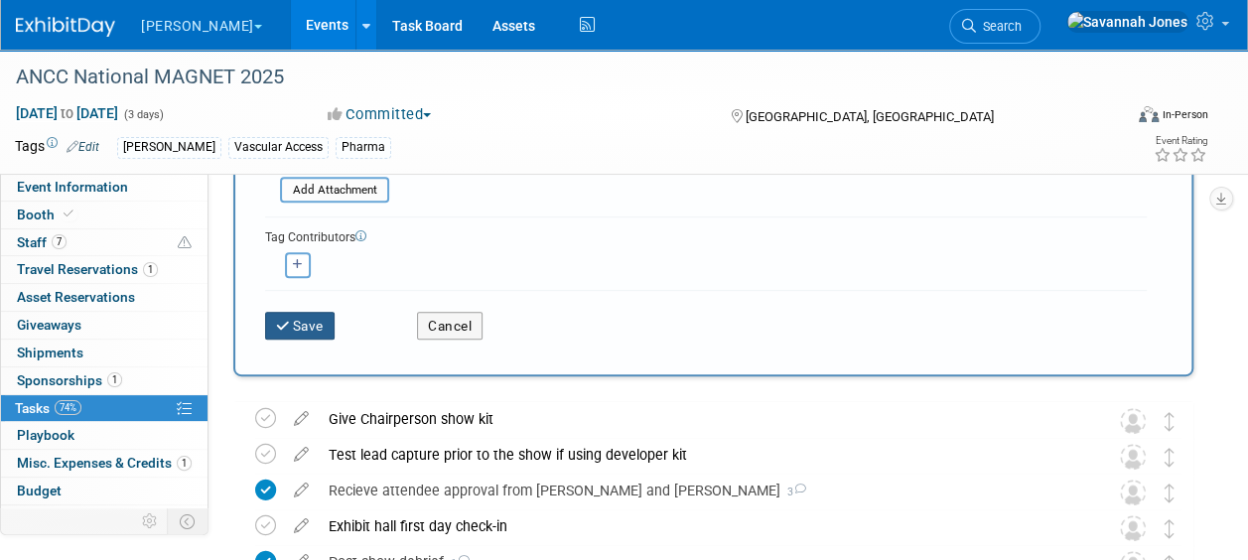
type input "icapture email"
click at [286, 326] on icon "submit" at bounding box center [284, 327] width 17 height 14
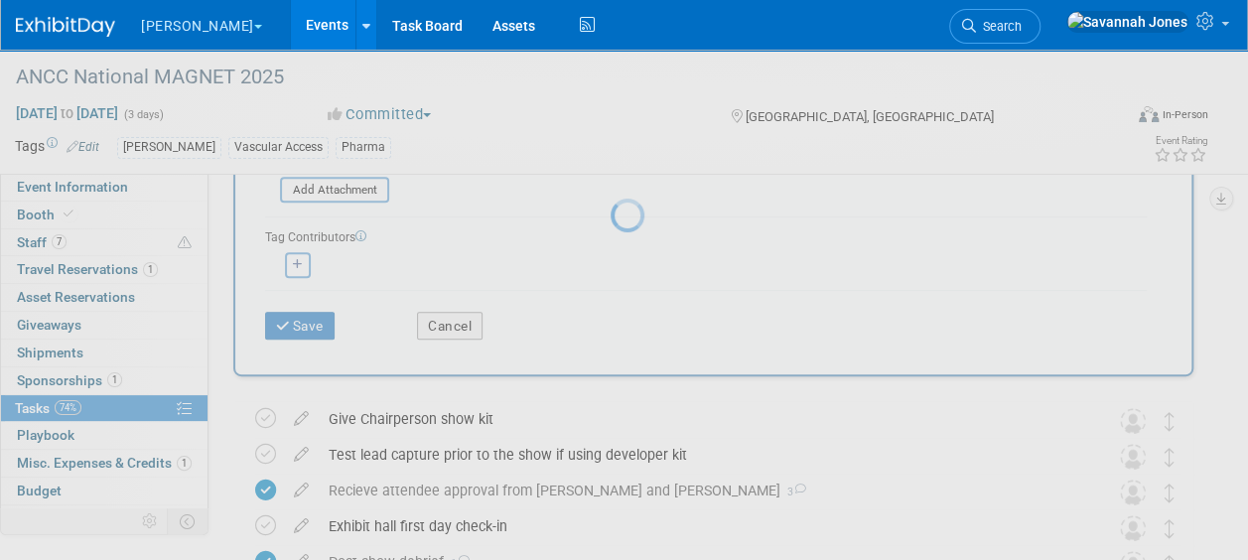
scroll to position [64, 0]
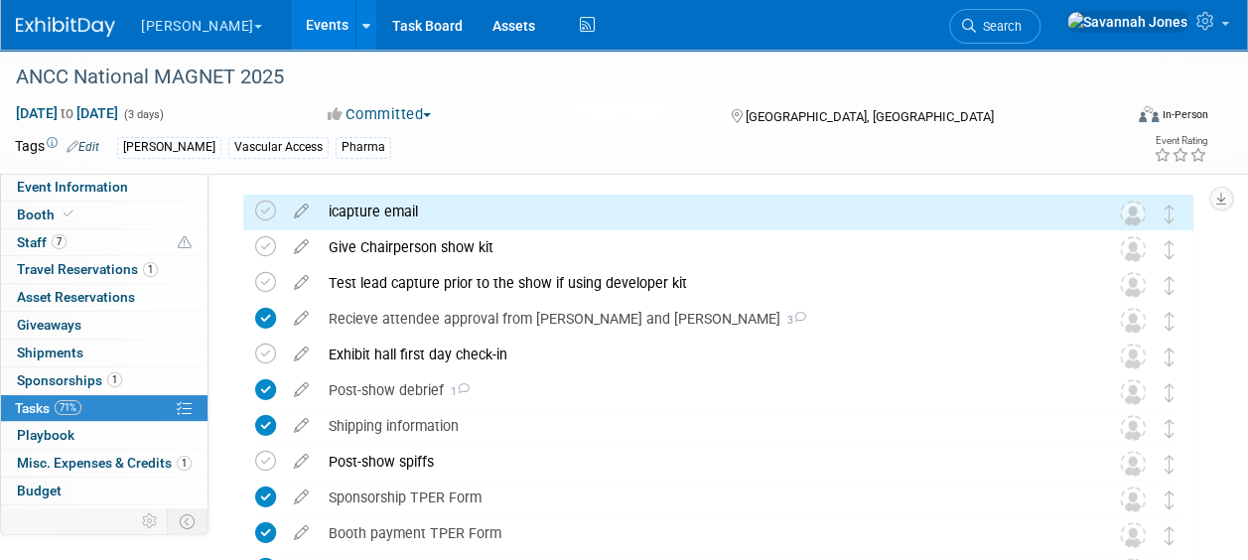
click at [291, 26] on link "Events" at bounding box center [327, 25] width 72 height 50
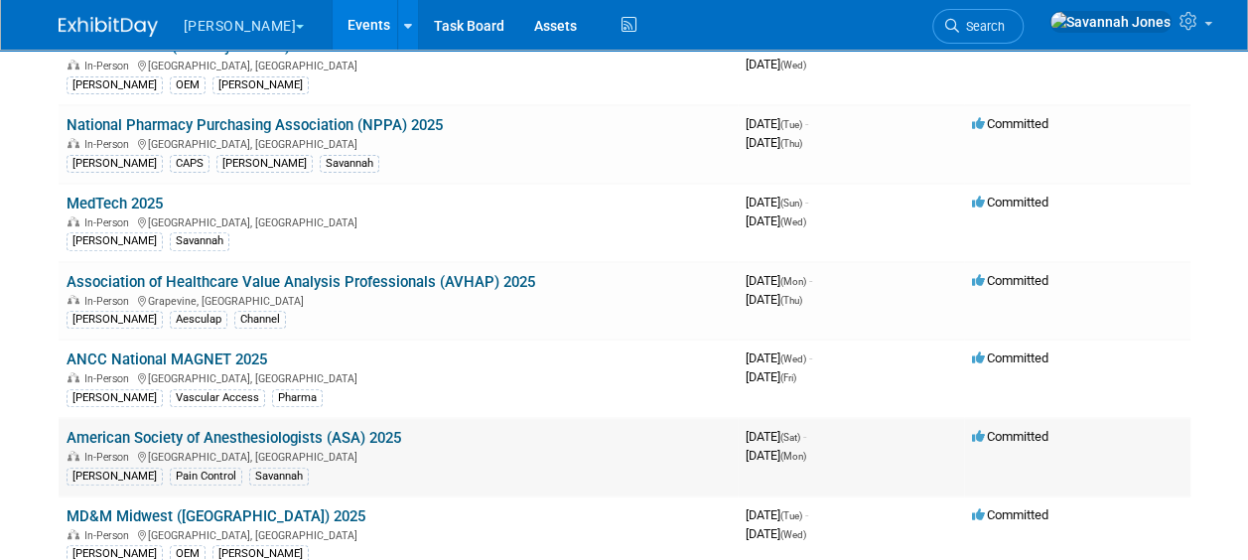
scroll to position [298, 0]
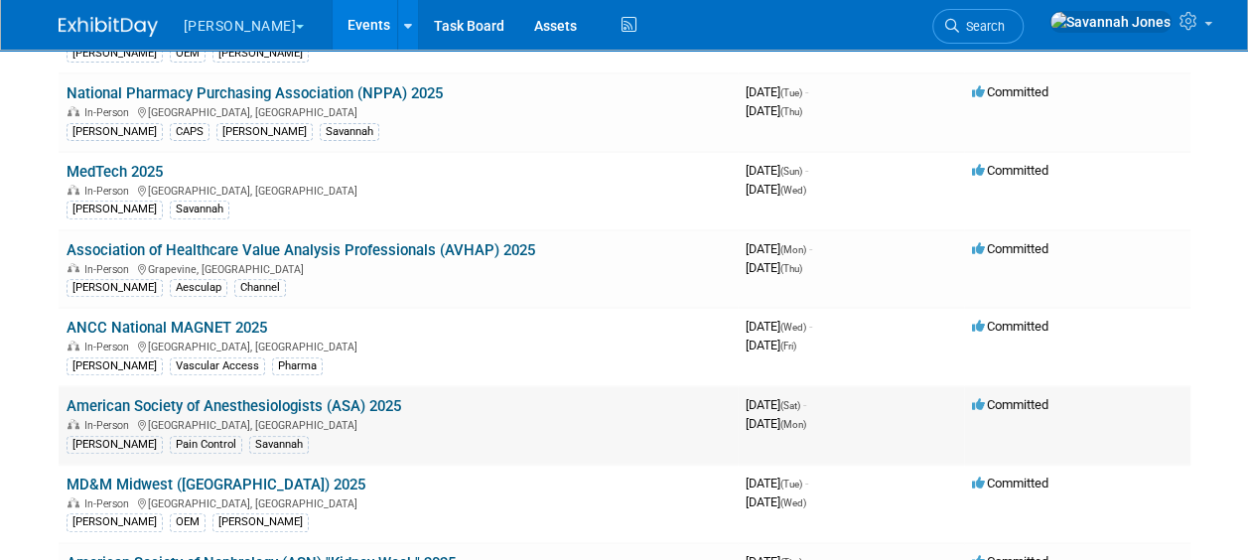
click at [344, 397] on link "American Society of Anesthesiologists (ASA) 2025" at bounding box center [234, 406] width 335 height 18
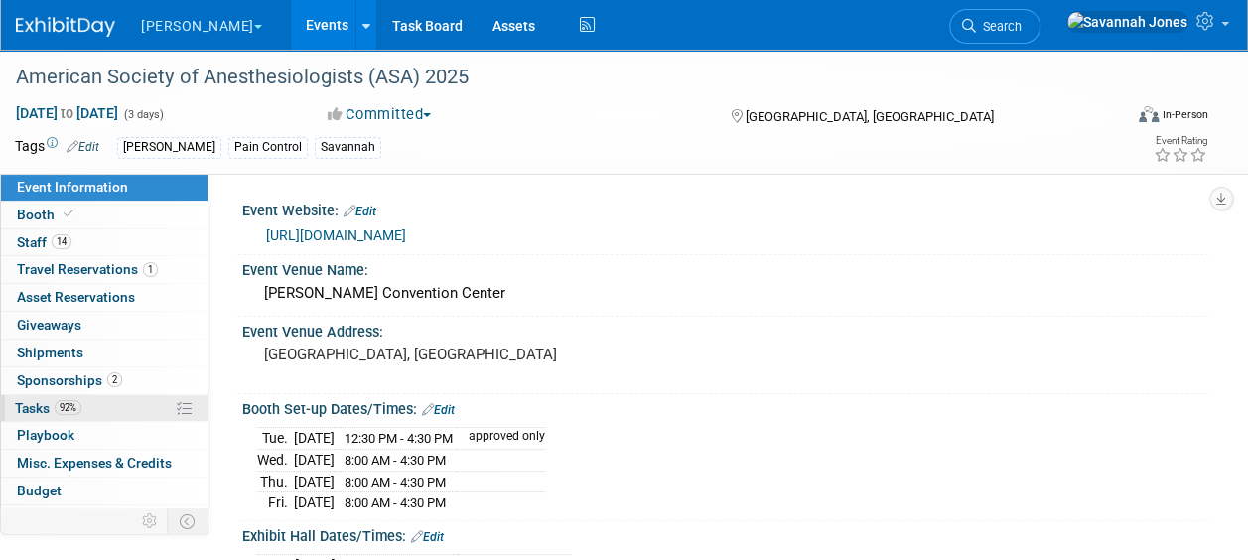
click at [95, 407] on link "92% Tasks 92%" at bounding box center [104, 408] width 206 height 27
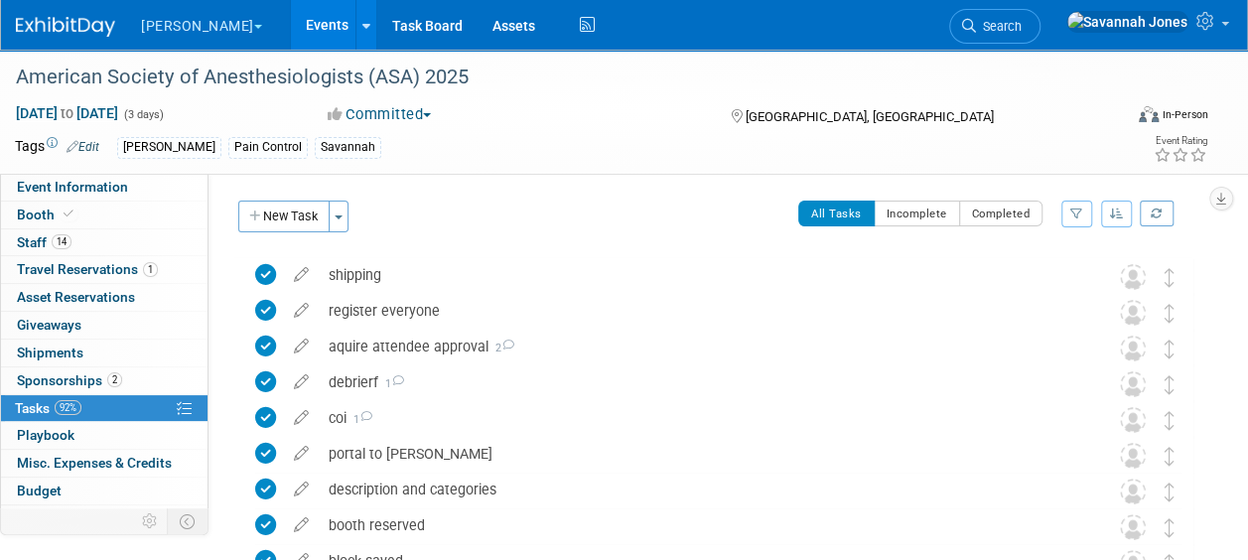
click at [277, 212] on button "New Task" at bounding box center [283, 217] width 91 height 32
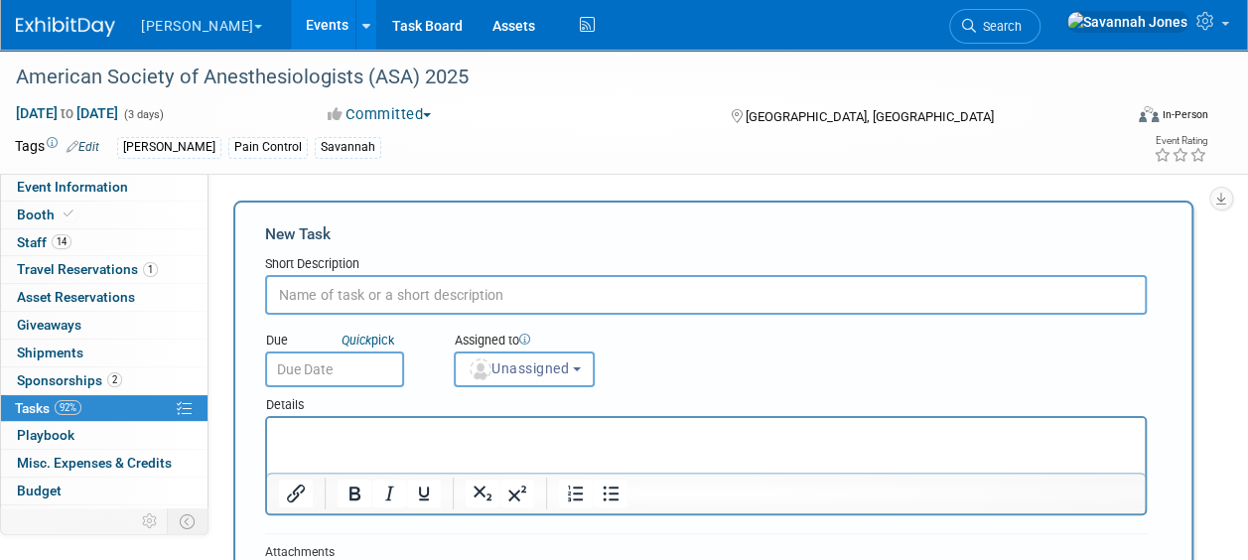
click at [407, 287] on input "text" at bounding box center [706, 295] width 882 height 40
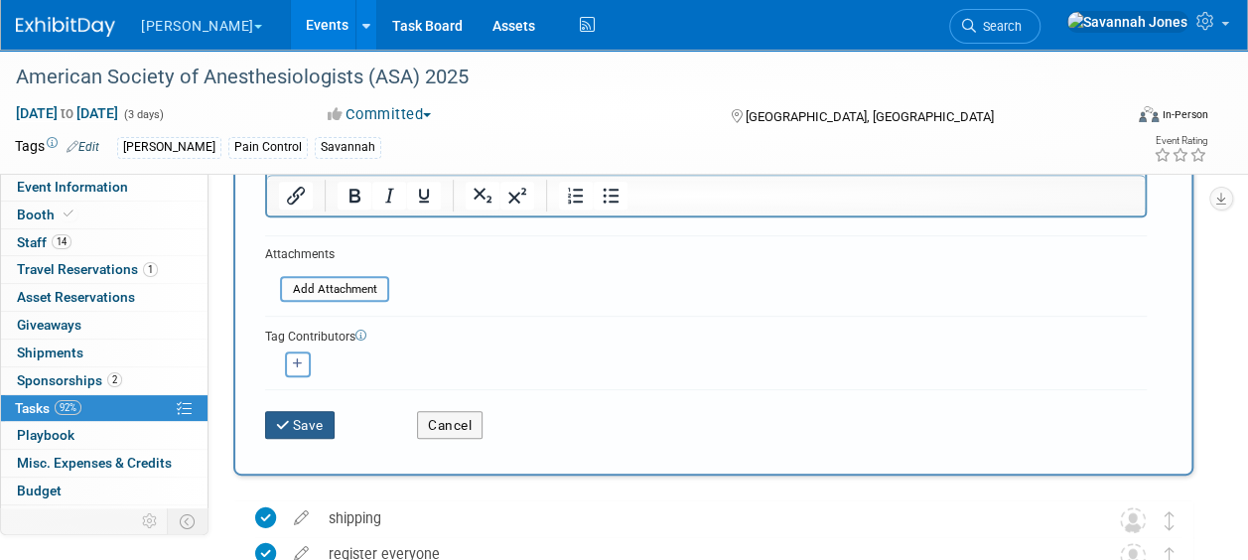
type input "icapture email"
click at [274, 426] on button "Save" at bounding box center [299, 425] width 69 height 28
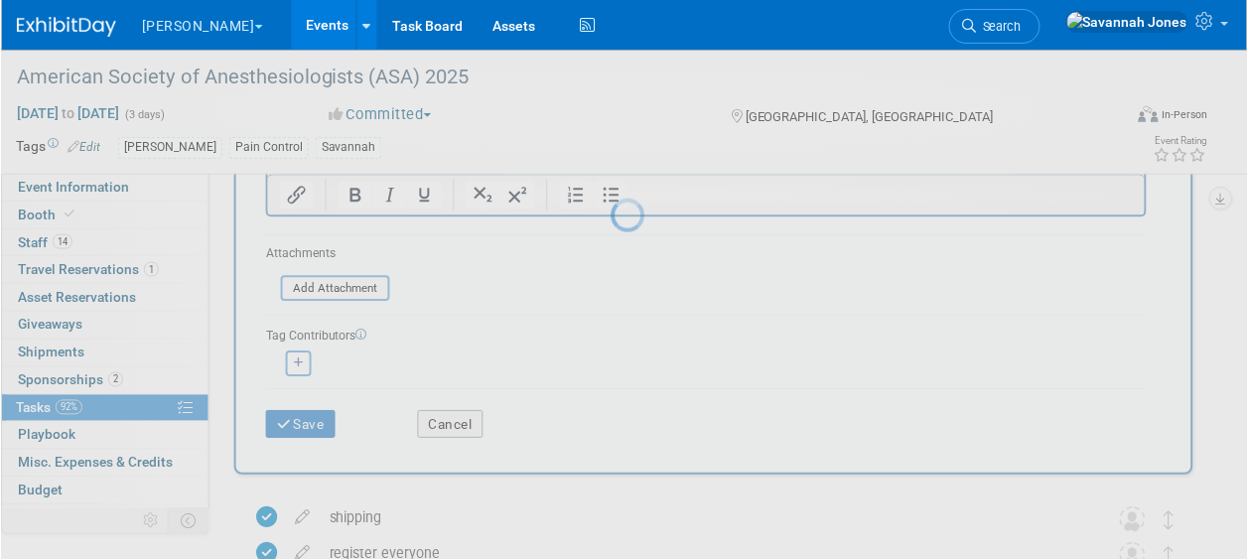
scroll to position [64, 0]
